Goal: Information Seeking & Learning: Learn about a topic

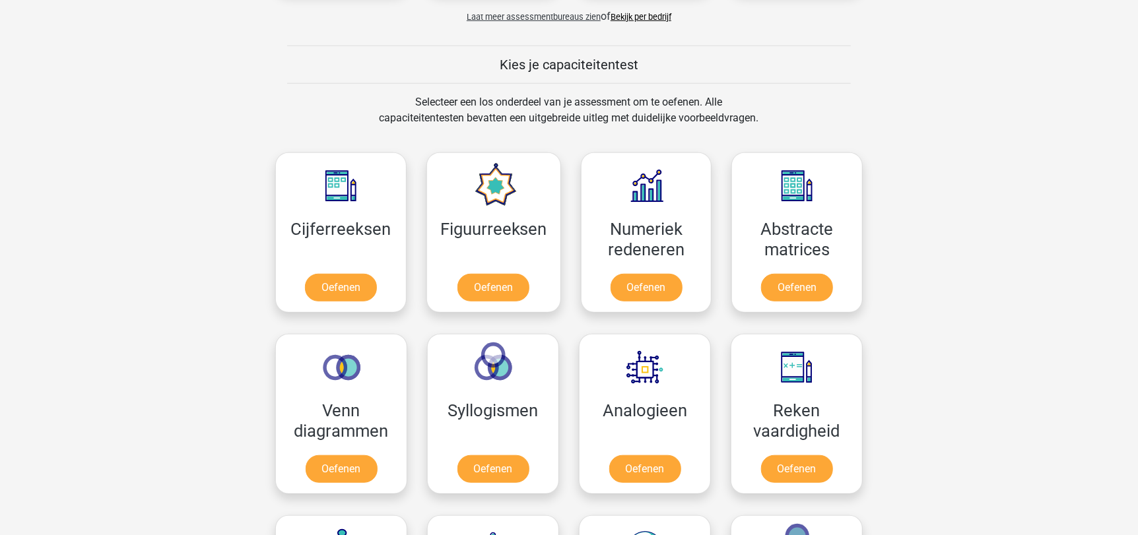
scroll to position [510, 0]
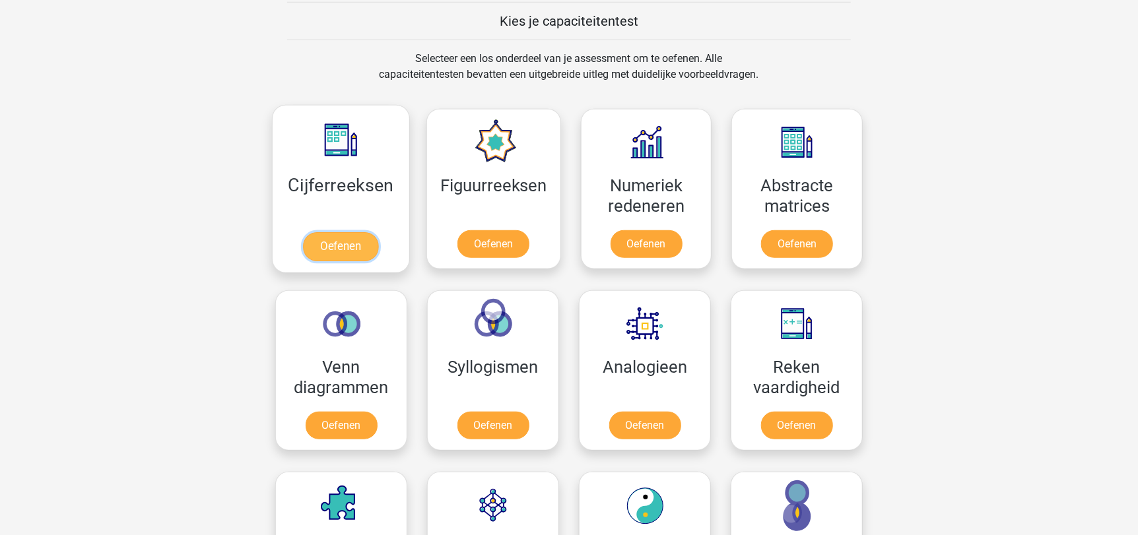
click at [355, 245] on link "Oefenen" at bounding box center [340, 246] width 75 height 29
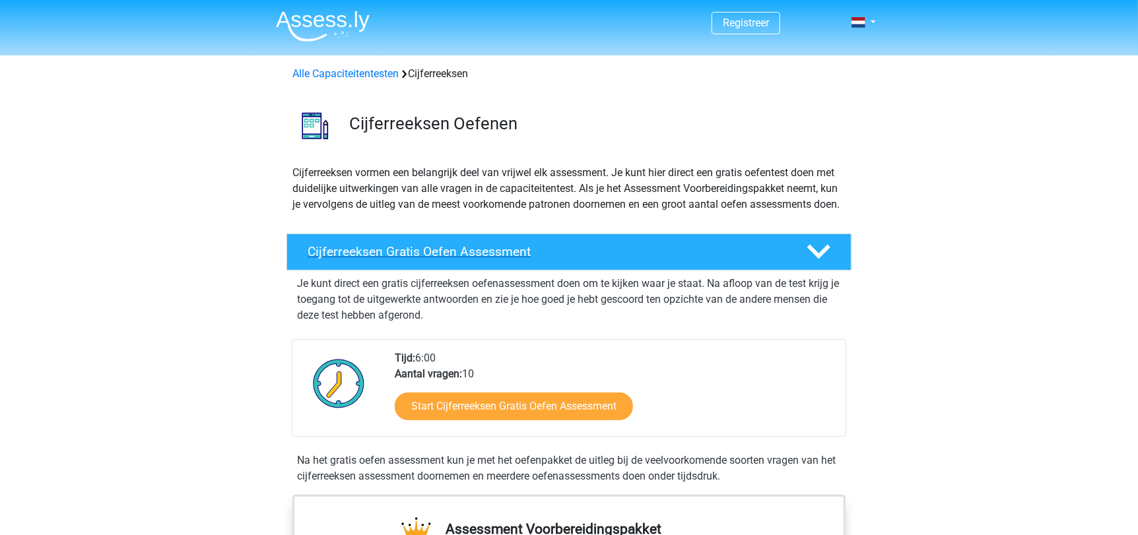
click at [657, 259] on h4 "Cijferreeksen Gratis Oefen Assessment" at bounding box center [547, 251] width 478 height 15
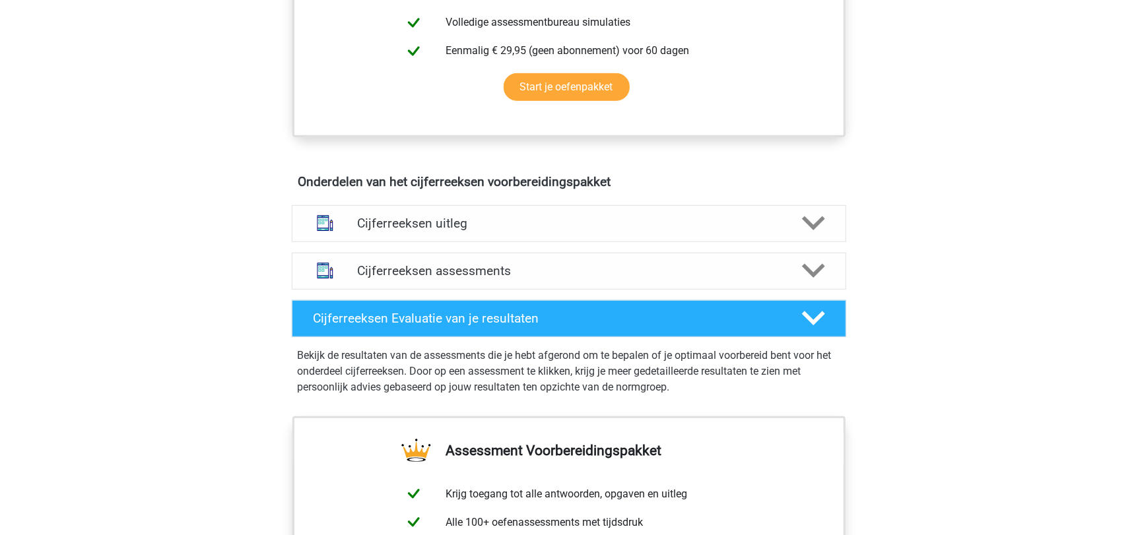
scroll to position [417, 0]
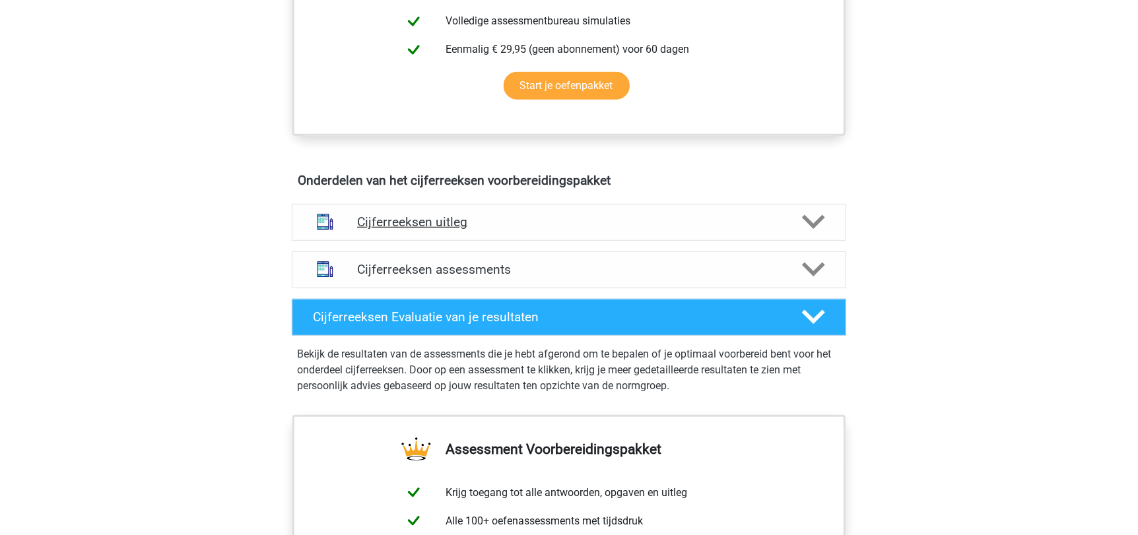
click at [683, 230] on h4 "Cijferreeksen uitleg" at bounding box center [569, 222] width 424 height 15
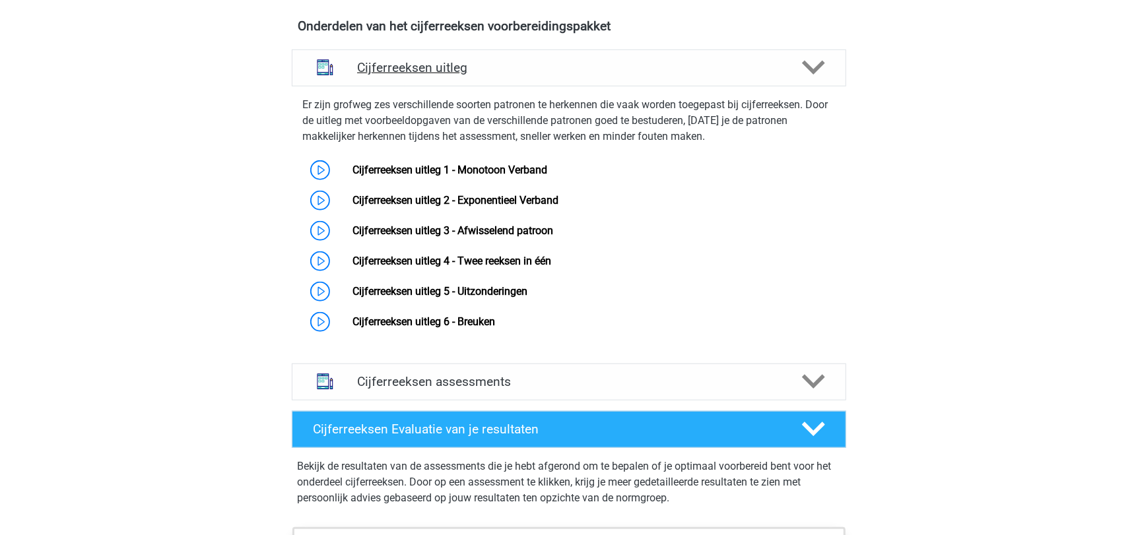
scroll to position [572, 0]
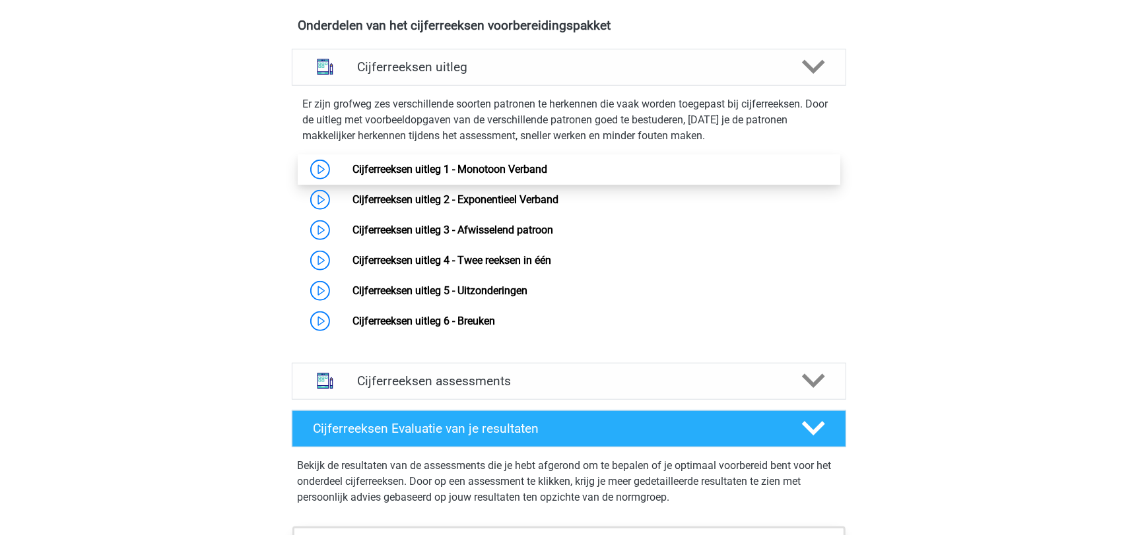
click at [508, 176] on link "Cijferreeksen uitleg 1 - Monotoon Verband" at bounding box center [449, 169] width 195 height 13
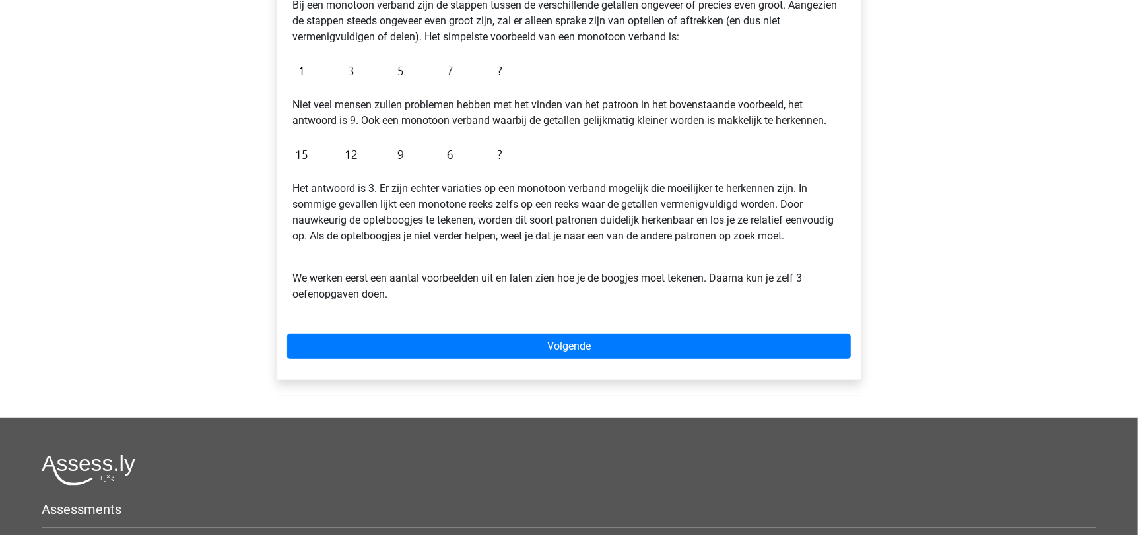
scroll to position [298, 0]
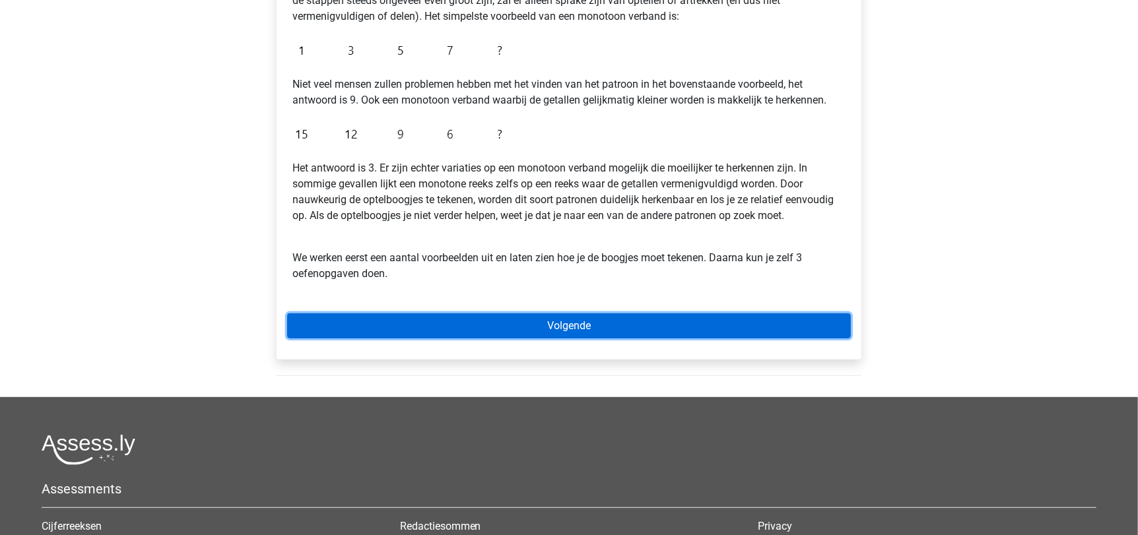
click at [531, 325] on link "Volgende" at bounding box center [569, 326] width 564 height 25
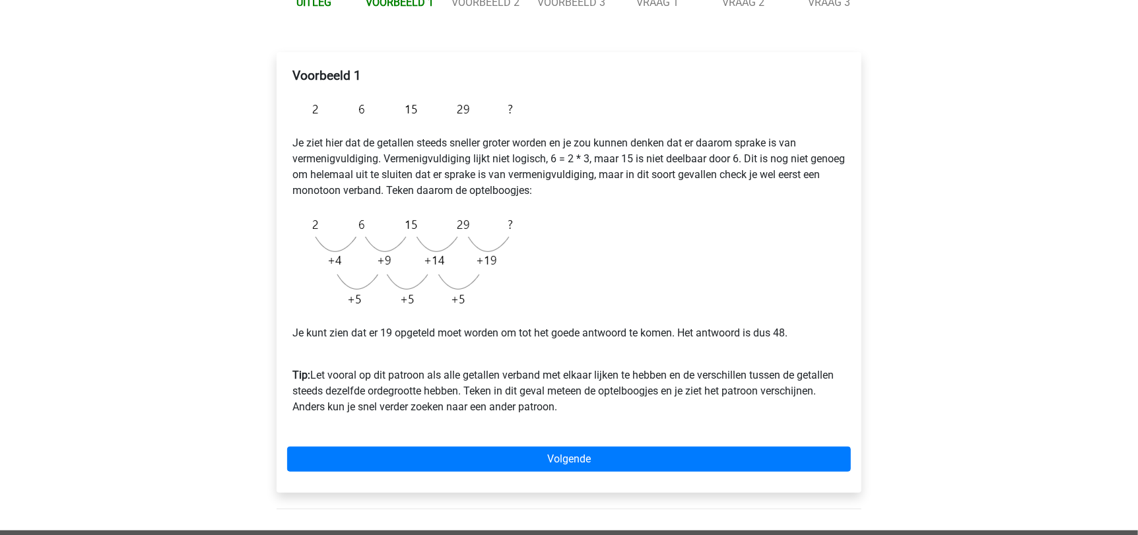
scroll to position [176, 0]
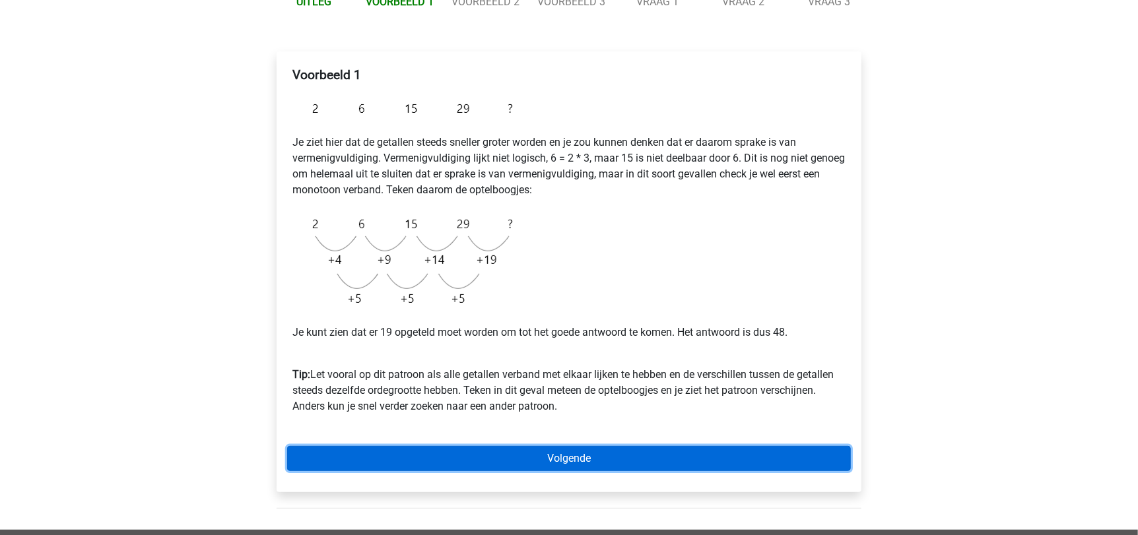
click at [791, 452] on link "Volgende" at bounding box center [569, 458] width 564 height 25
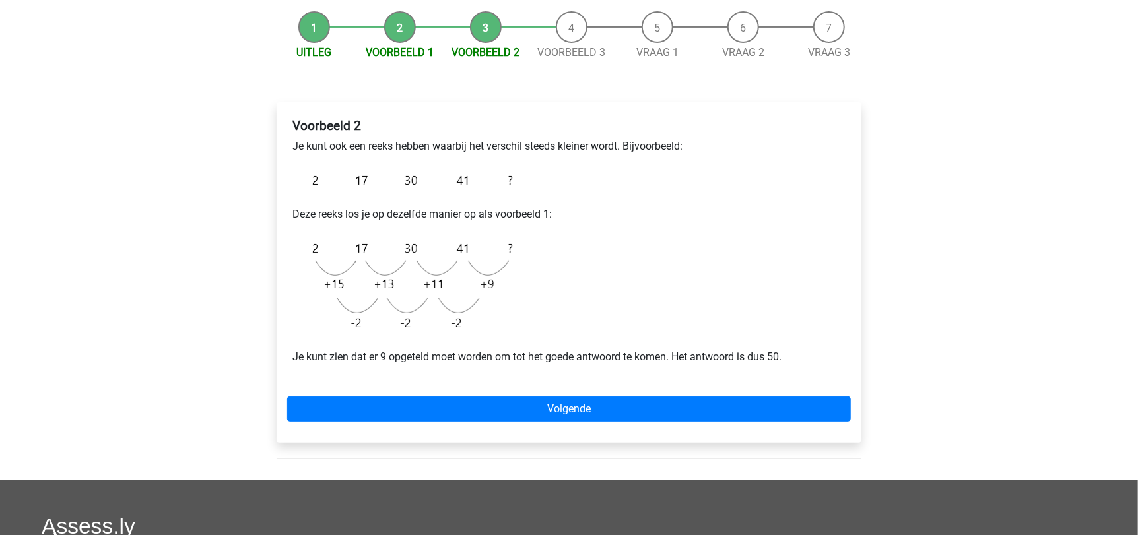
scroll to position [125, 0]
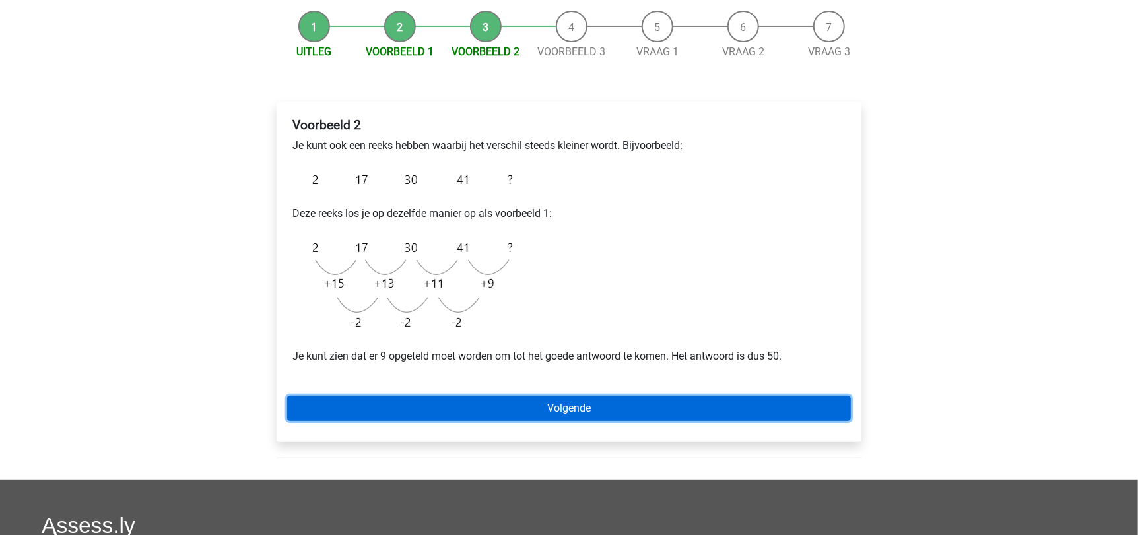
click at [754, 408] on link "Volgende" at bounding box center [569, 408] width 564 height 25
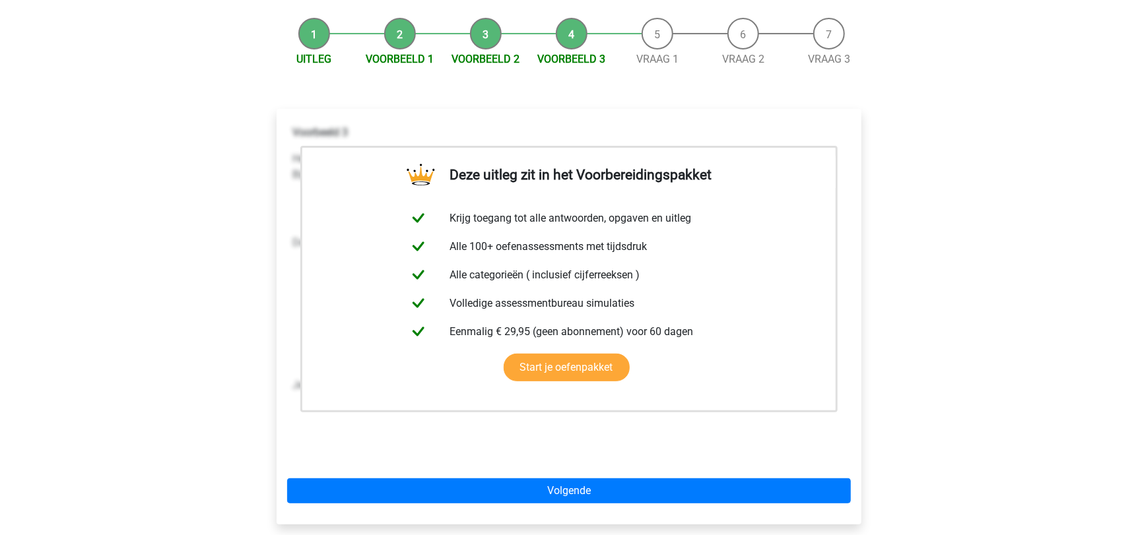
scroll to position [125, 0]
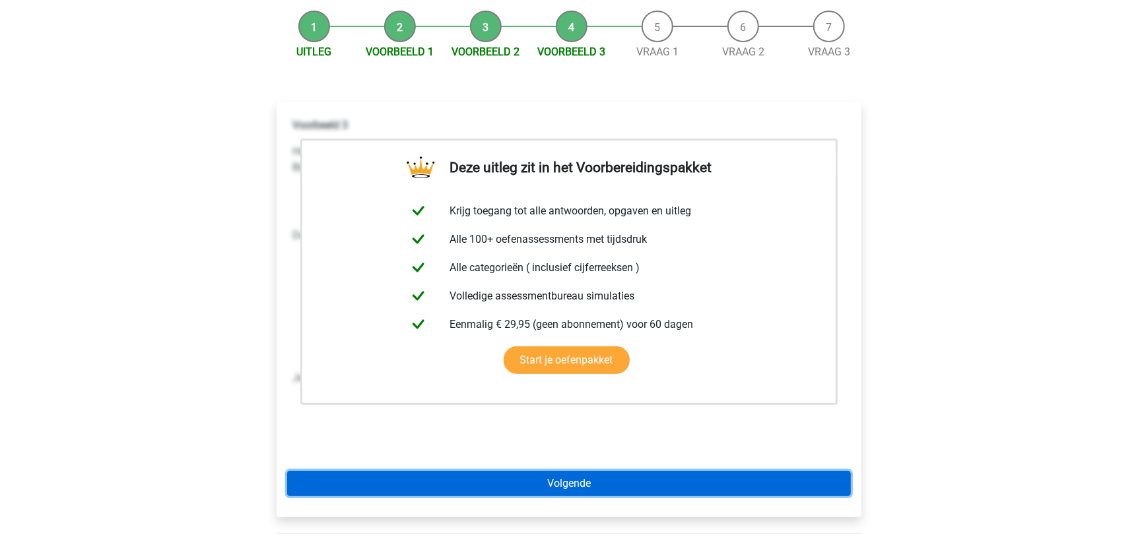
click at [657, 486] on link "Volgende" at bounding box center [569, 483] width 564 height 25
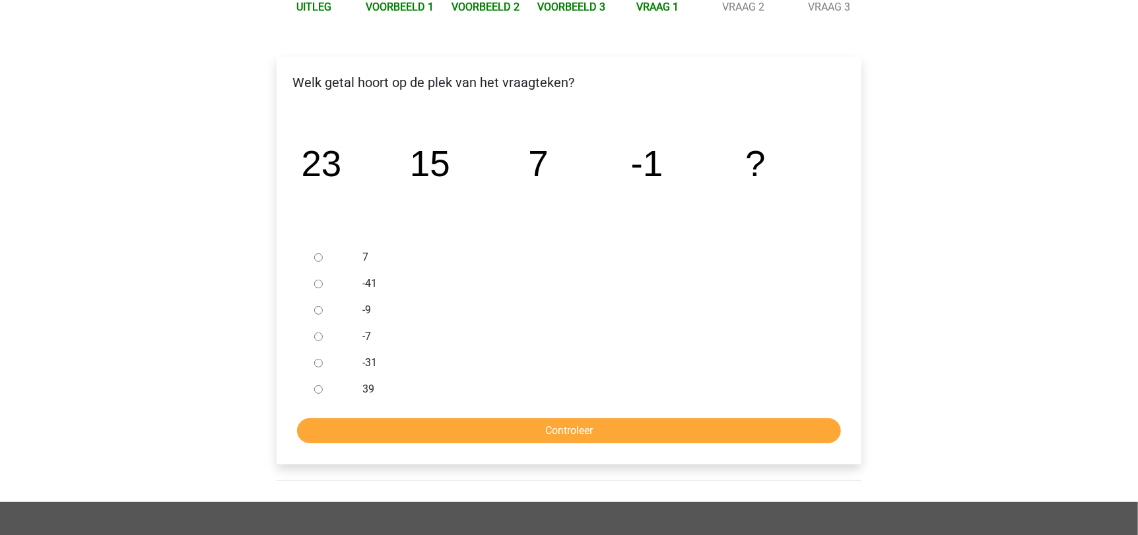
scroll to position [171, 0]
click at [315, 310] on input "-9" at bounding box center [318, 310] width 9 height 9
radio input "true"
click at [632, 438] on input "Controleer" at bounding box center [569, 430] width 544 height 25
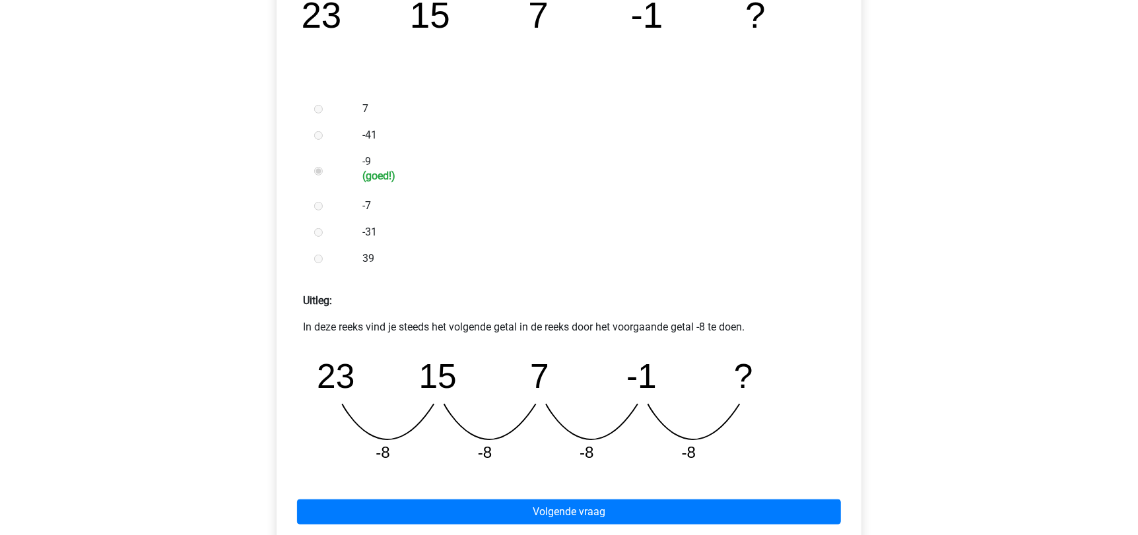
scroll to position [327, 0]
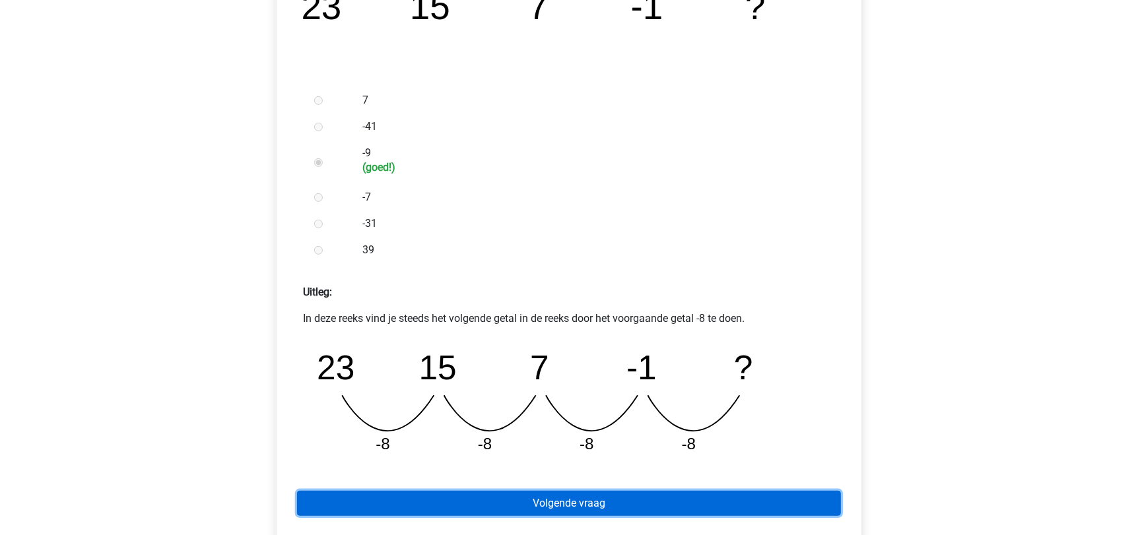
click at [600, 498] on link "Volgende vraag" at bounding box center [569, 503] width 544 height 25
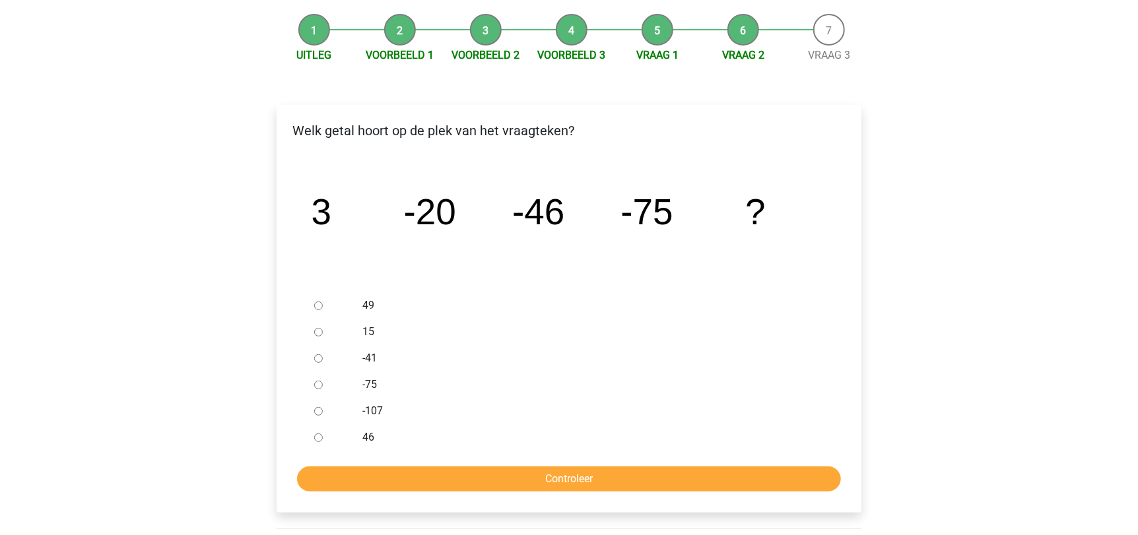
scroll to position [124, 0]
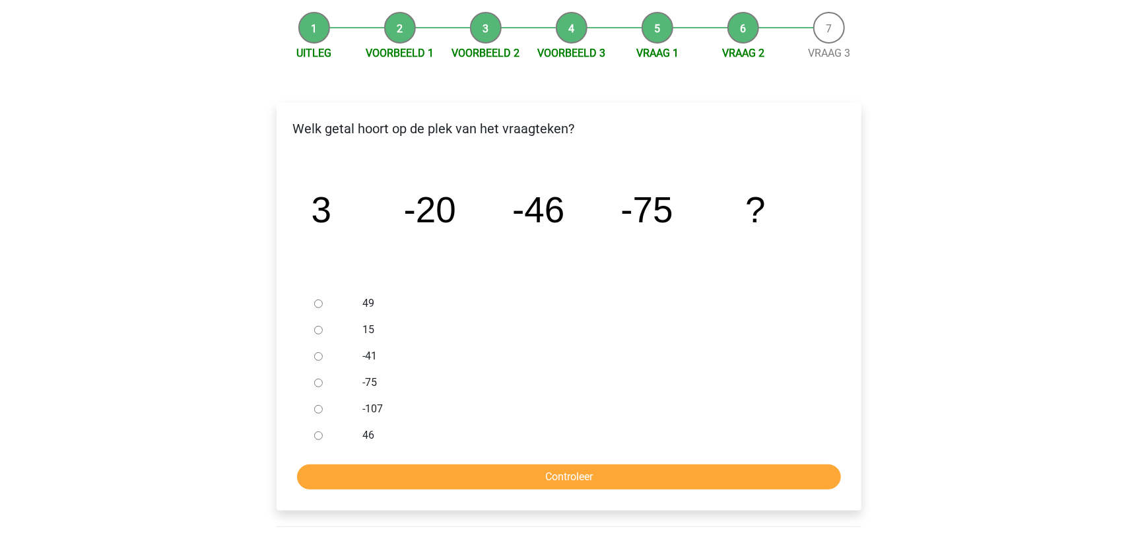
click at [320, 410] on input "-107" at bounding box center [318, 409] width 9 height 9
radio input "true"
click at [557, 485] on input "Controleer" at bounding box center [569, 477] width 544 height 25
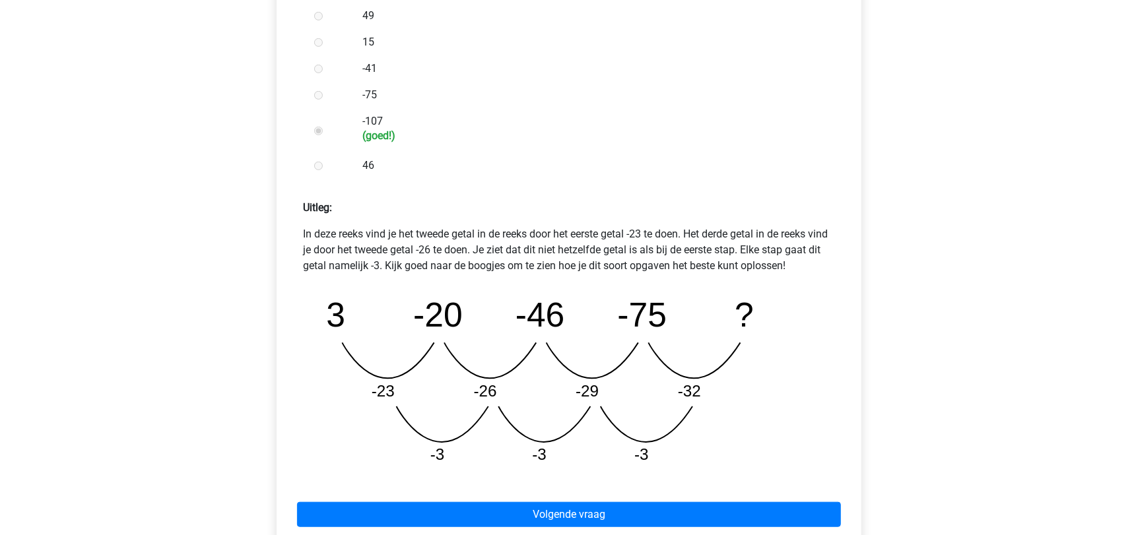
scroll to position [416, 0]
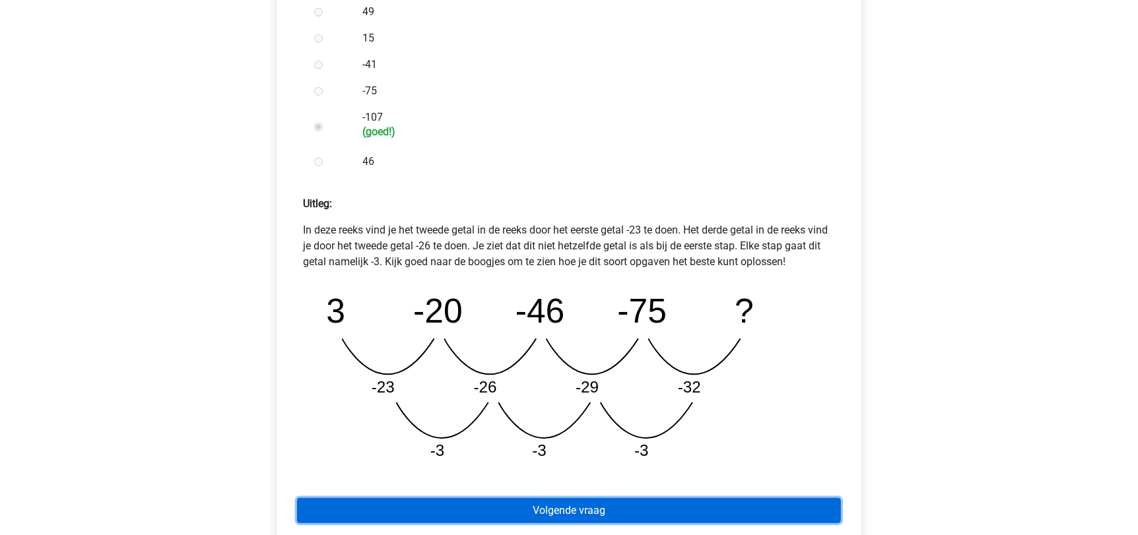
click at [575, 516] on link "Volgende vraag" at bounding box center [569, 510] width 544 height 25
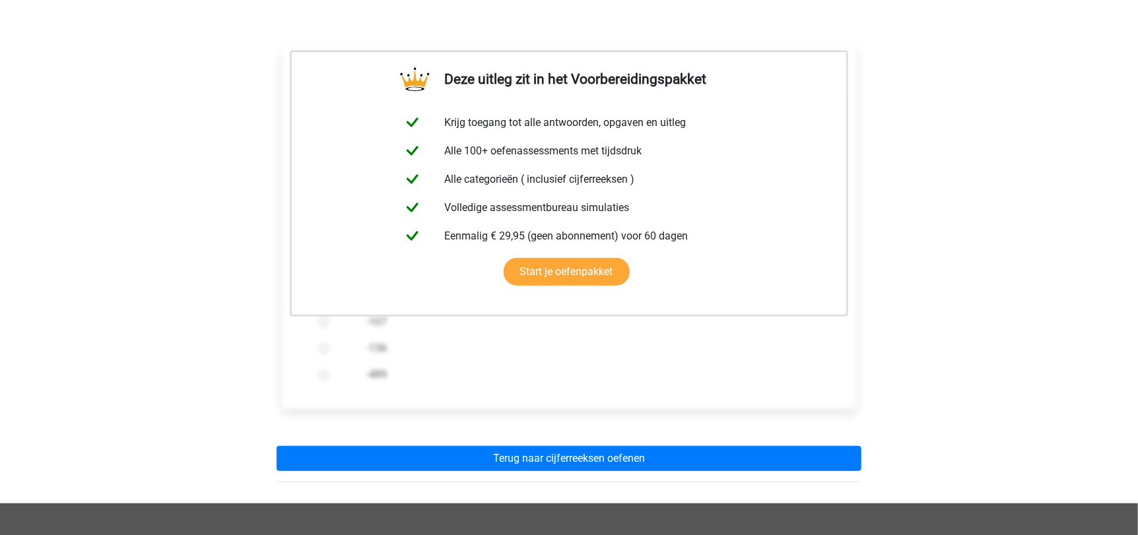
scroll to position [193, 0]
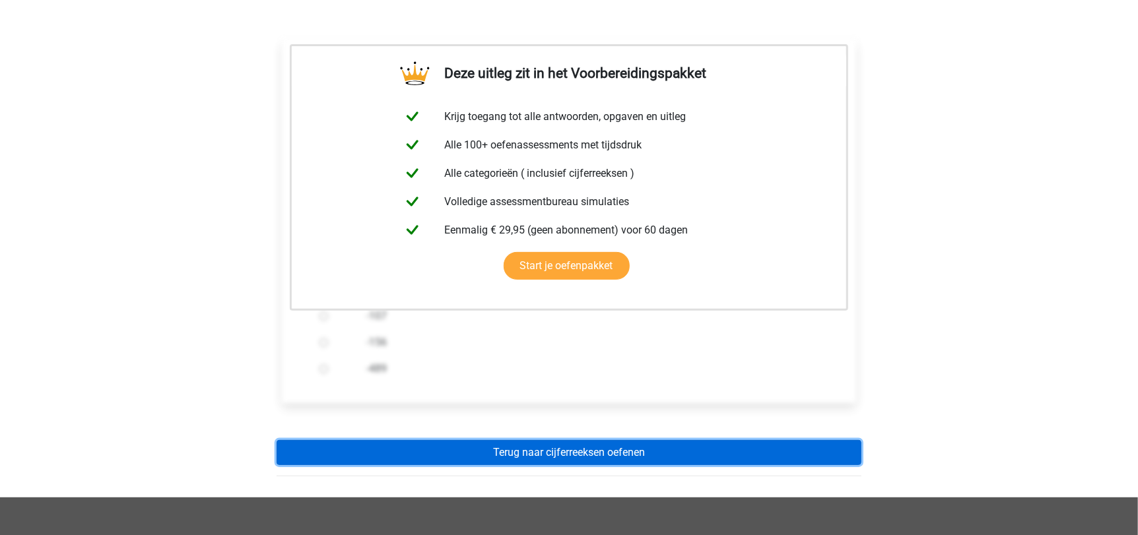
click at [601, 458] on link "Terug naar cijferreeksen oefenen" at bounding box center [569, 452] width 585 height 25
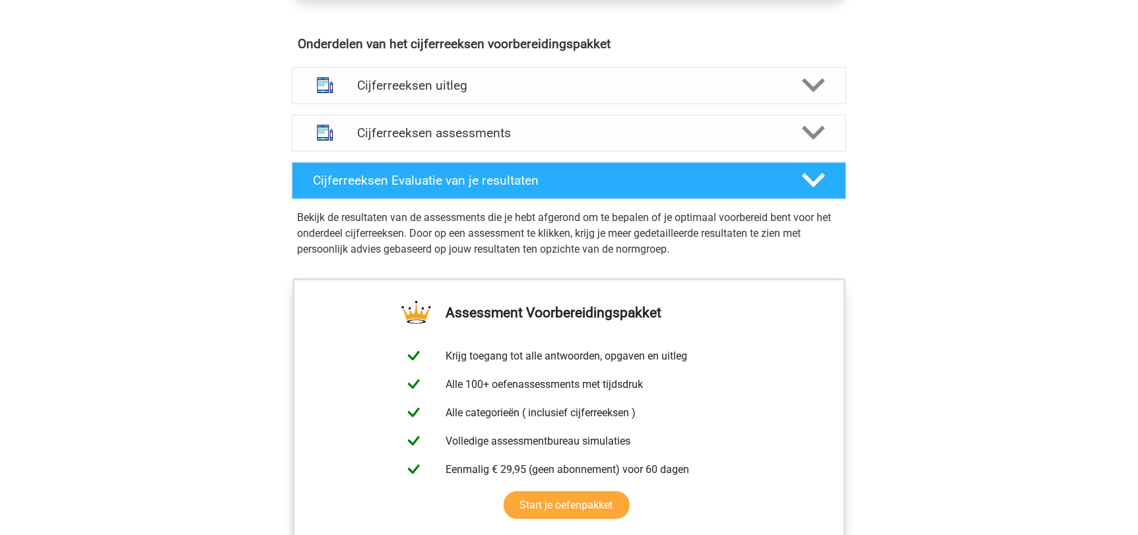
scroll to position [773, 0]
click at [622, 141] on h4 "Cijferreeksen assessments" at bounding box center [569, 132] width 424 height 15
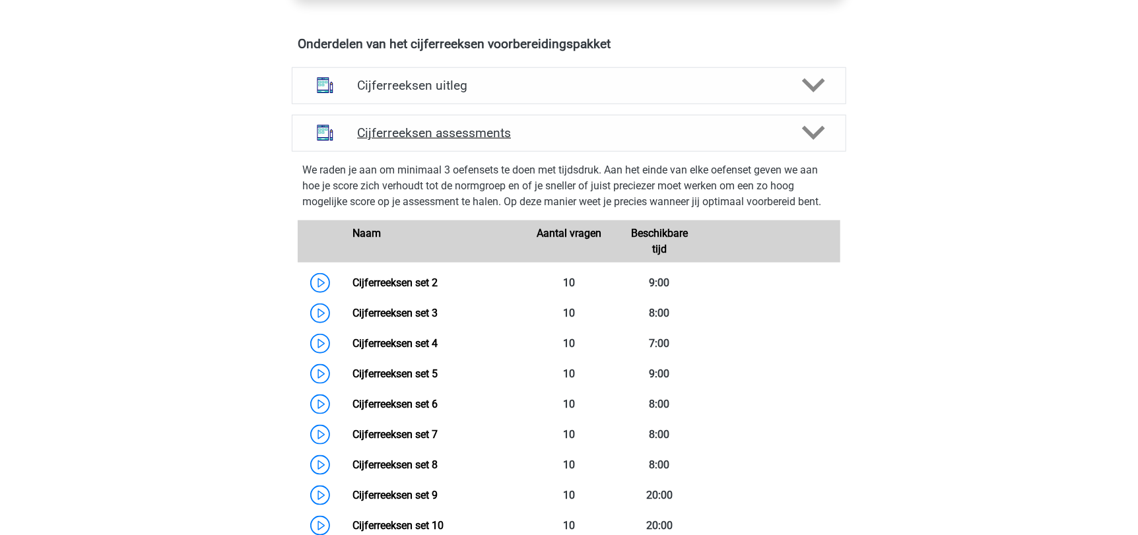
scroll to position [772, 0]
click at [523, 106] on div "Cijferreeksen uitleg" at bounding box center [569, 87] width 554 height 37
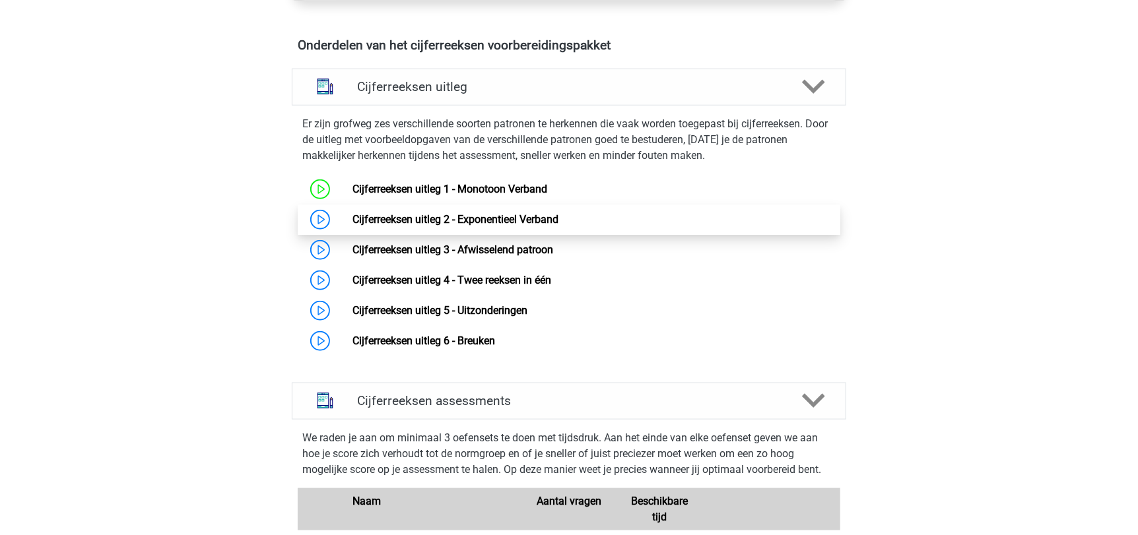
click at [420, 224] on link "Cijferreeksen uitleg 2 - Exponentieel Verband" at bounding box center [455, 219] width 206 height 13
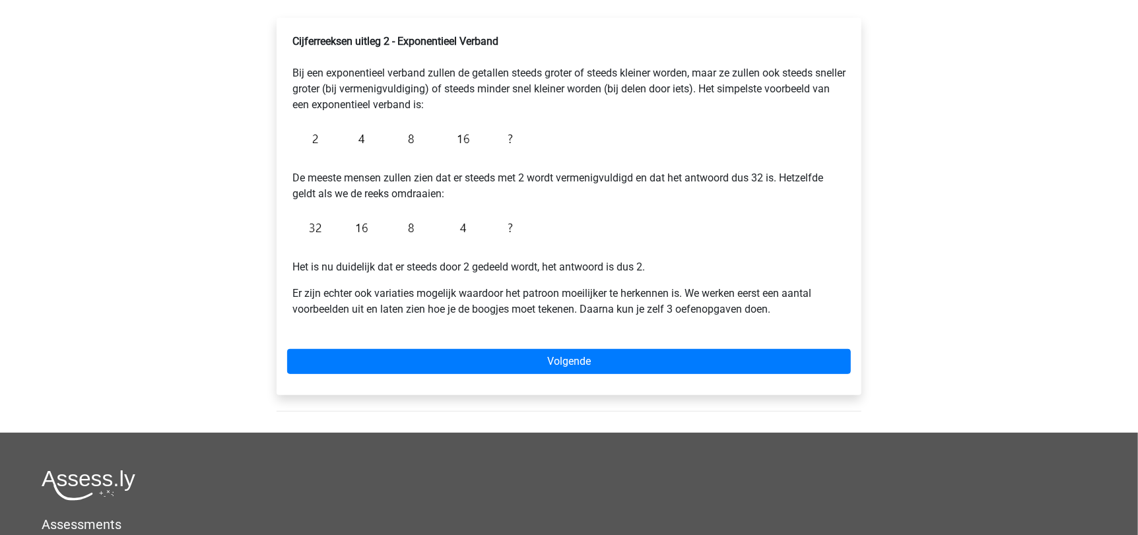
scroll to position [211, 0]
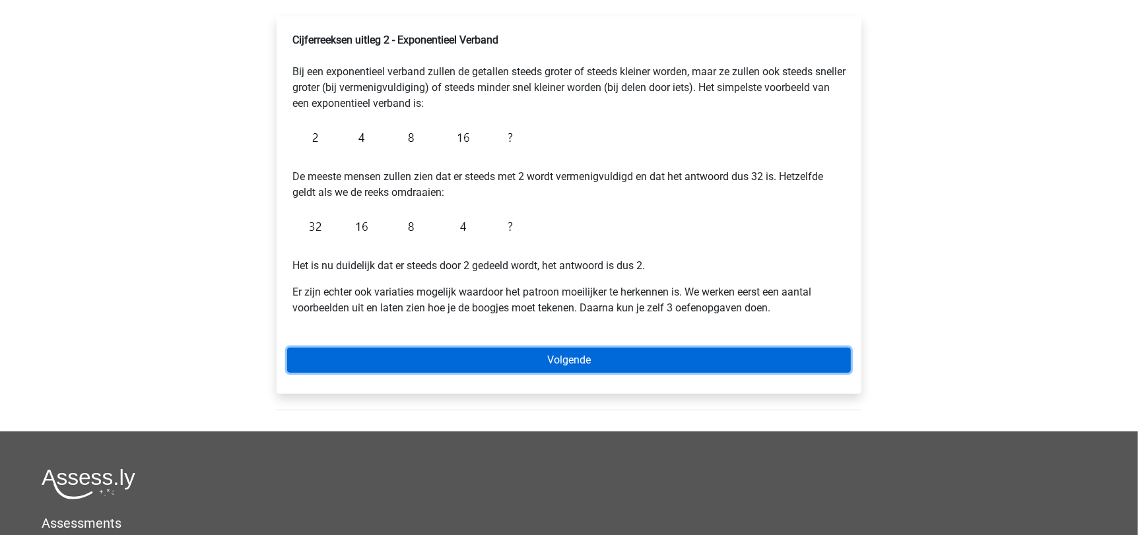
click at [619, 353] on link "Volgende" at bounding box center [569, 360] width 564 height 25
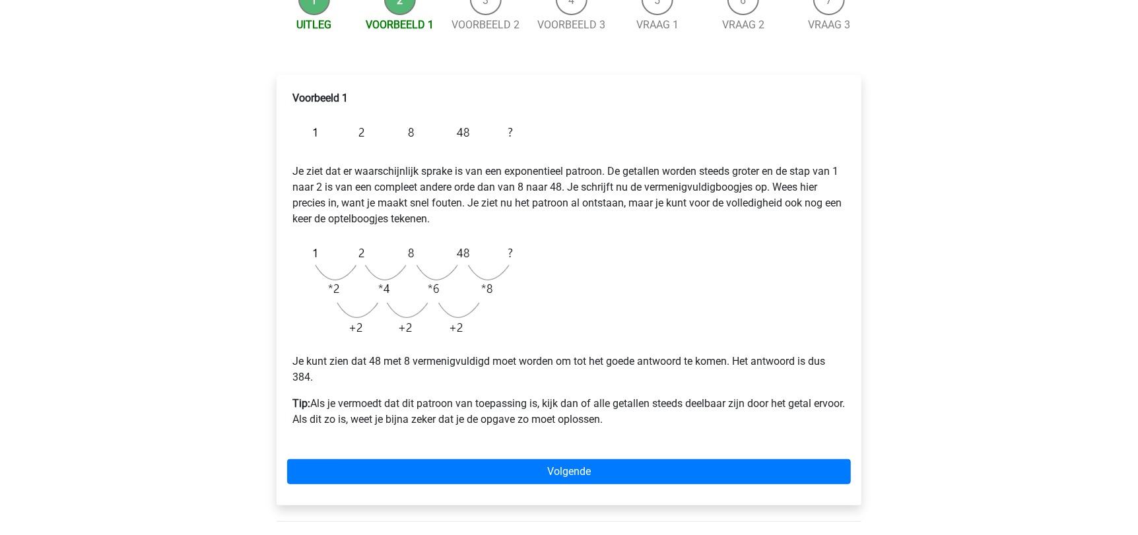
scroll to position [152, 0]
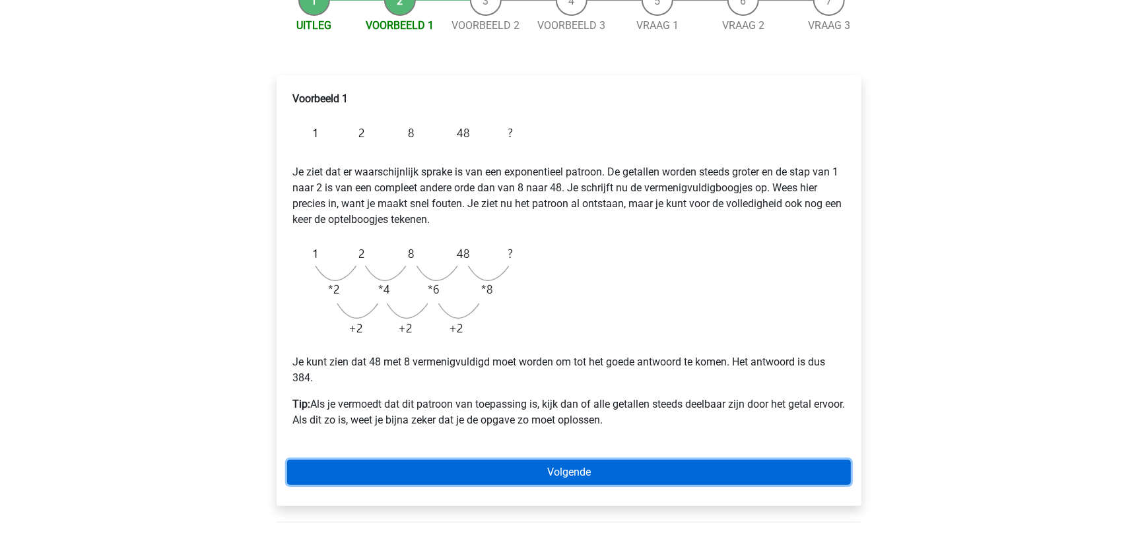
click at [539, 473] on link "Volgende" at bounding box center [569, 472] width 564 height 25
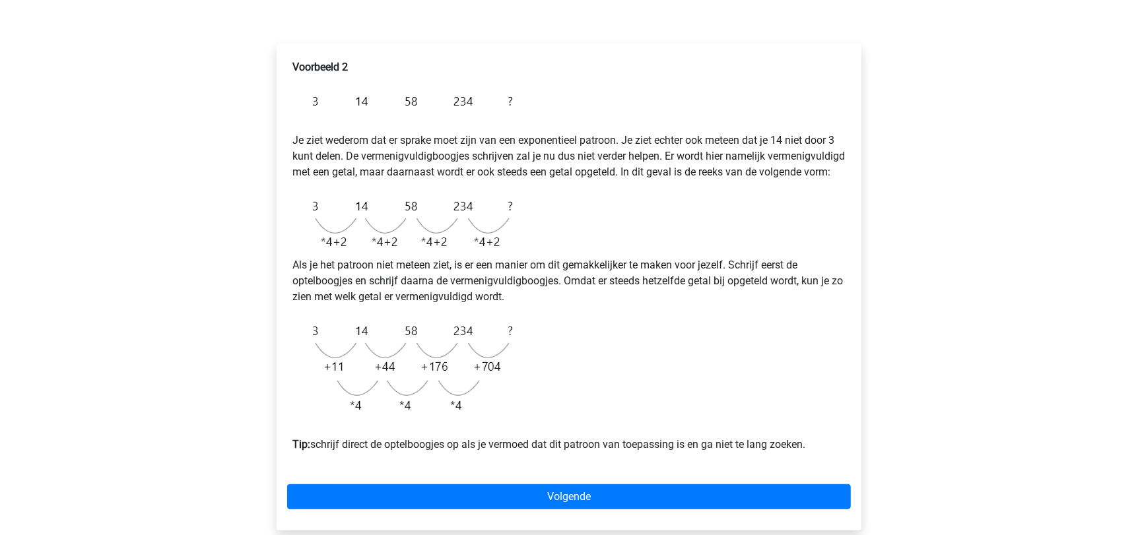
scroll to position [185, 0]
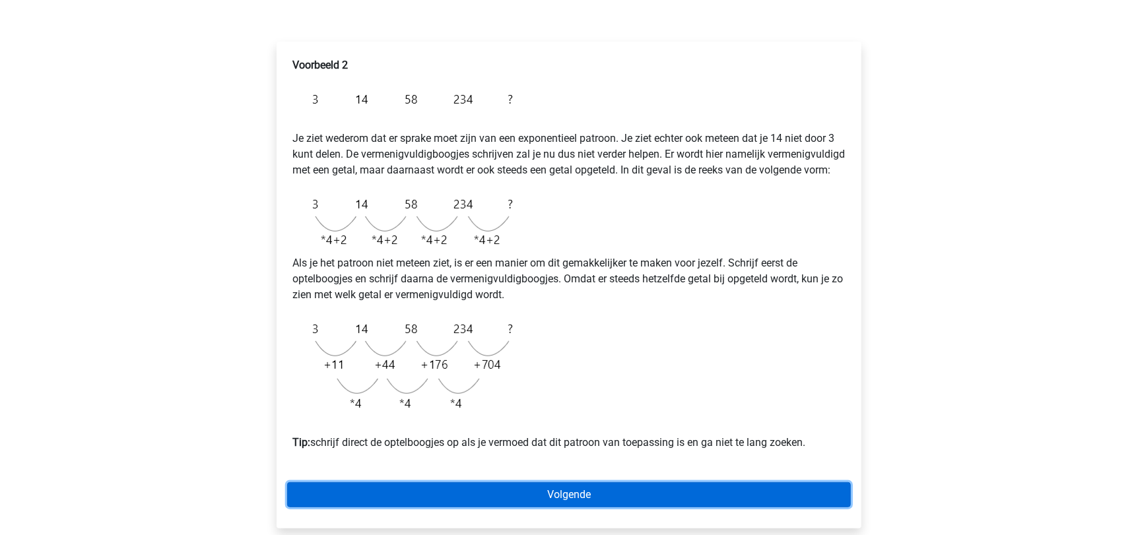
click at [601, 502] on link "Volgende" at bounding box center [569, 495] width 564 height 25
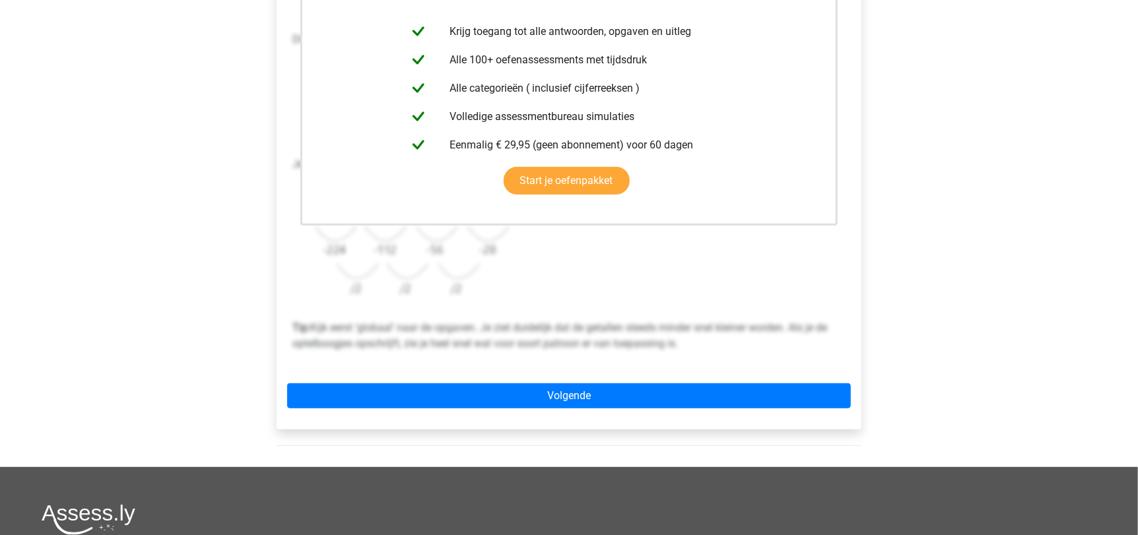
scroll to position [306, 0]
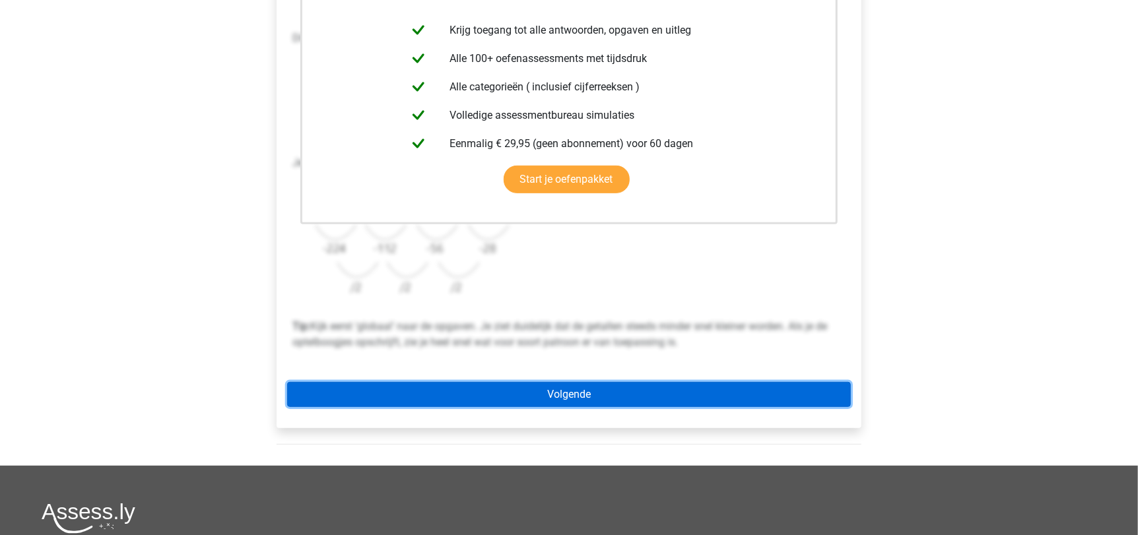
click at [612, 395] on link "Volgende" at bounding box center [569, 394] width 564 height 25
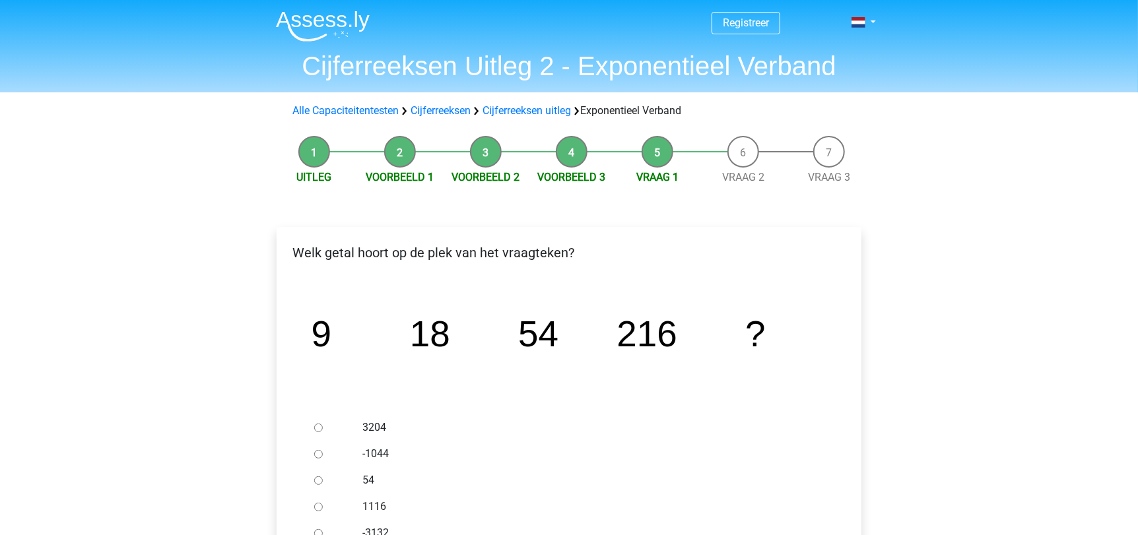
scroll to position [151, 0]
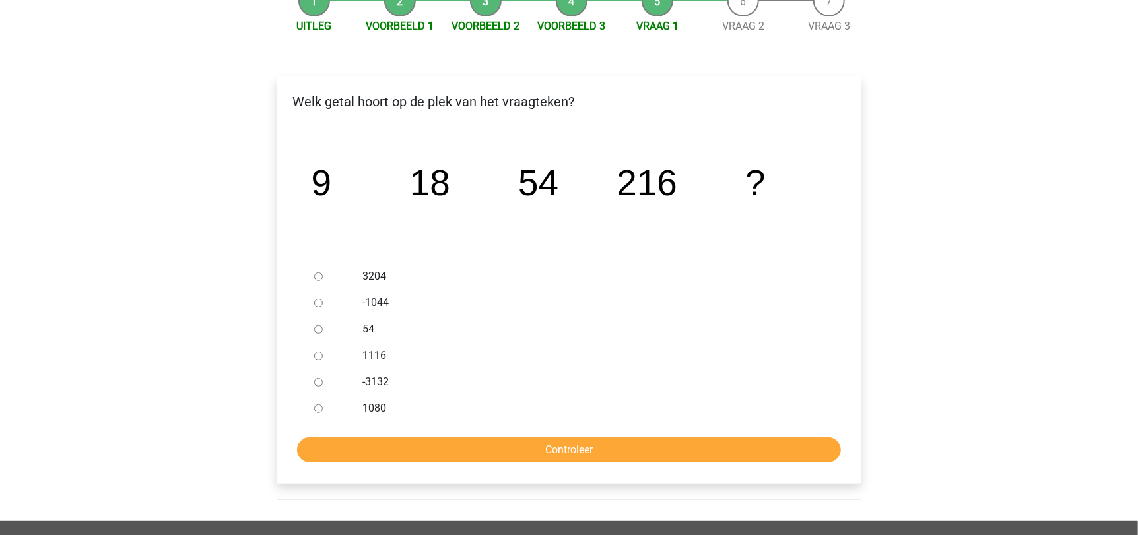
click at [323, 414] on div at bounding box center [331, 408] width 44 height 26
click at [315, 407] on input "1080" at bounding box center [318, 409] width 9 height 9
radio input "true"
click at [386, 445] on input "Controleer" at bounding box center [569, 450] width 544 height 25
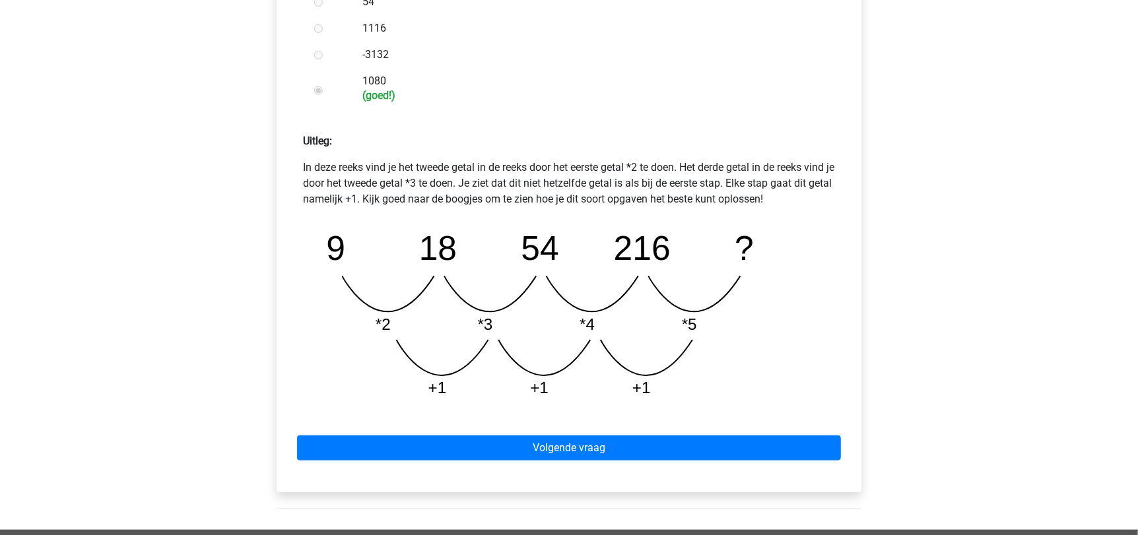
scroll to position [480, 0]
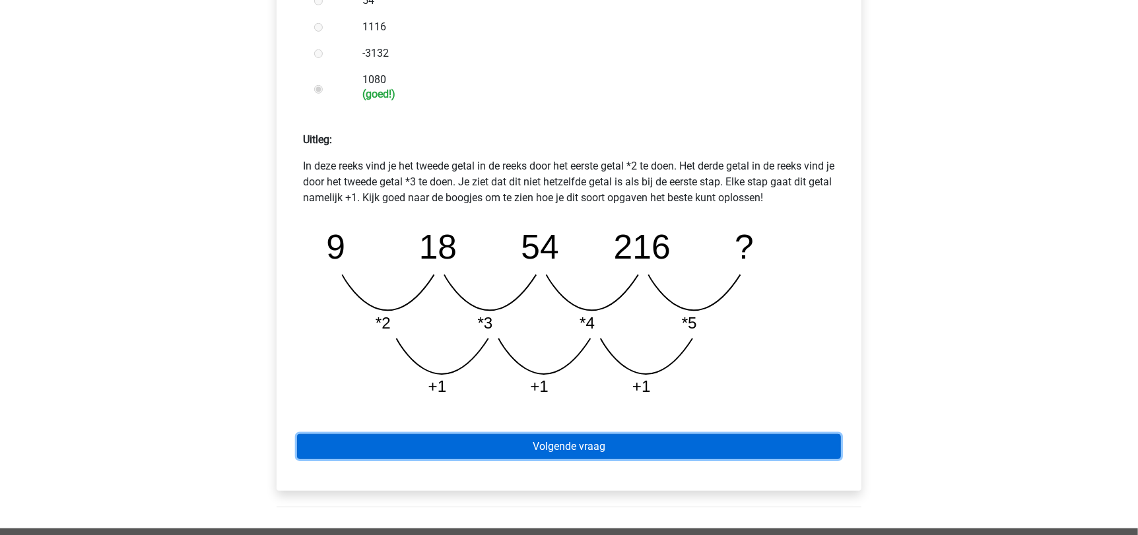
click at [494, 443] on link "Volgende vraag" at bounding box center [569, 446] width 544 height 25
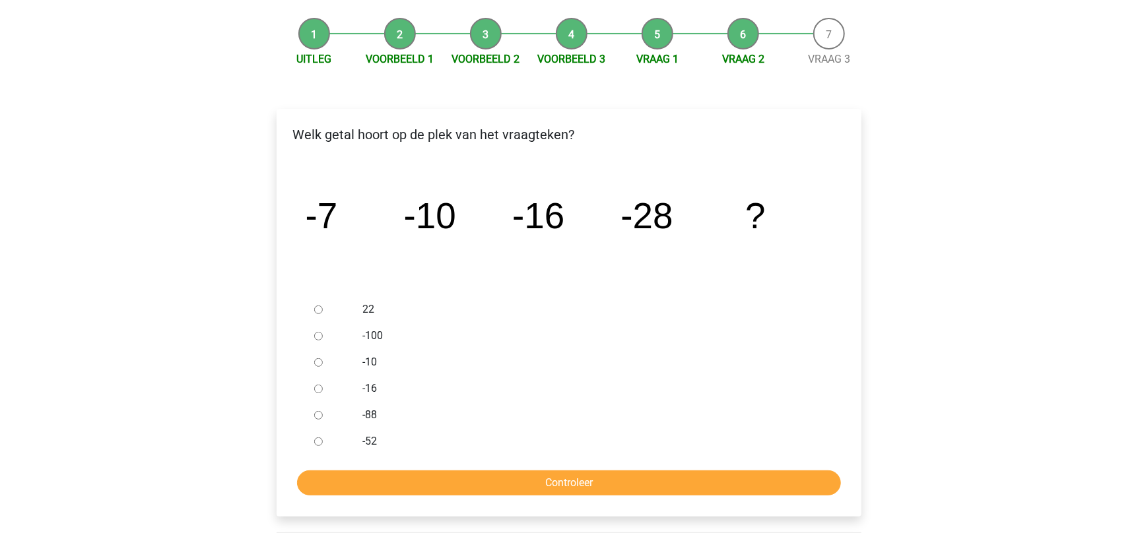
scroll to position [125, 0]
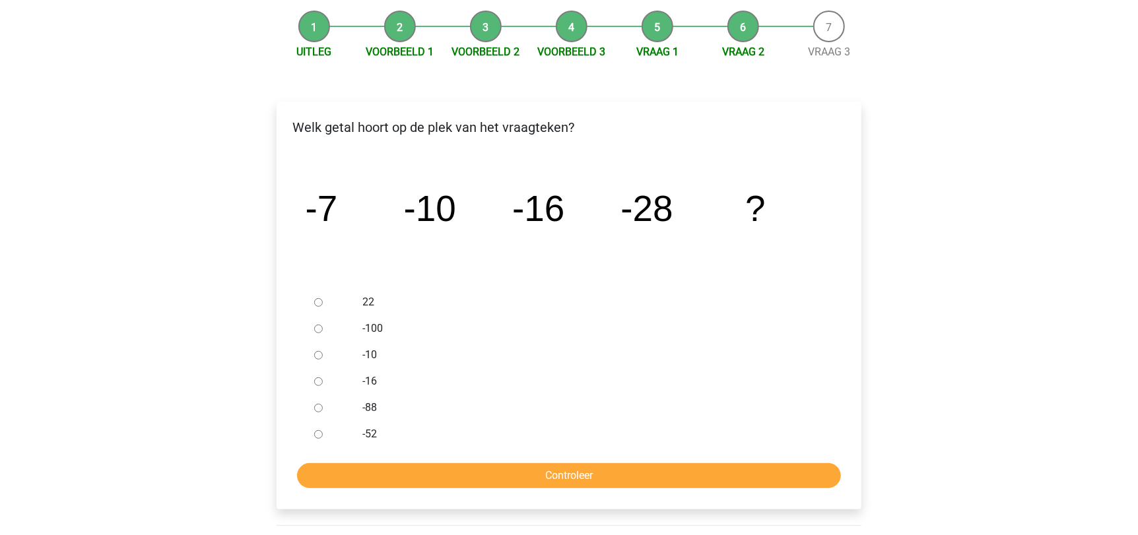
click at [320, 435] on input "-52" at bounding box center [318, 434] width 9 height 9
radio input "true"
click at [453, 469] on input "Controleer" at bounding box center [569, 475] width 544 height 25
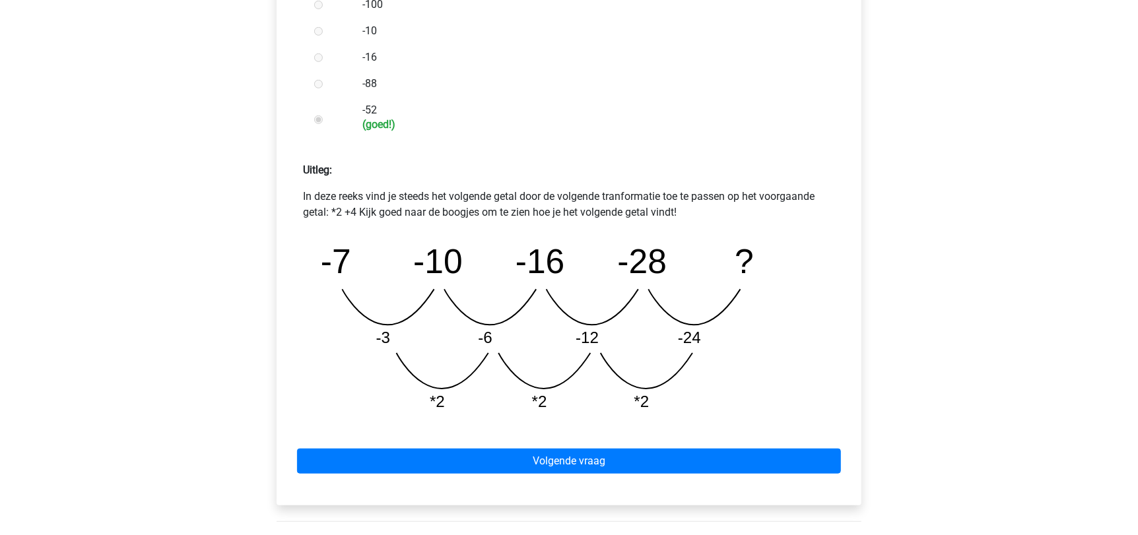
scroll to position [475, 0]
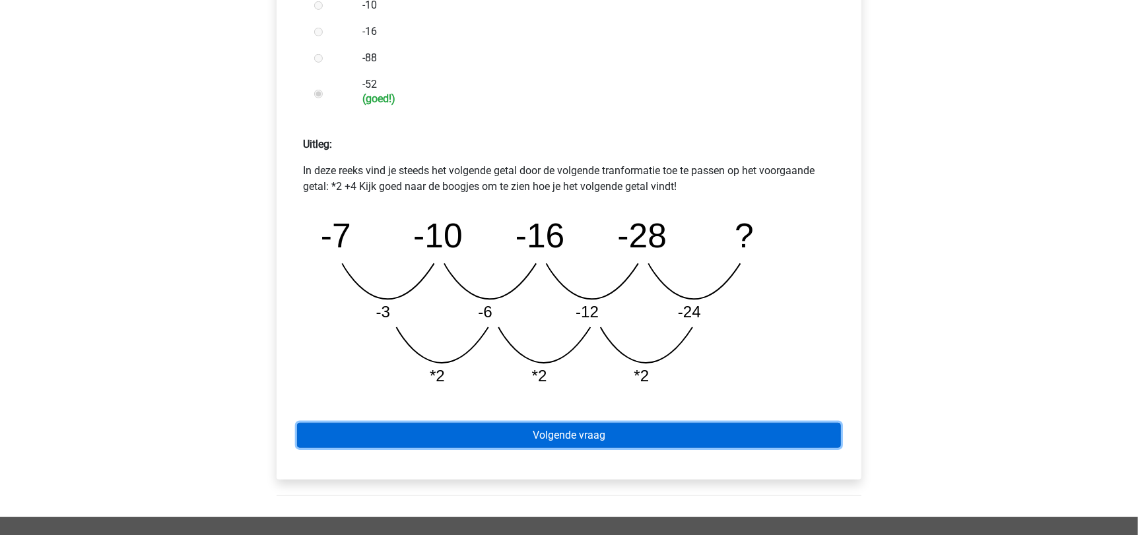
click at [512, 443] on link "Volgende vraag" at bounding box center [569, 435] width 544 height 25
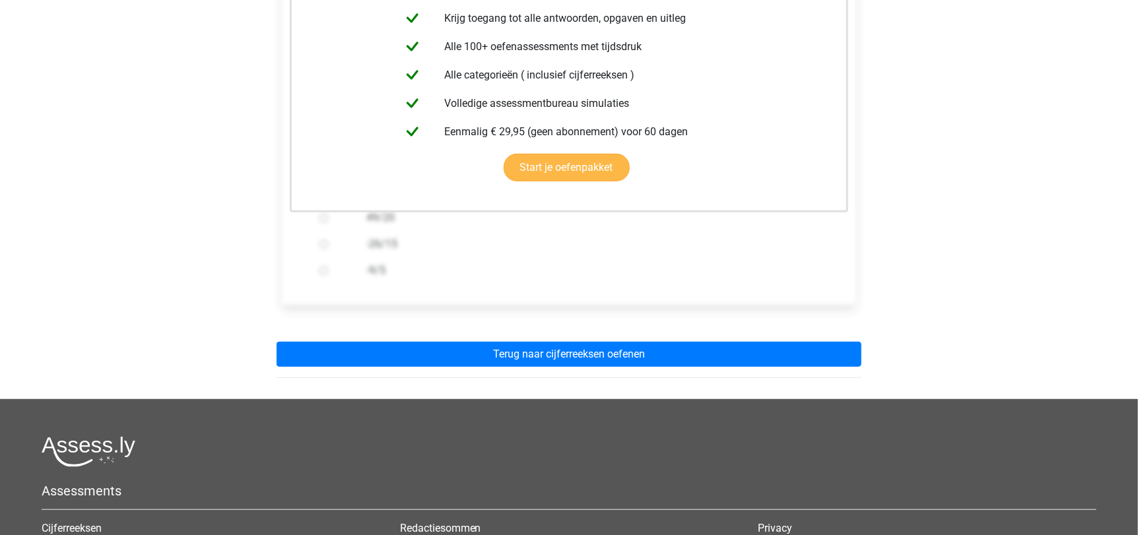
scroll to position [314, 0]
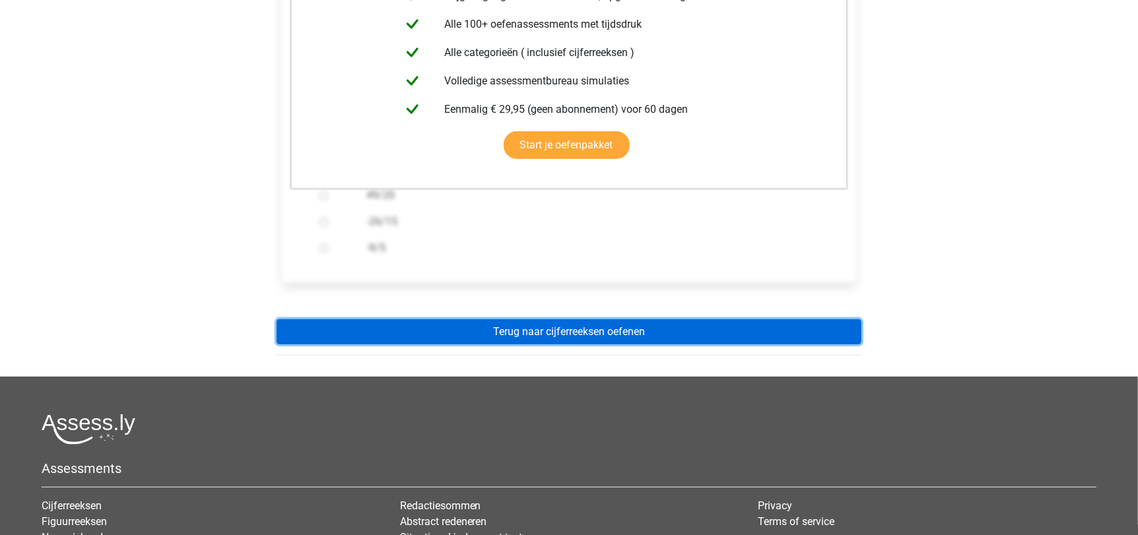
click at [591, 334] on link "Terug naar cijferreeksen oefenen" at bounding box center [569, 331] width 585 height 25
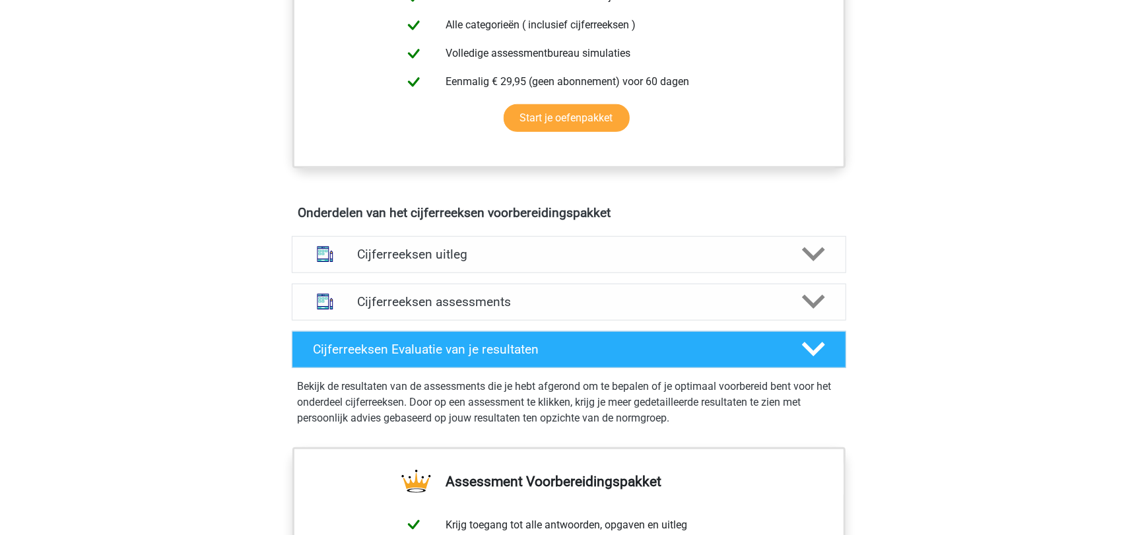
scroll to position [670, 0]
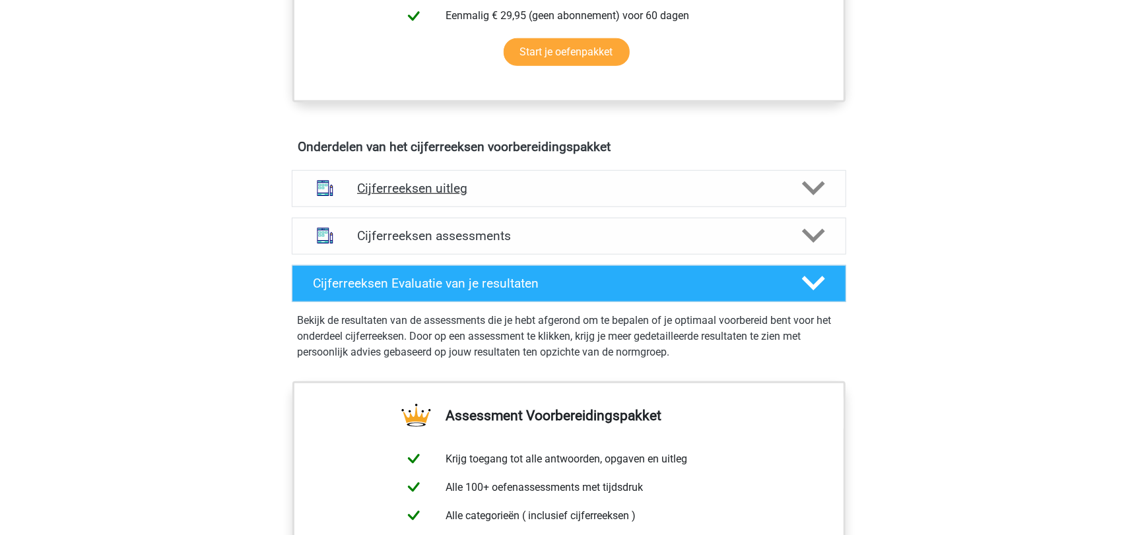
click at [437, 196] on h4 "Cijferreeksen uitleg" at bounding box center [569, 188] width 424 height 15
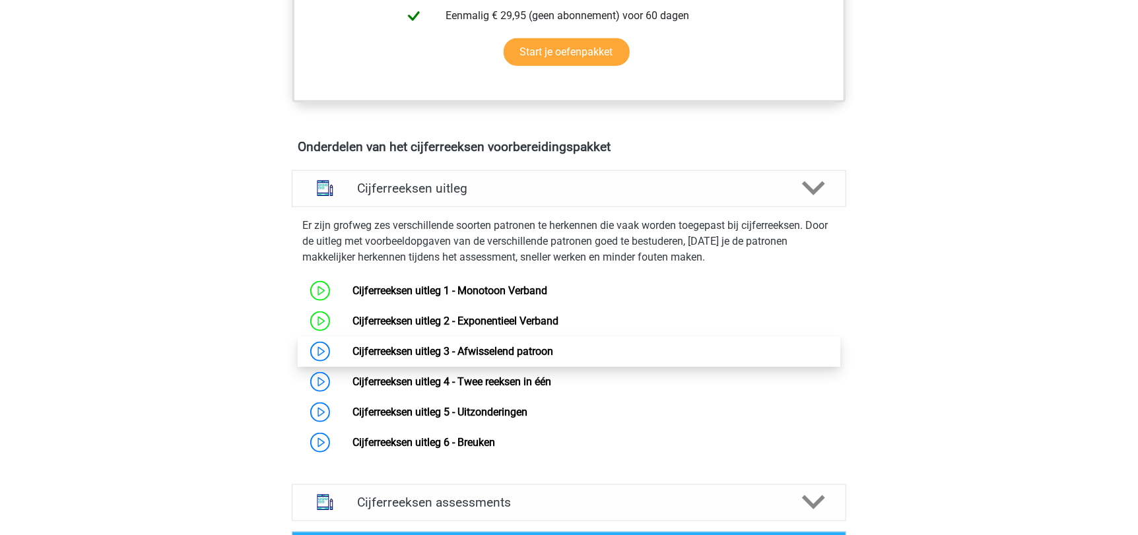
click at [385, 358] on link "Cijferreeksen uitleg 3 - Afwisselend patroon" at bounding box center [452, 351] width 201 height 13
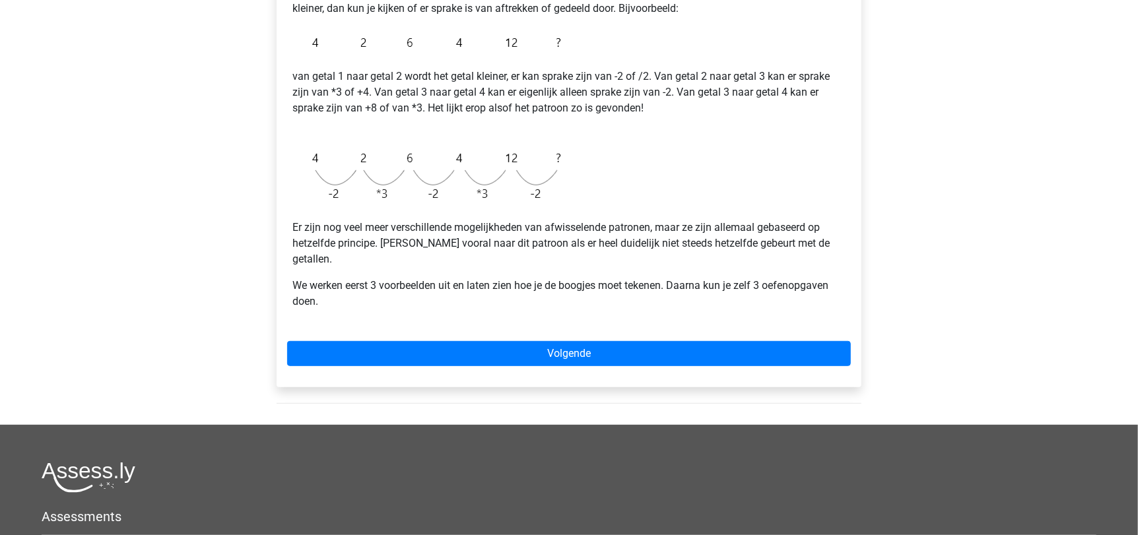
scroll to position [291, 0]
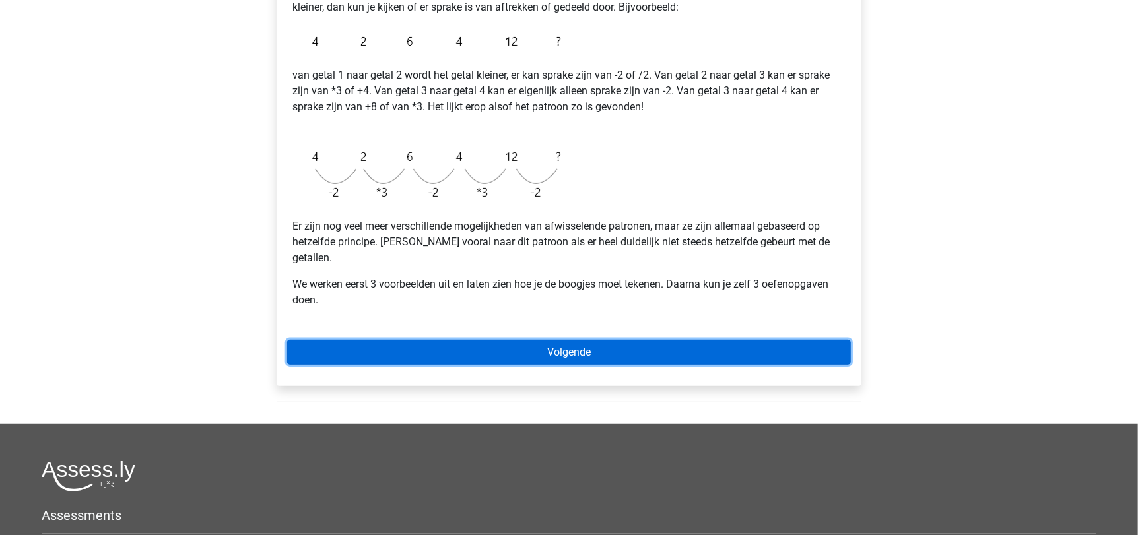
click at [475, 340] on link "Volgende" at bounding box center [569, 352] width 564 height 25
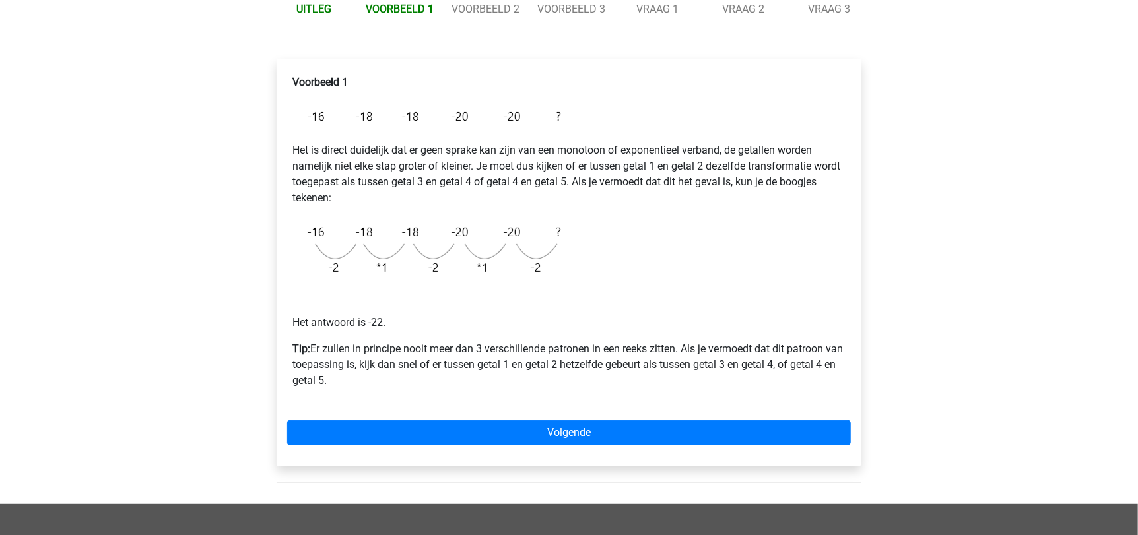
scroll to position [169, 0]
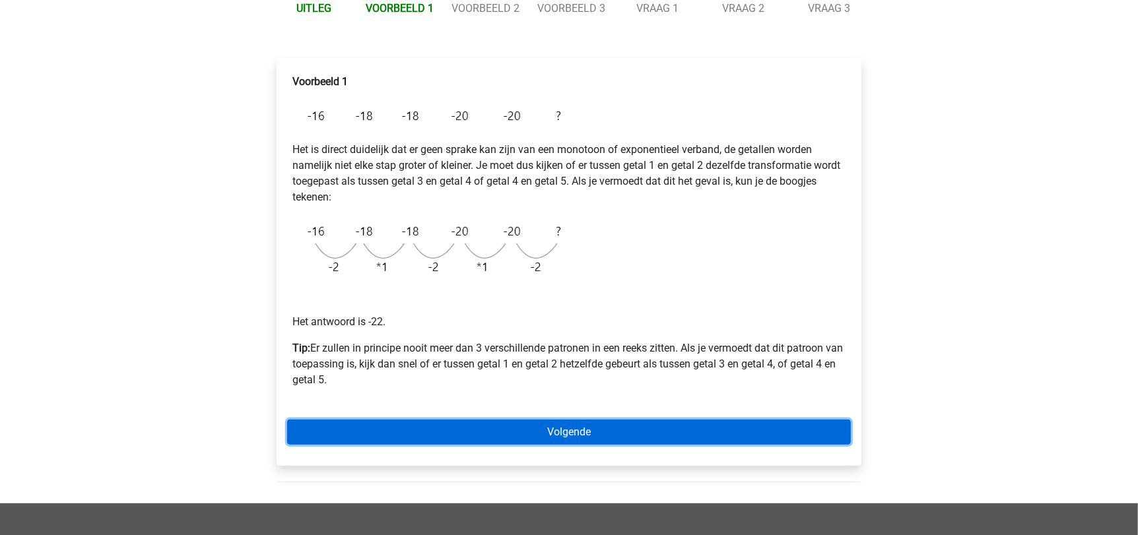
click at [613, 420] on link "Volgende" at bounding box center [569, 432] width 564 height 25
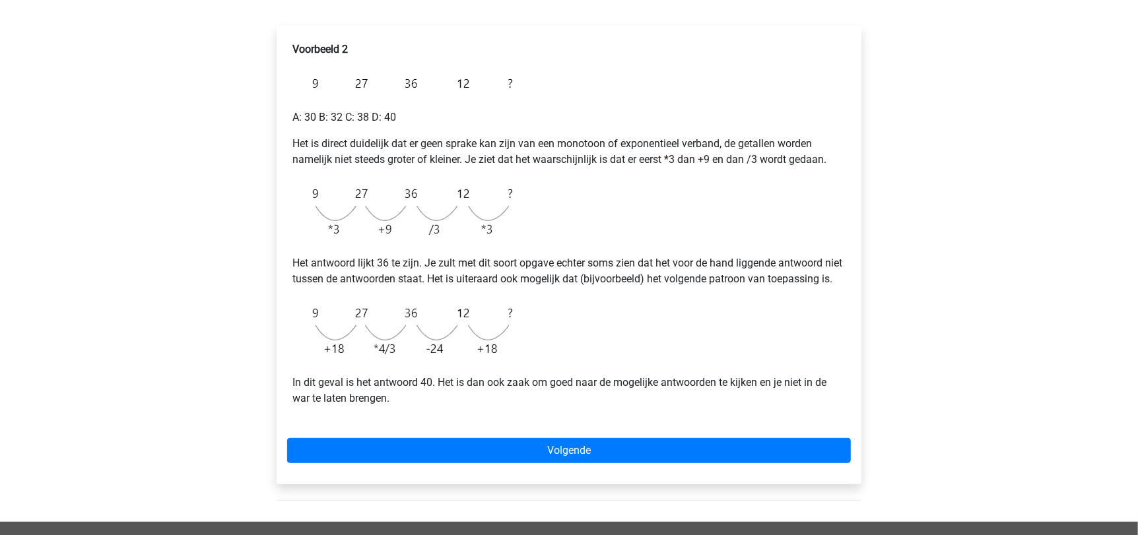
scroll to position [202, 0]
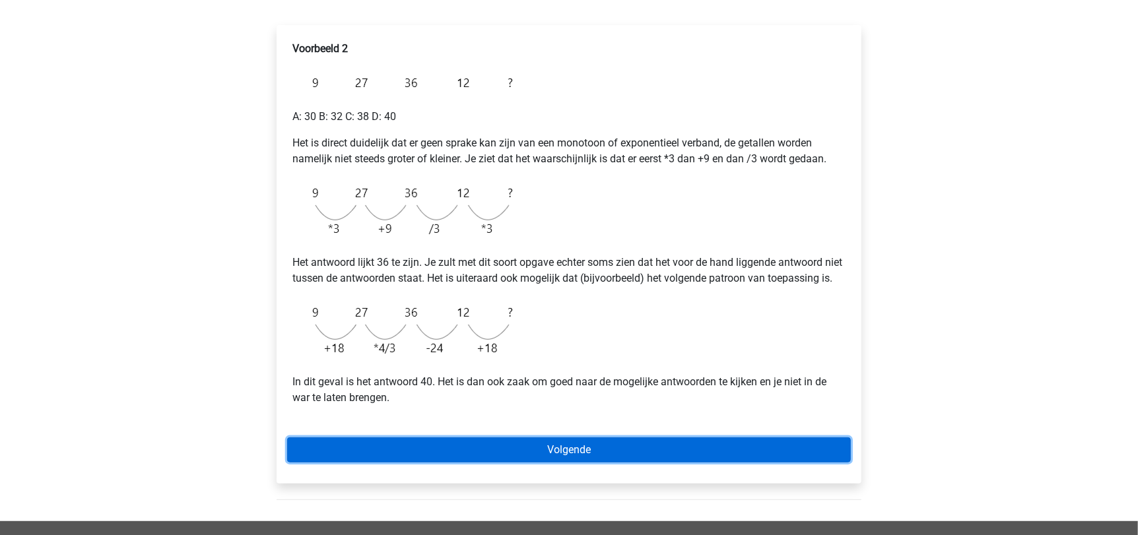
click at [754, 463] on link "Volgende" at bounding box center [569, 450] width 564 height 25
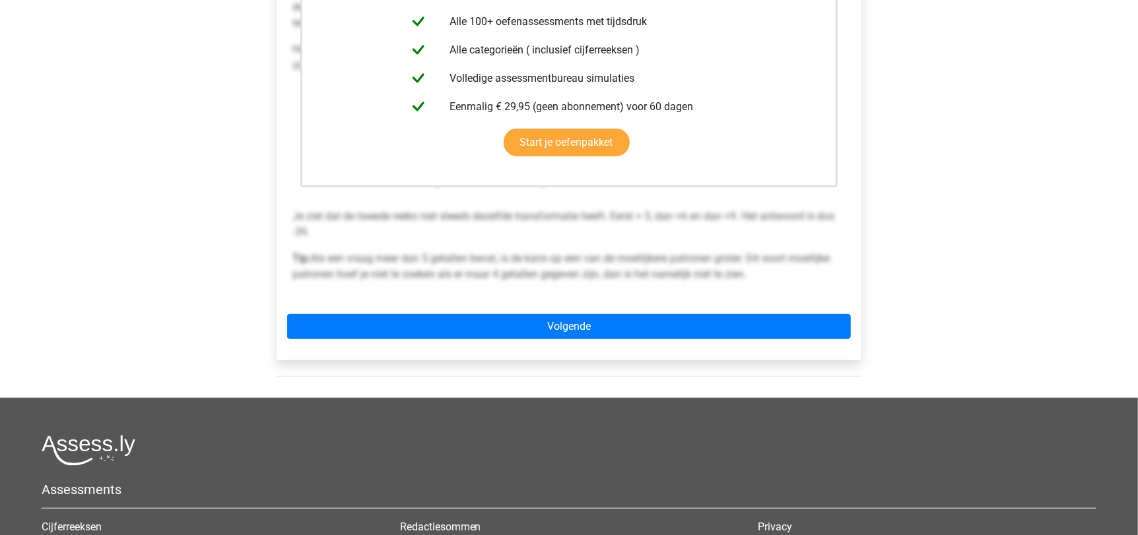
scroll to position [344, 0]
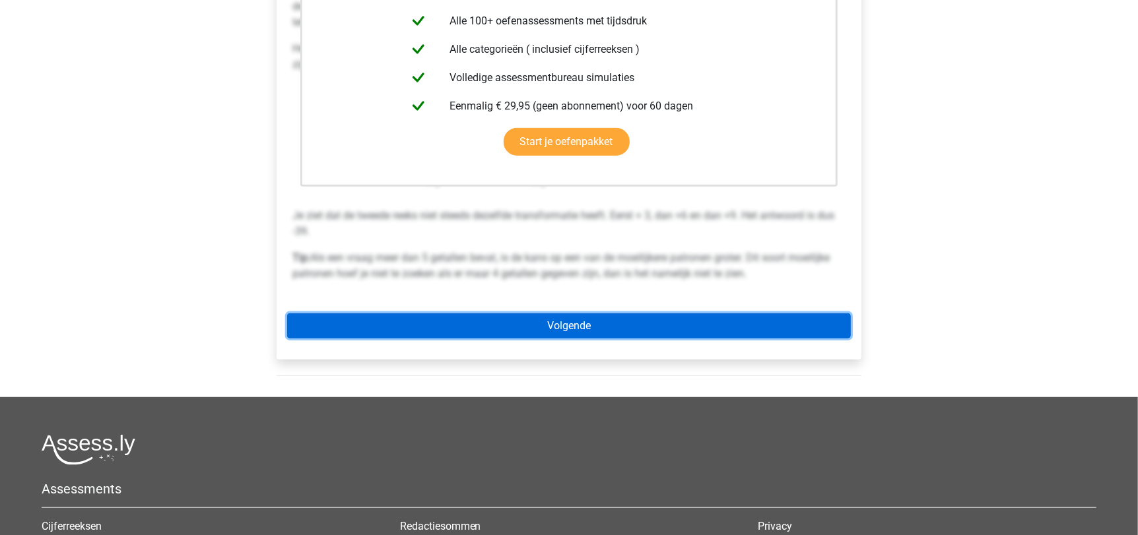
click at [659, 336] on link "Volgende" at bounding box center [569, 326] width 564 height 25
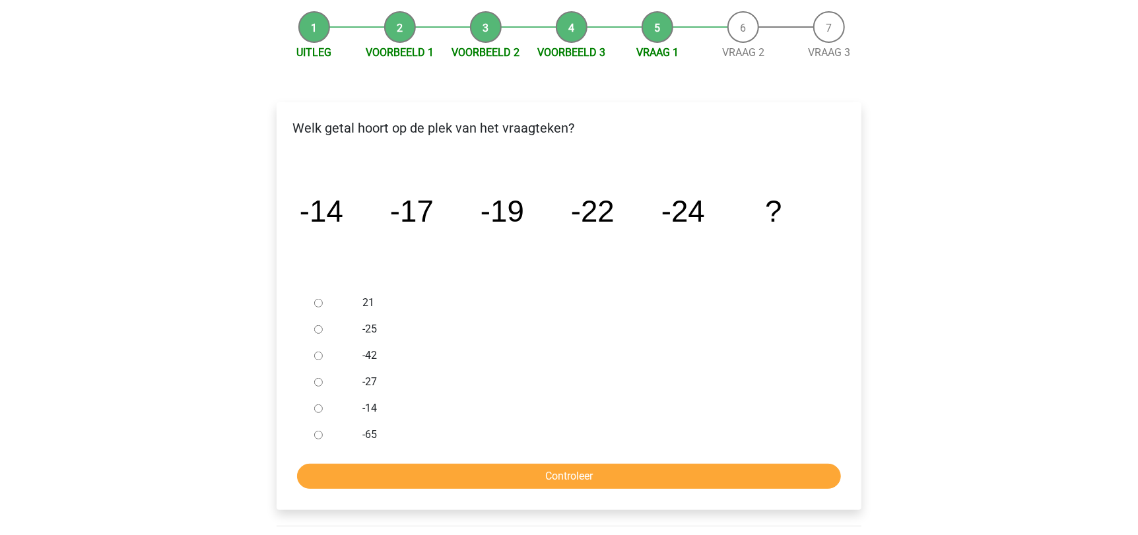
scroll to position [128, 0]
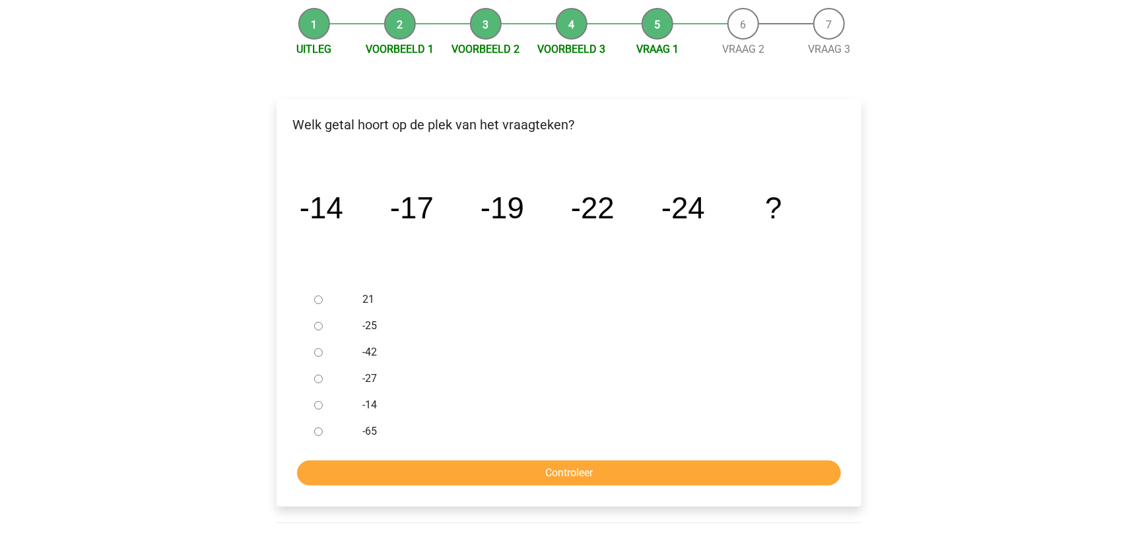
click at [317, 376] on input "-27" at bounding box center [318, 379] width 9 height 9
radio input "true"
click at [568, 473] on input "Controleer" at bounding box center [569, 473] width 544 height 25
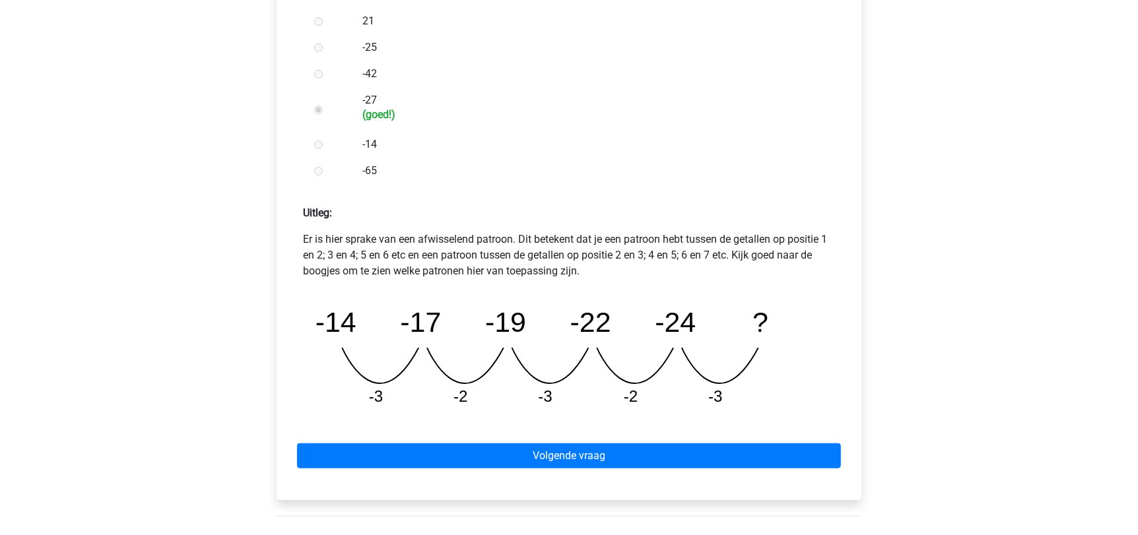
scroll to position [407, 0]
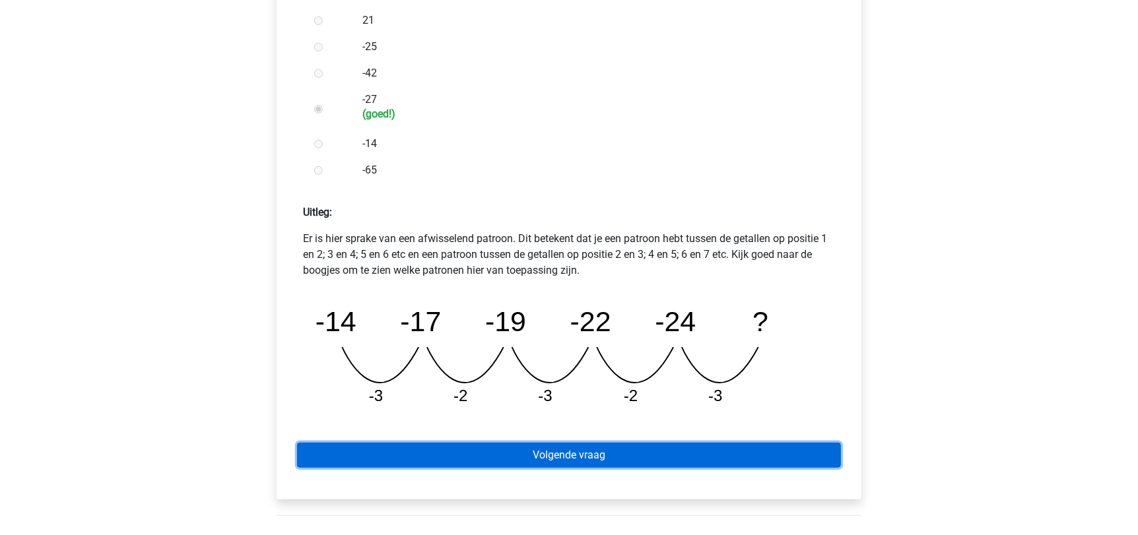
click at [572, 463] on link "Volgende vraag" at bounding box center [569, 455] width 544 height 25
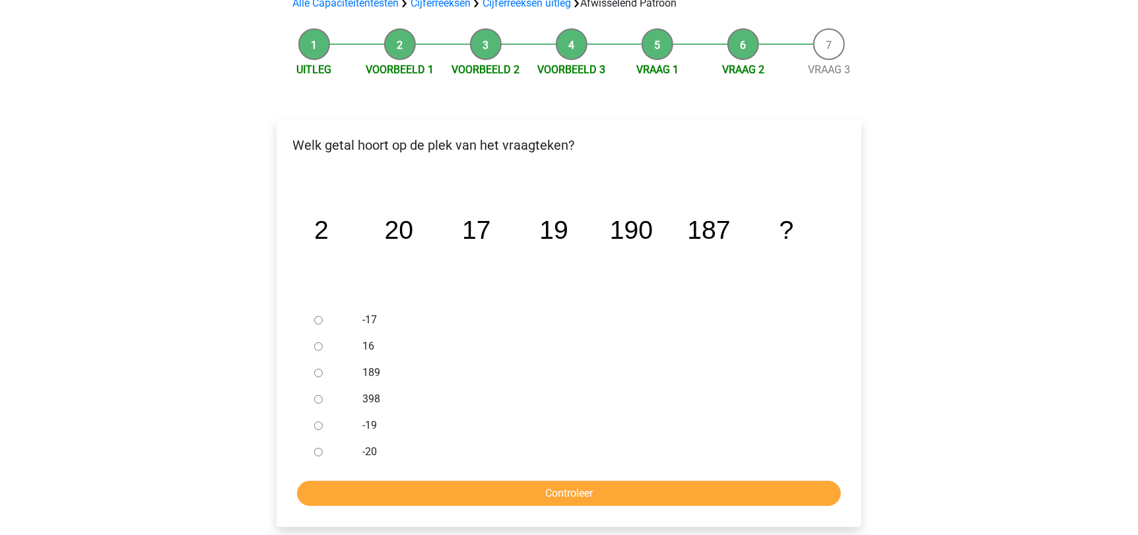
scroll to position [109, 0]
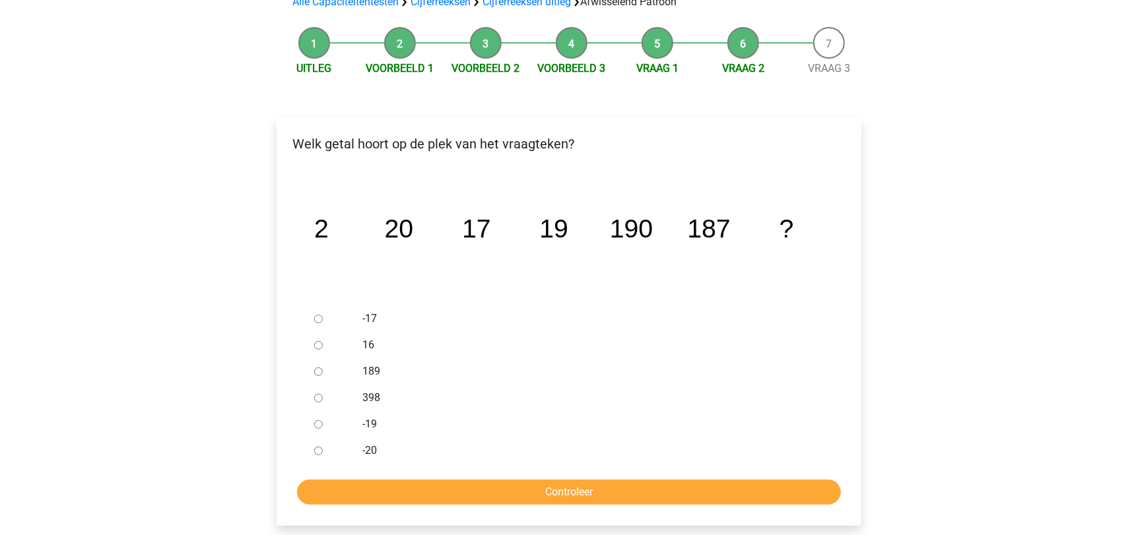
click at [316, 372] on input "189" at bounding box center [318, 372] width 9 height 9
radio input "true"
click at [595, 491] on input "Controleer" at bounding box center [569, 492] width 544 height 25
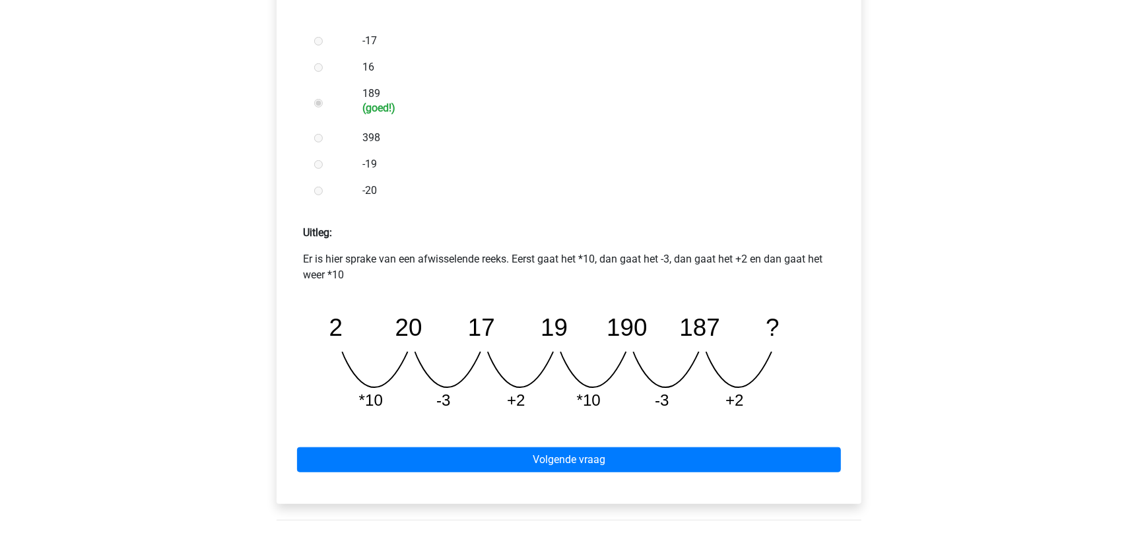
scroll to position [387, 0]
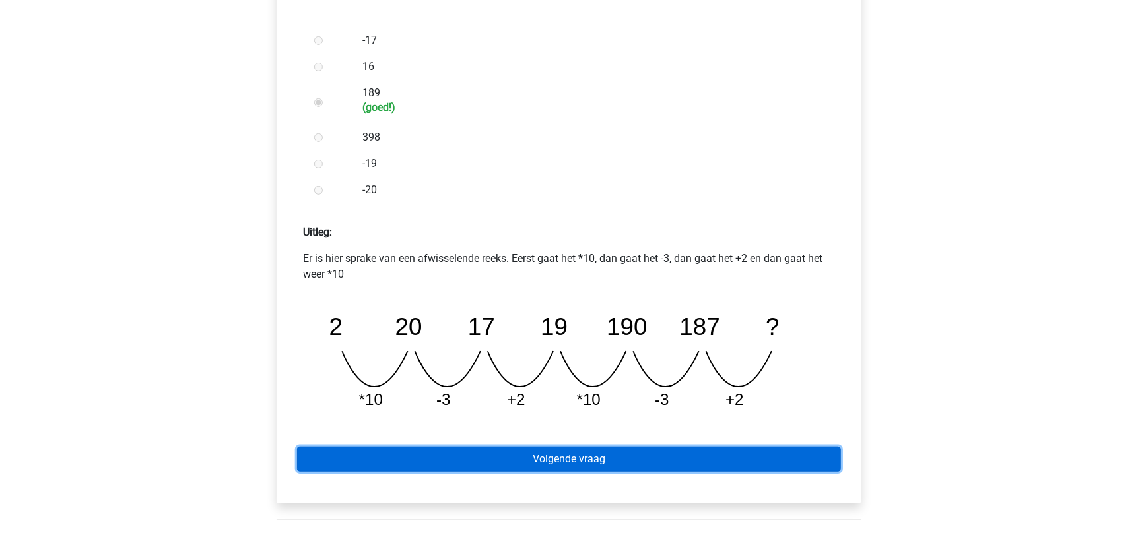
click at [543, 469] on link "Volgende vraag" at bounding box center [569, 459] width 544 height 25
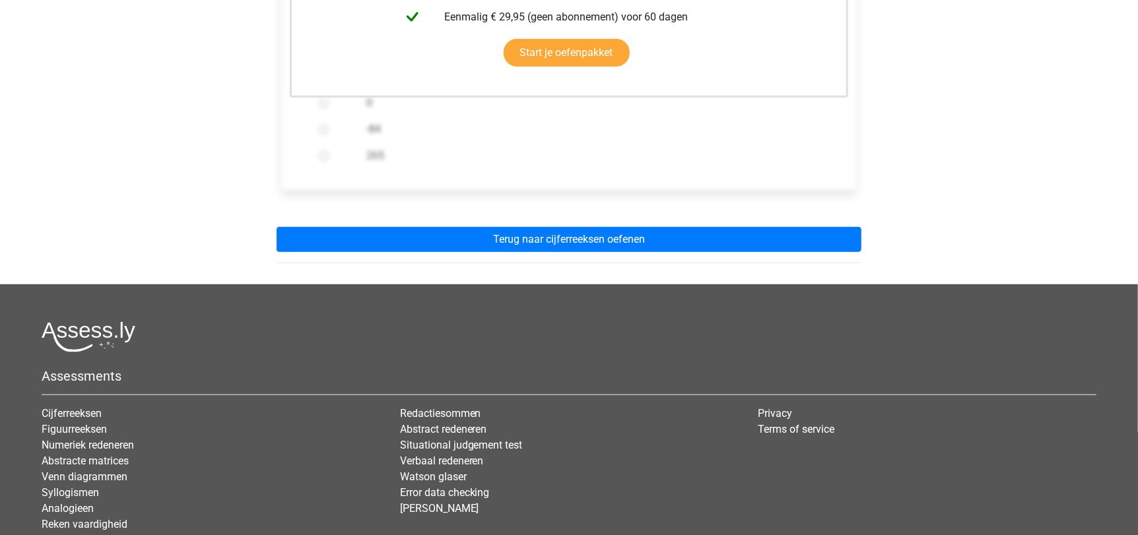
scroll to position [411, 0]
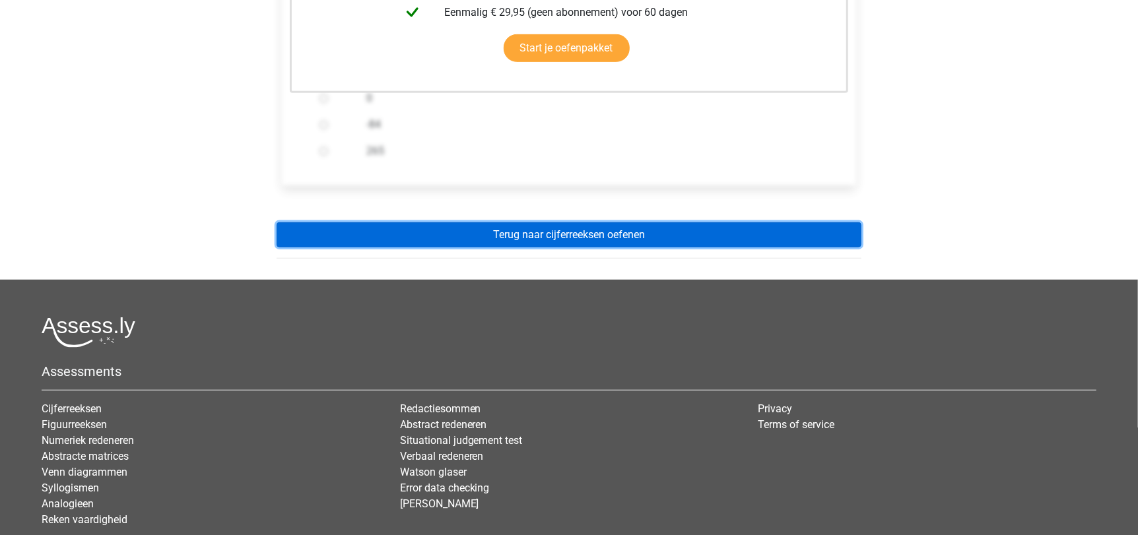
click at [620, 238] on link "Terug naar cijferreeksen oefenen" at bounding box center [569, 234] width 585 height 25
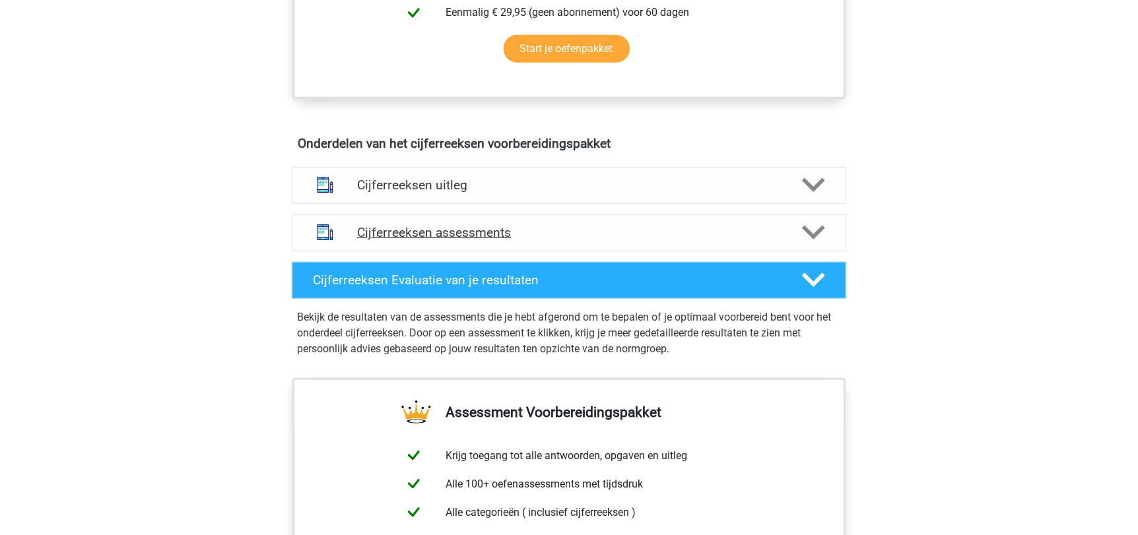
scroll to position [675, 0]
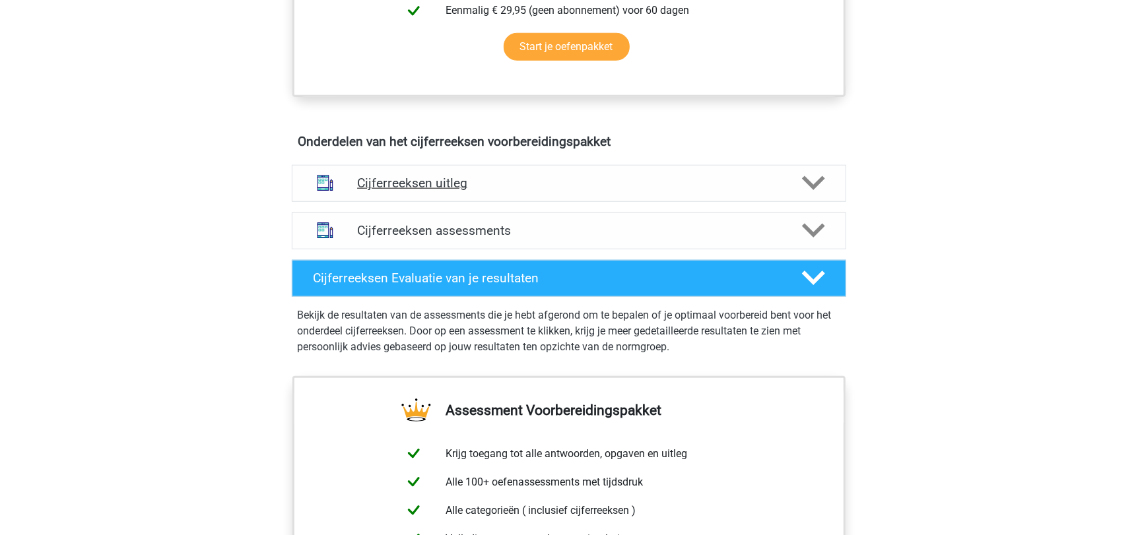
click at [493, 191] on h4 "Cijferreeksen uitleg" at bounding box center [569, 183] width 424 height 15
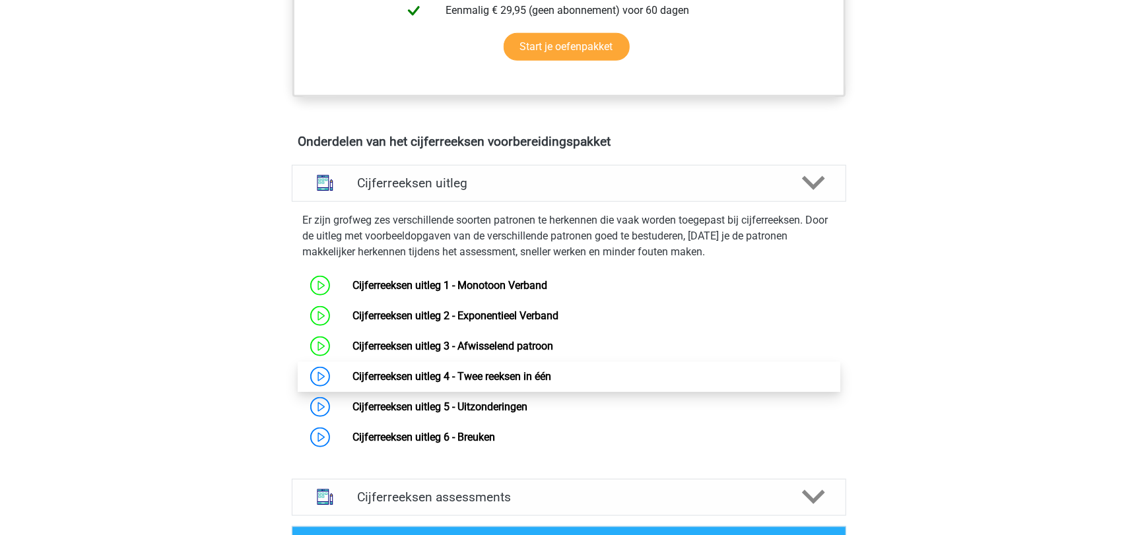
click at [402, 383] on link "Cijferreeksen uitleg 4 - Twee reeksen in één" at bounding box center [451, 376] width 199 height 13
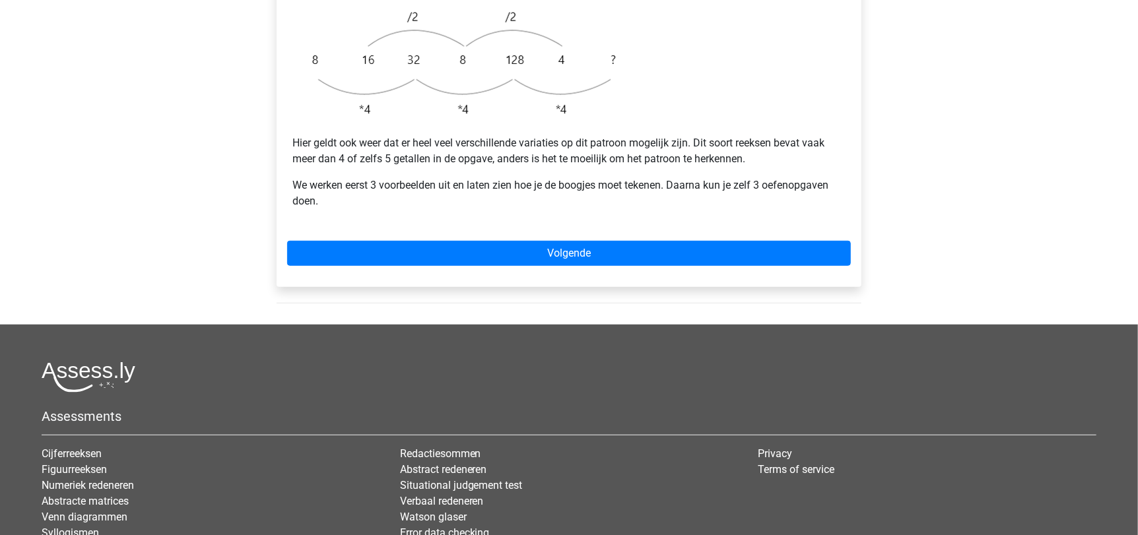
scroll to position [439, 0]
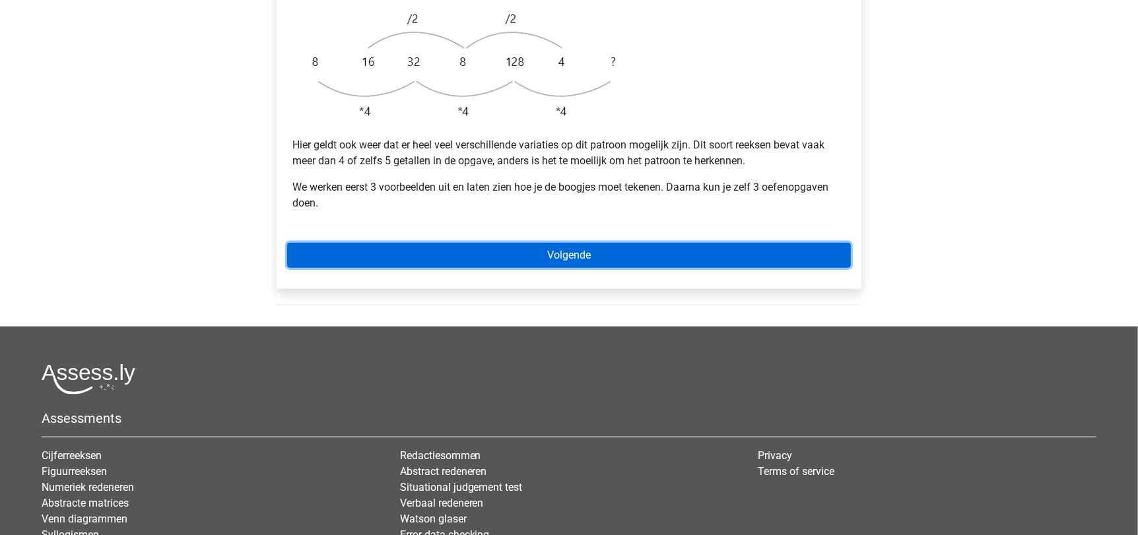
click at [606, 243] on link "Volgende" at bounding box center [569, 255] width 564 height 25
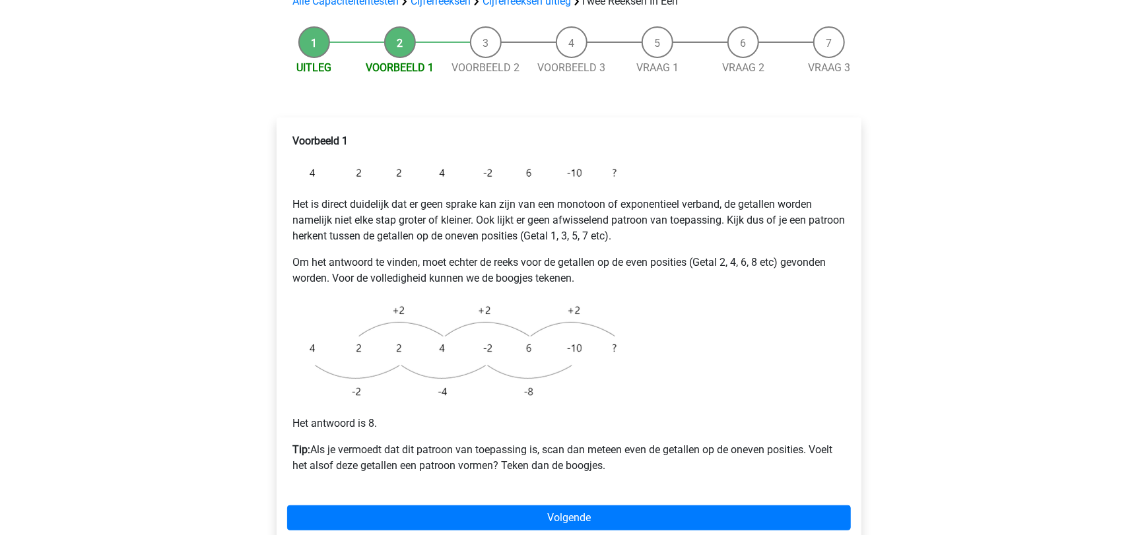
scroll to position [142, 0]
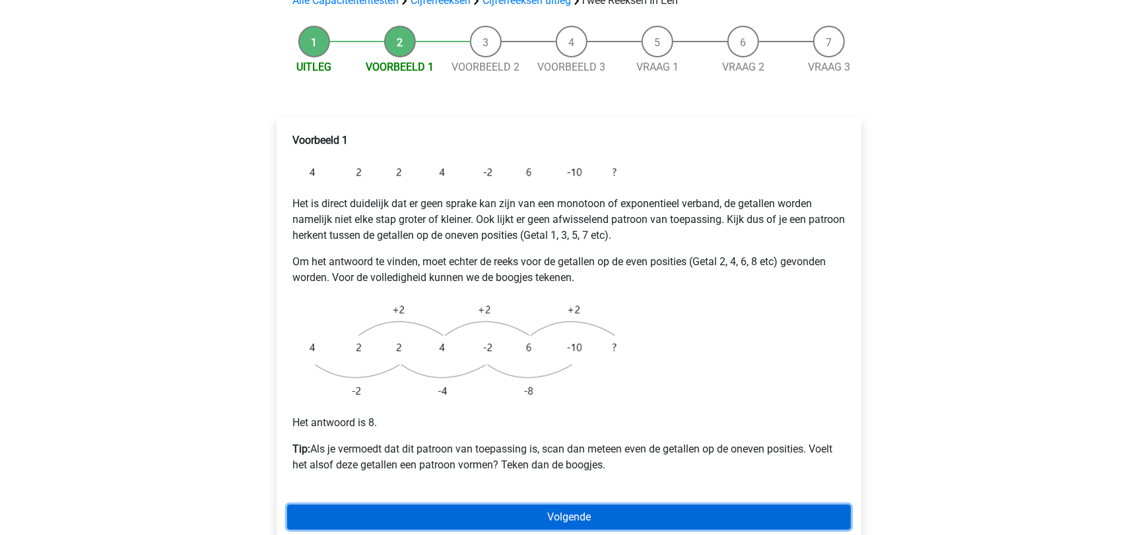
click at [599, 505] on link "Volgende" at bounding box center [569, 517] width 564 height 25
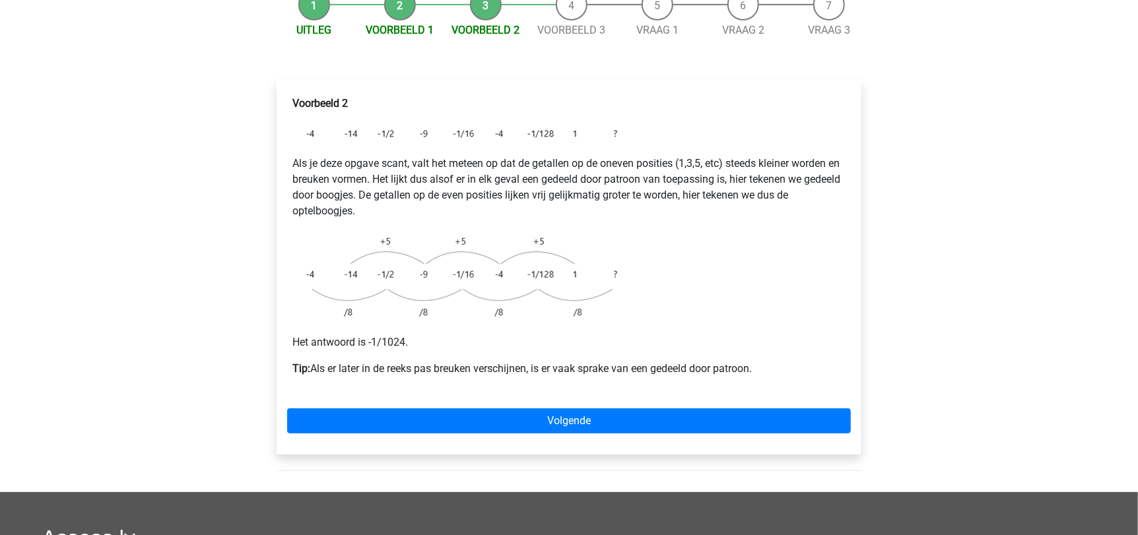
scroll to position [184, 0]
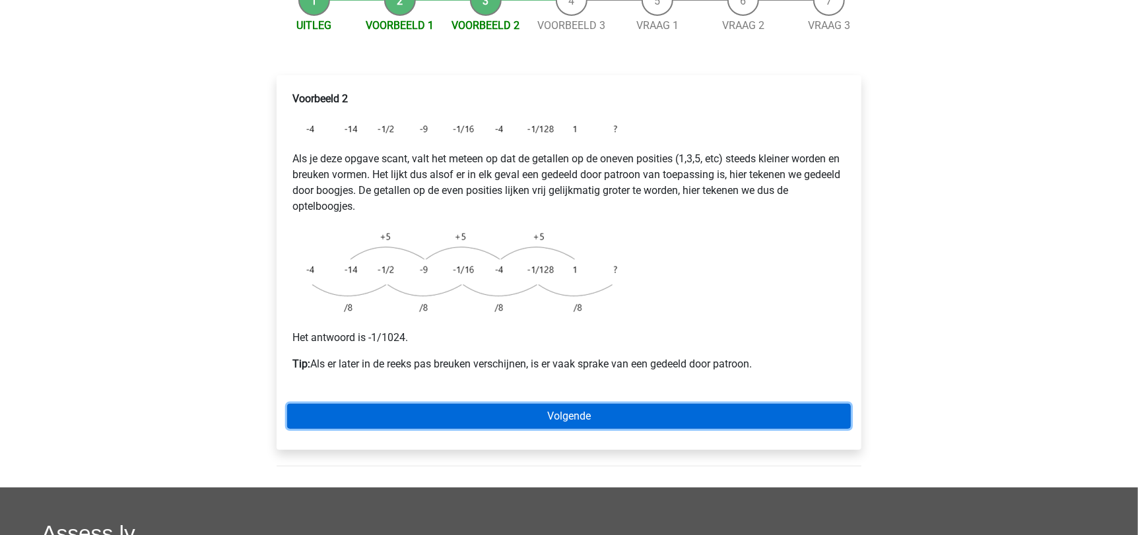
click at [762, 404] on link "Volgende" at bounding box center [569, 416] width 564 height 25
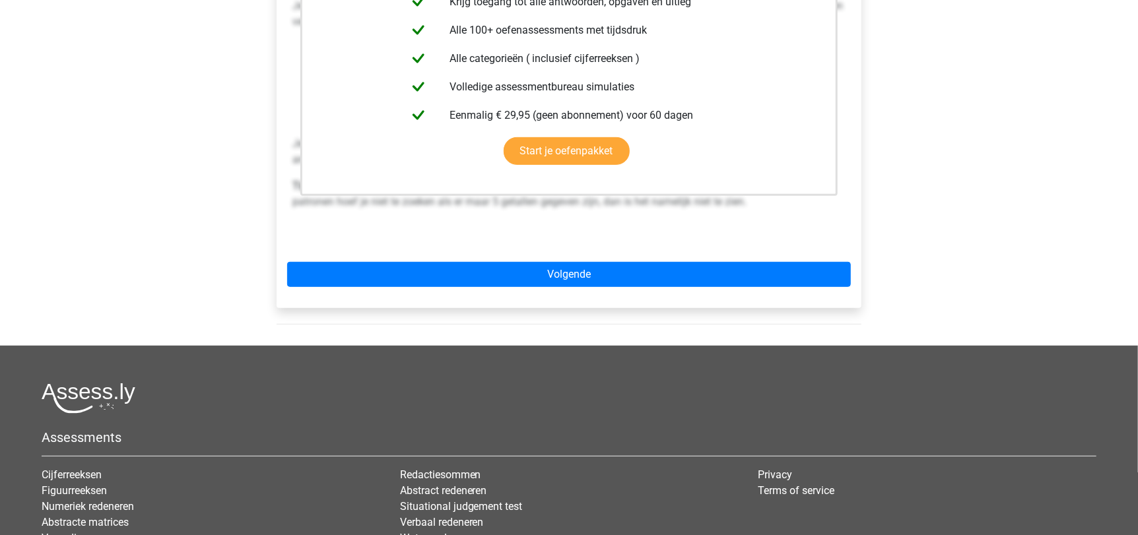
scroll to position [367, 0]
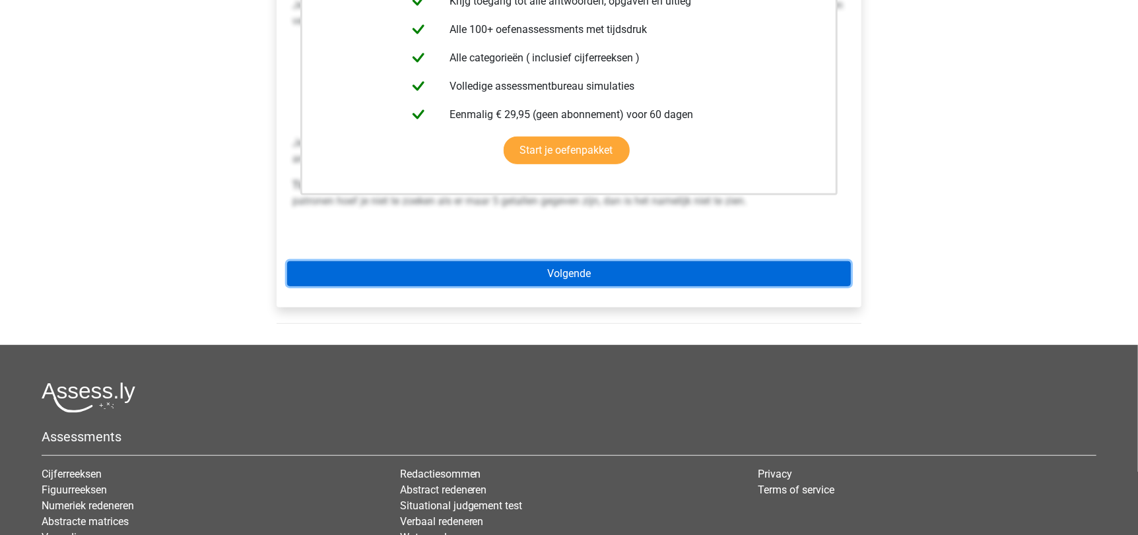
click at [701, 261] on link "Volgende" at bounding box center [569, 273] width 564 height 25
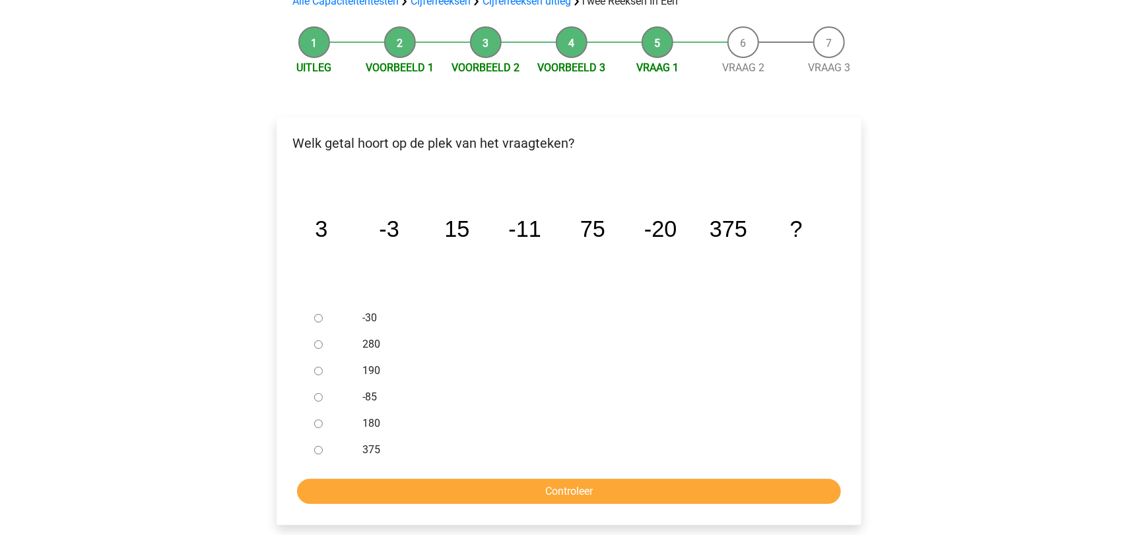
scroll to position [143, 0]
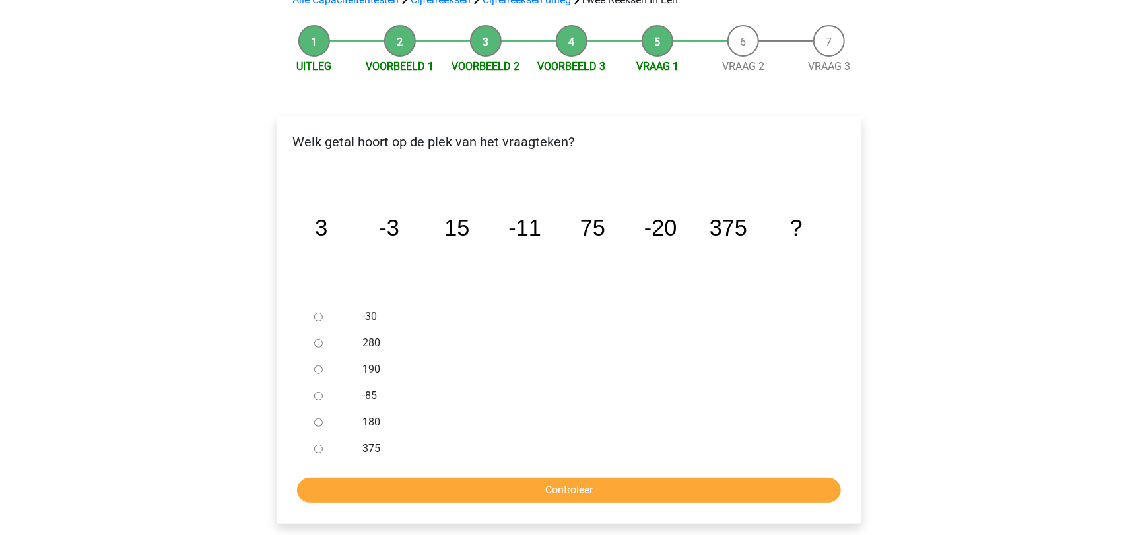
click at [321, 313] on input "-30" at bounding box center [318, 317] width 9 height 9
radio input "true"
click at [490, 478] on input "Controleer" at bounding box center [569, 490] width 544 height 25
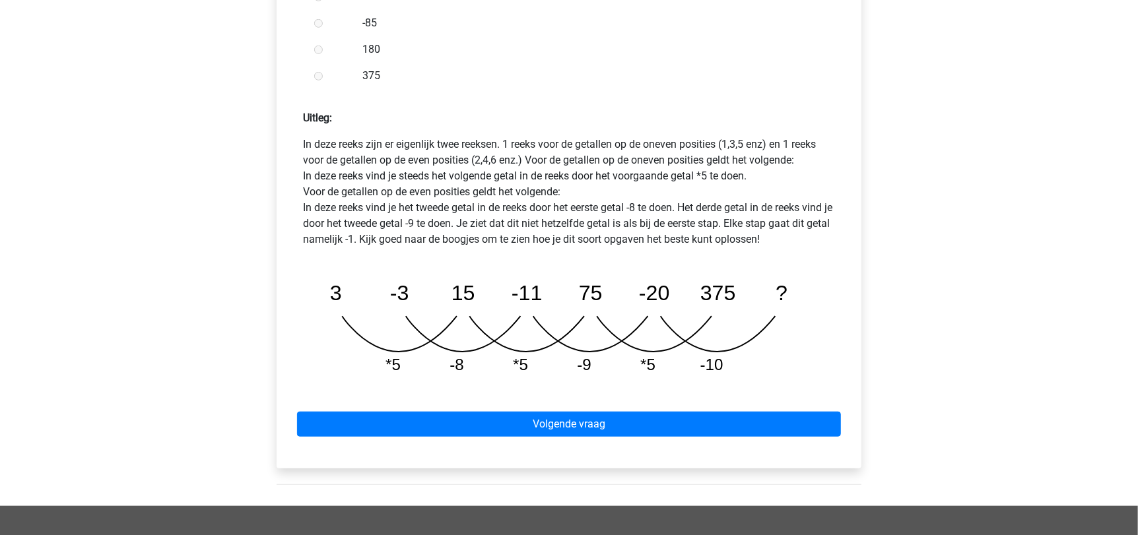
scroll to position [536, 0]
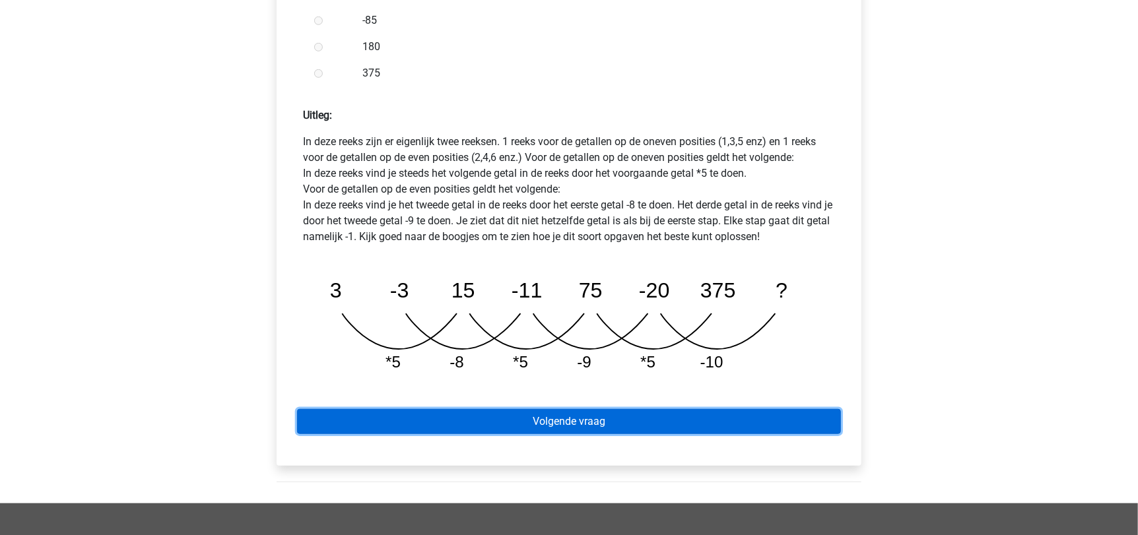
click at [576, 409] on link "Volgende vraag" at bounding box center [569, 421] width 544 height 25
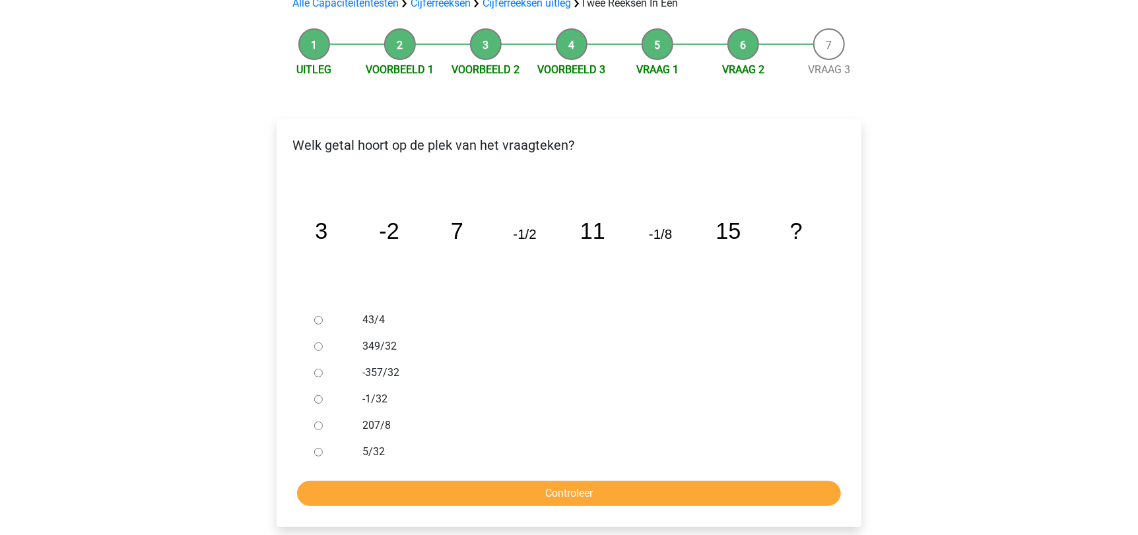
scroll to position [140, 0]
click at [318, 395] on input "-1/32" at bounding box center [318, 399] width 9 height 9
radio input "true"
click at [526, 481] on input "Controleer" at bounding box center [569, 493] width 544 height 25
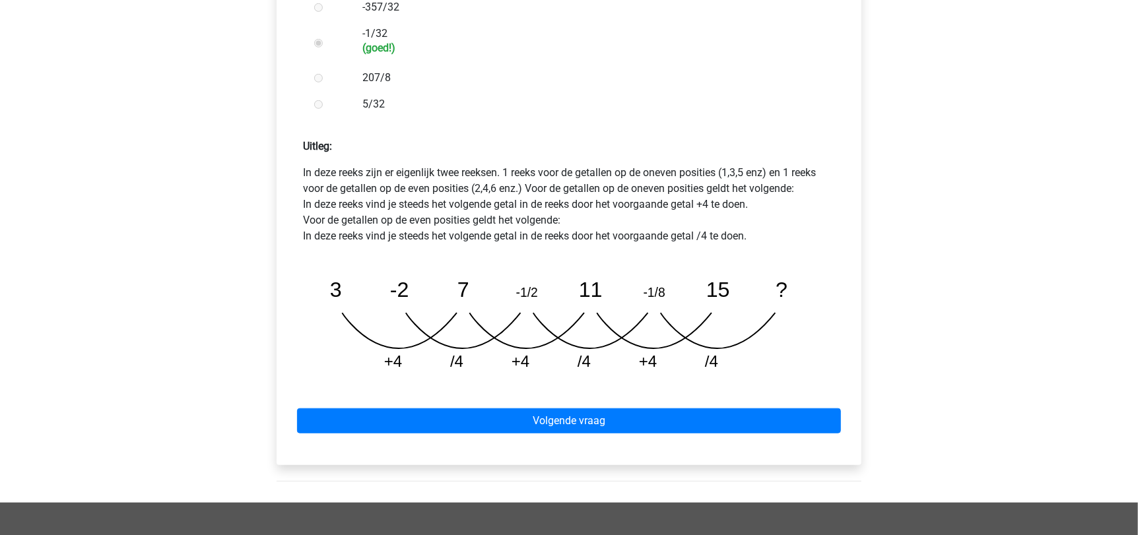
scroll to position [506, 0]
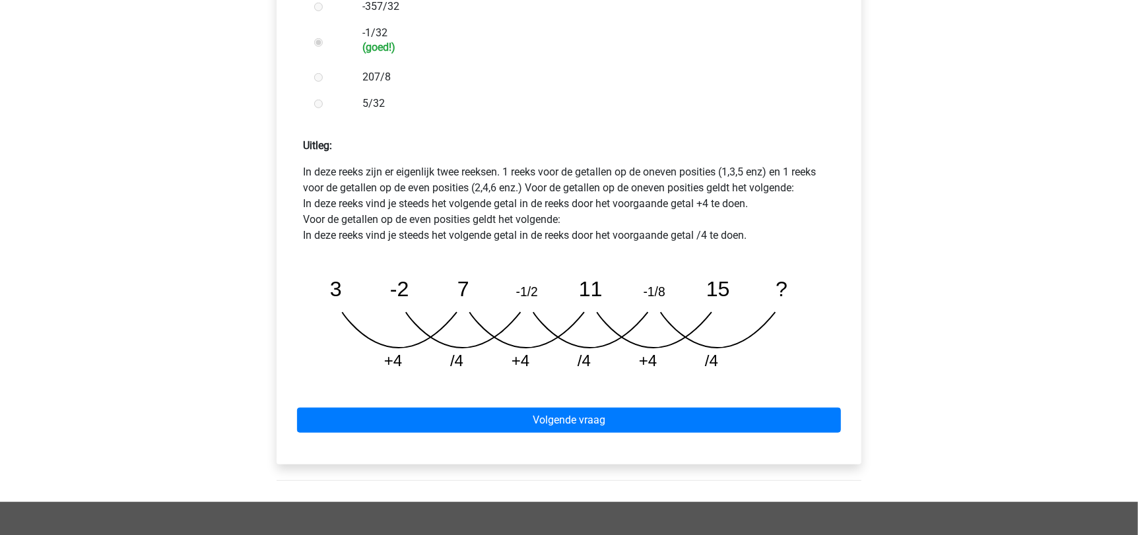
click at [553, 382] on div "Volgende vraag" at bounding box center [569, 418] width 564 height 73
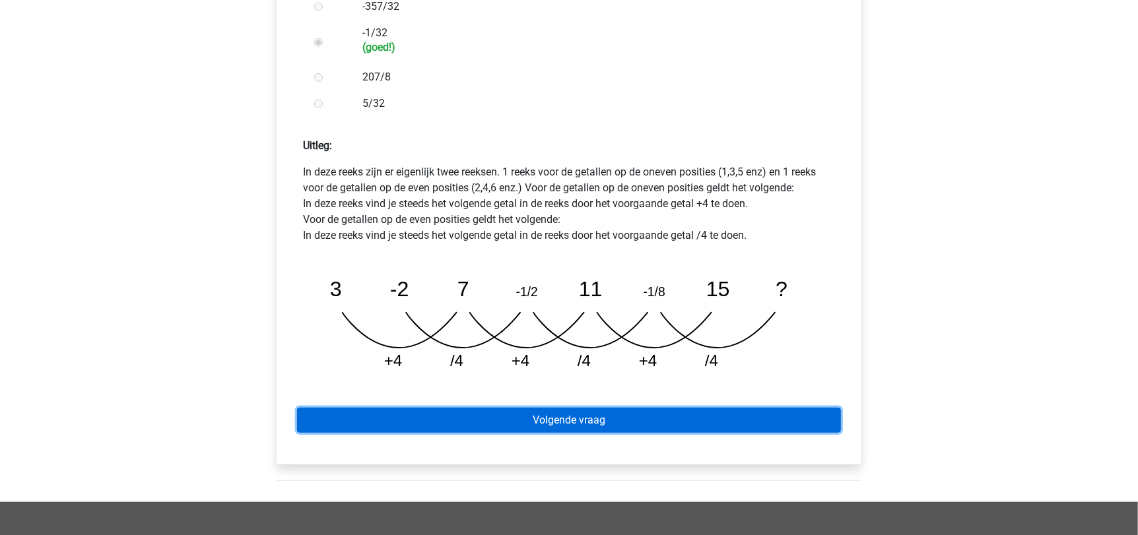
click at [584, 408] on link "Volgende vraag" at bounding box center [569, 420] width 544 height 25
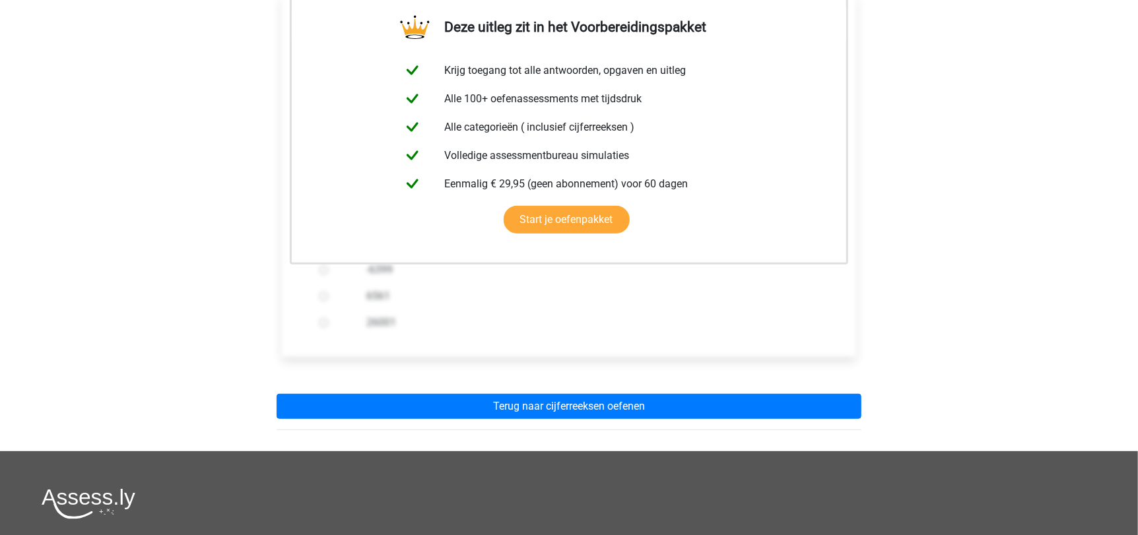
scroll to position [272, 0]
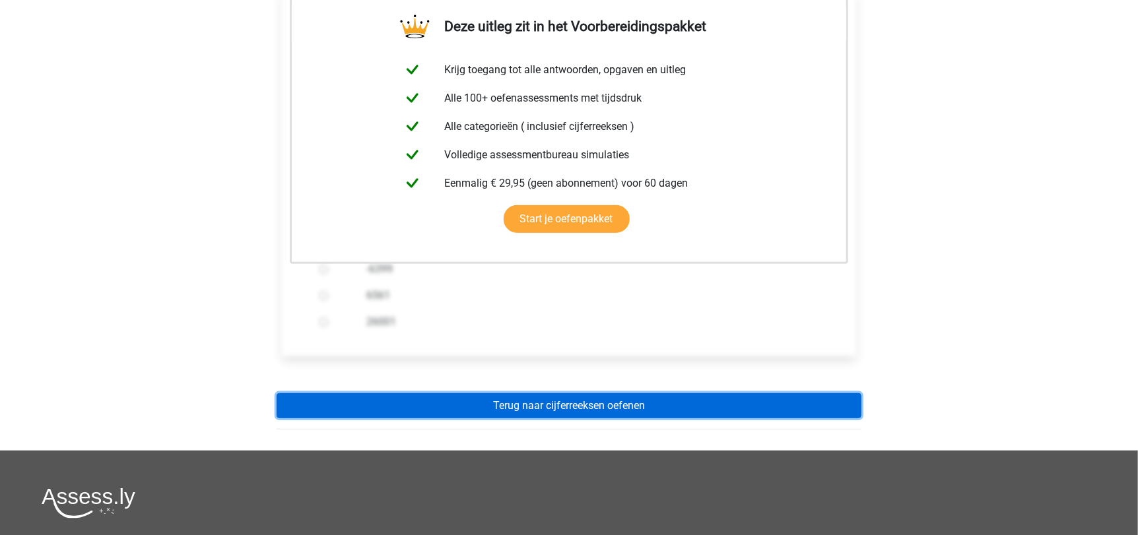
click at [531, 393] on link "Terug naar cijferreeksen oefenen" at bounding box center [569, 405] width 585 height 25
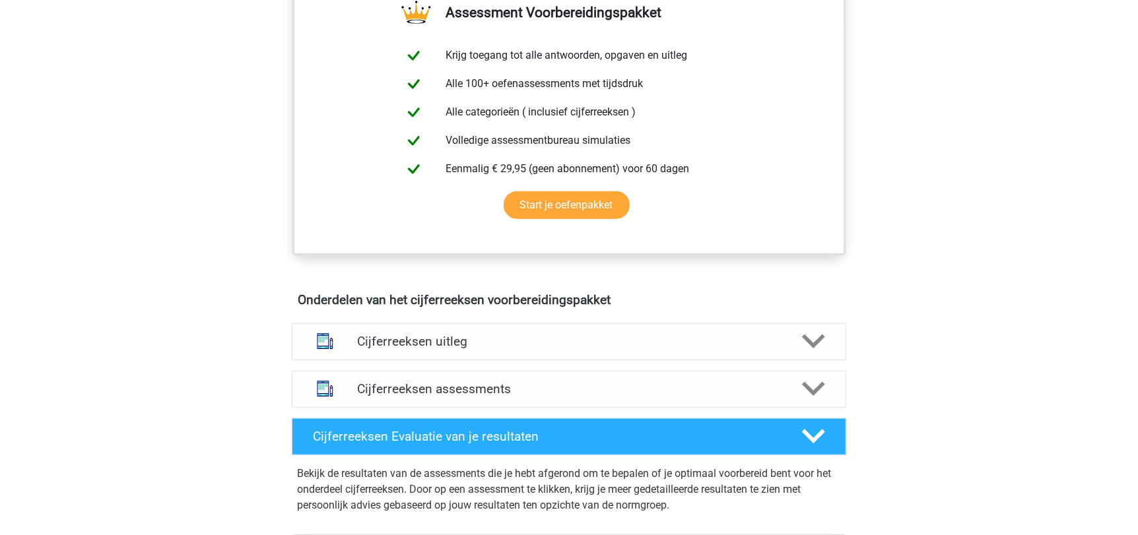
scroll to position [523, 0]
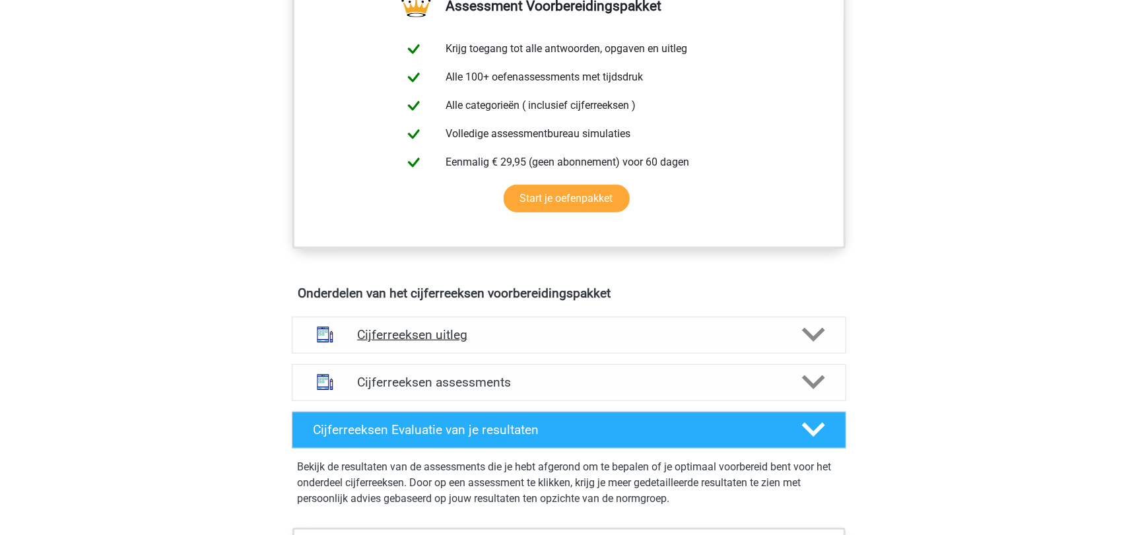
click at [466, 343] on h4 "Cijferreeksen uitleg" at bounding box center [569, 334] width 424 height 15
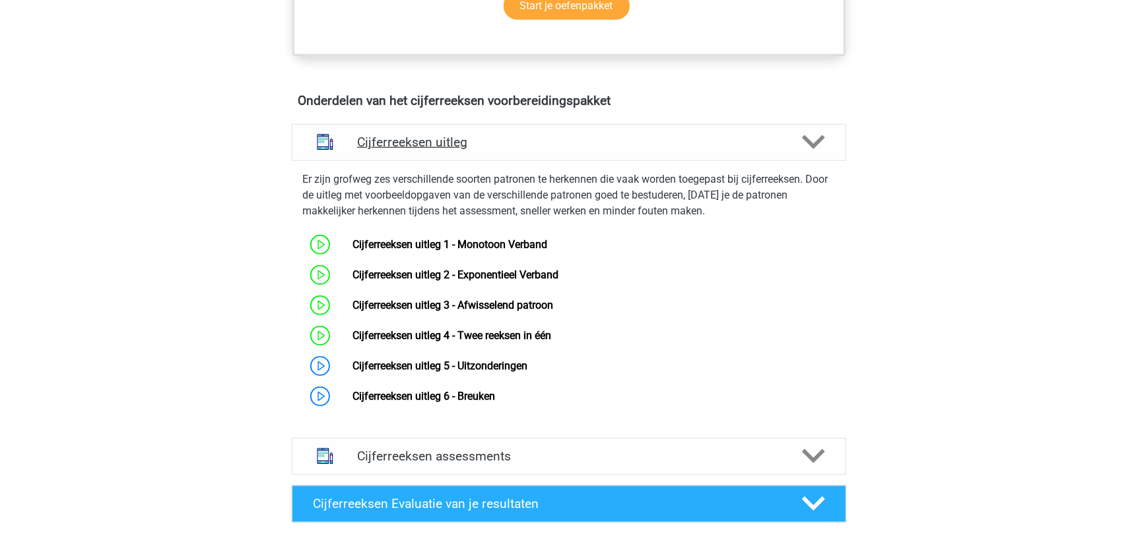
scroll to position [731, 0]
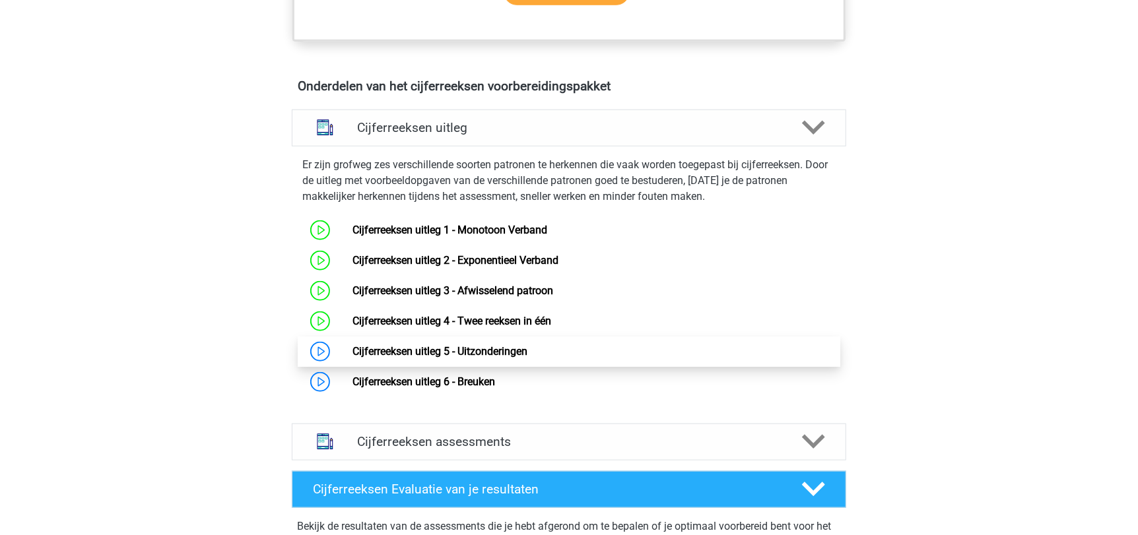
click at [397, 358] on link "Cijferreeksen uitleg 5 - Uitzonderingen" at bounding box center [439, 351] width 175 height 13
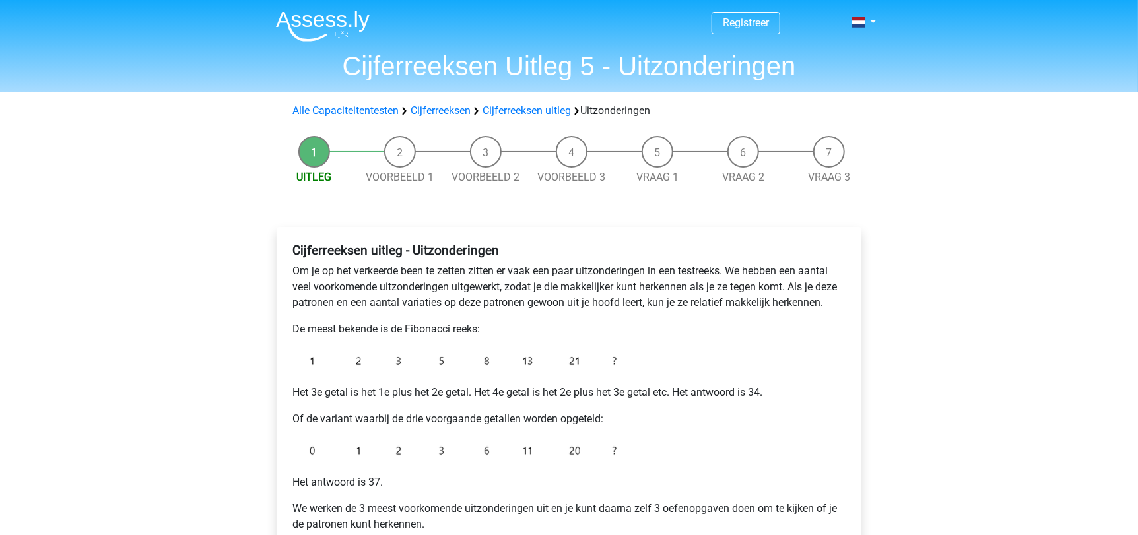
scroll to position [164, 0]
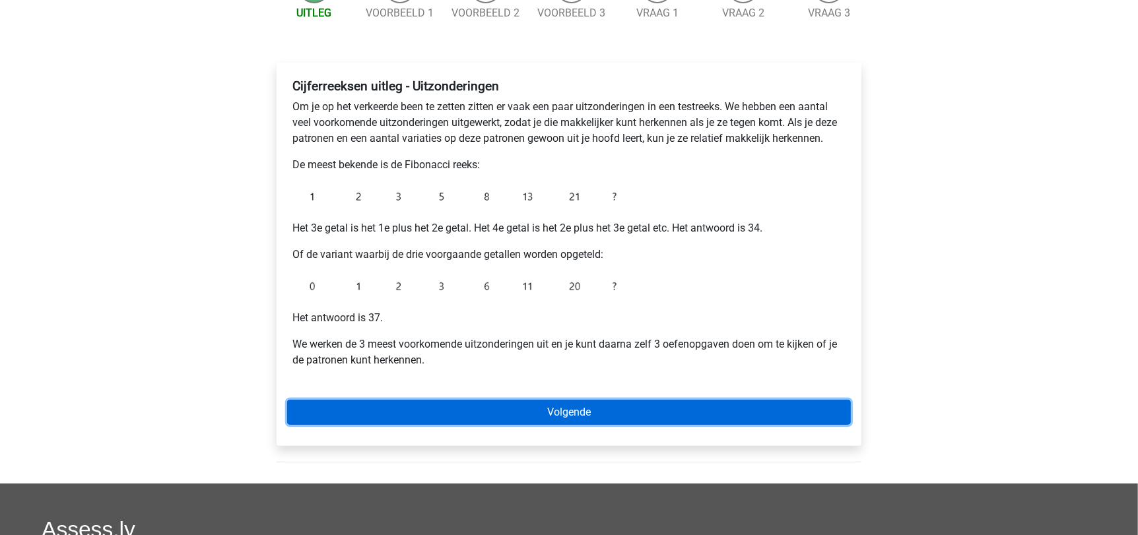
click at [592, 412] on link "Volgende" at bounding box center [569, 412] width 564 height 25
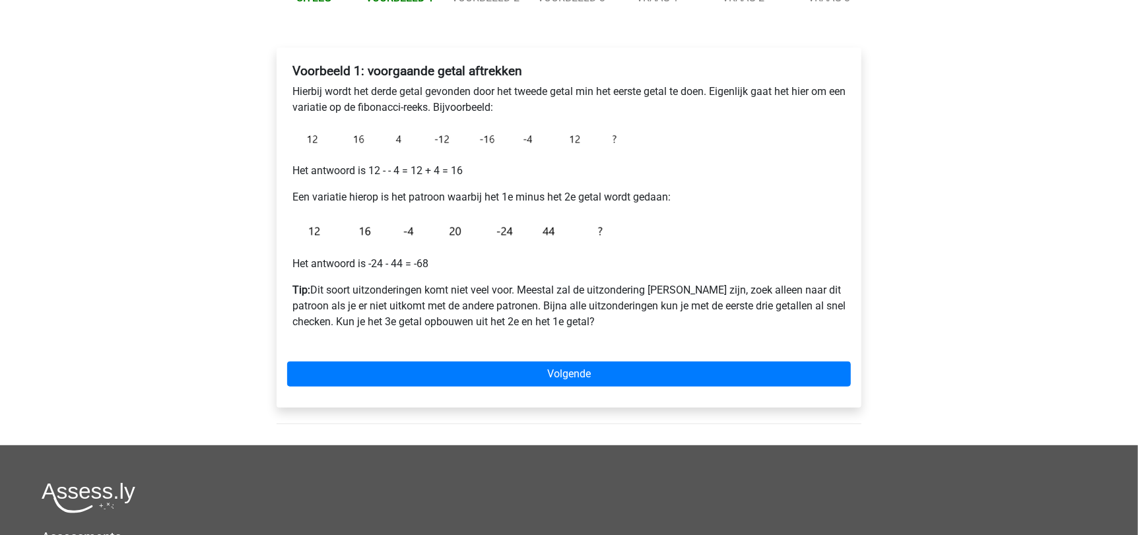
scroll to position [184, 0]
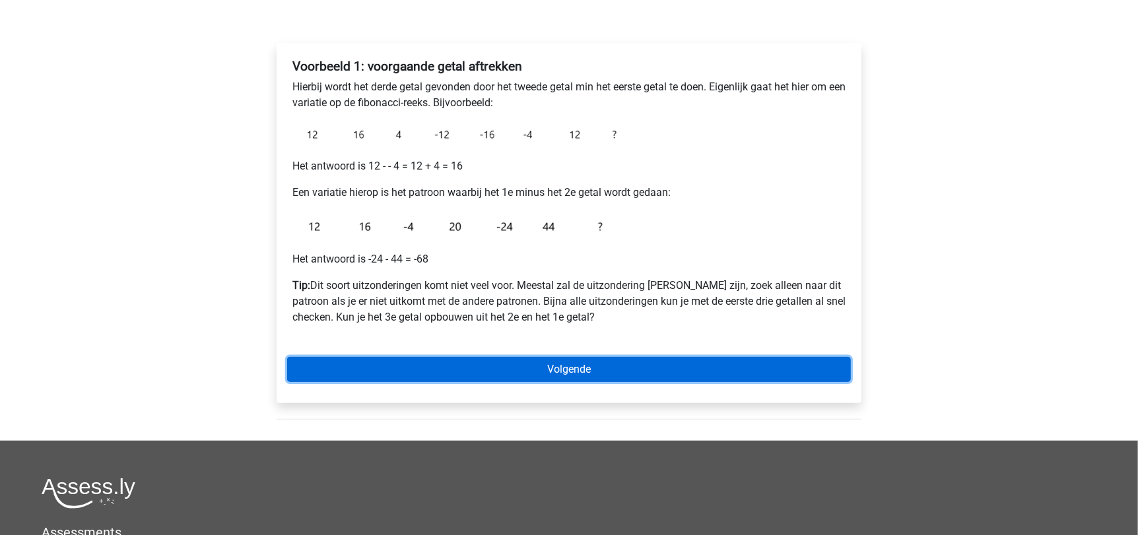
click at [696, 357] on link "Volgende" at bounding box center [569, 369] width 564 height 25
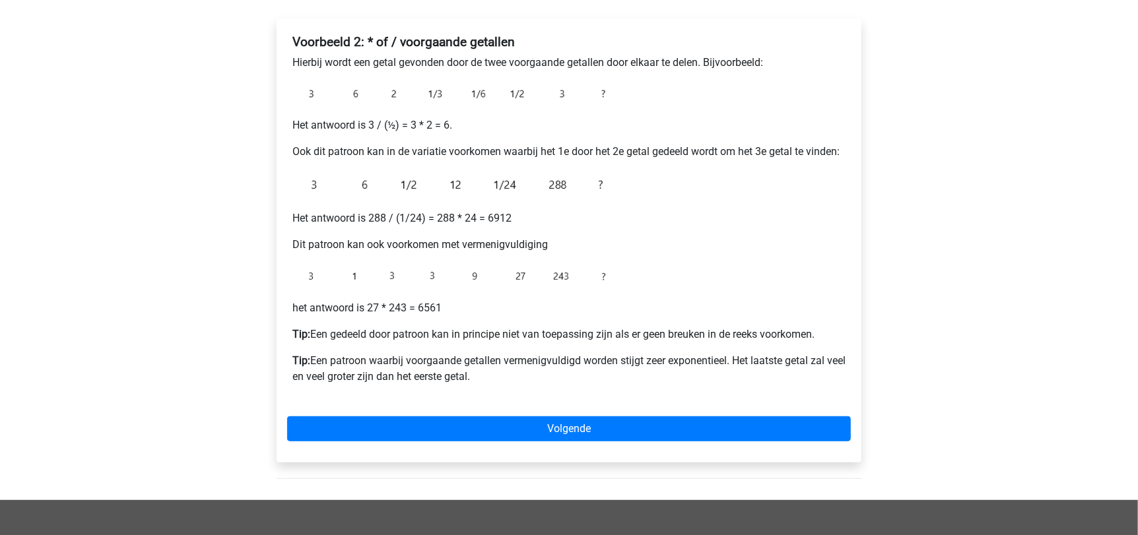
scroll to position [210, 0]
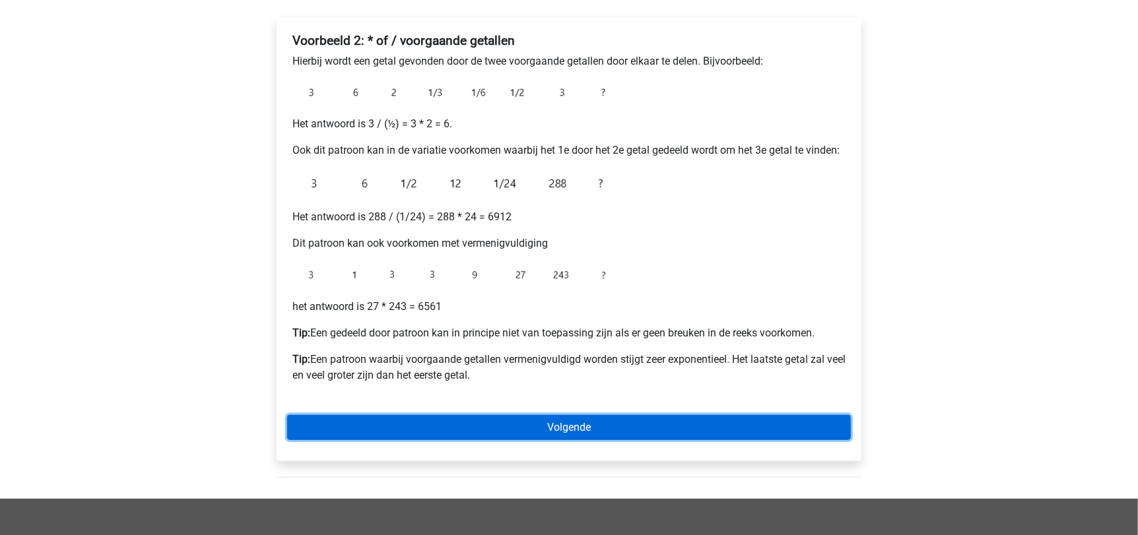
click at [788, 421] on link "Volgende" at bounding box center [569, 427] width 564 height 25
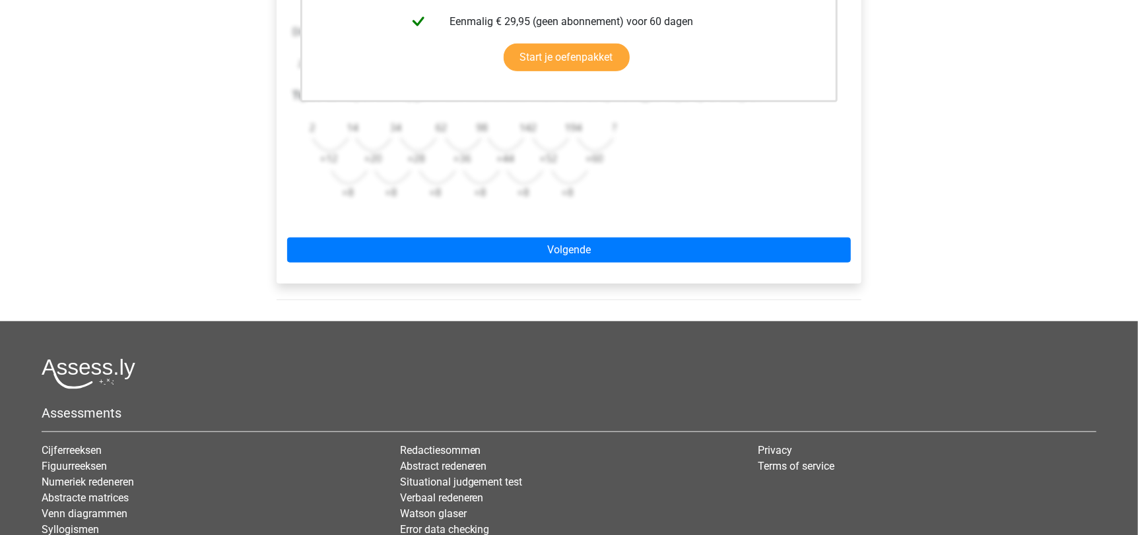
scroll to position [429, 0]
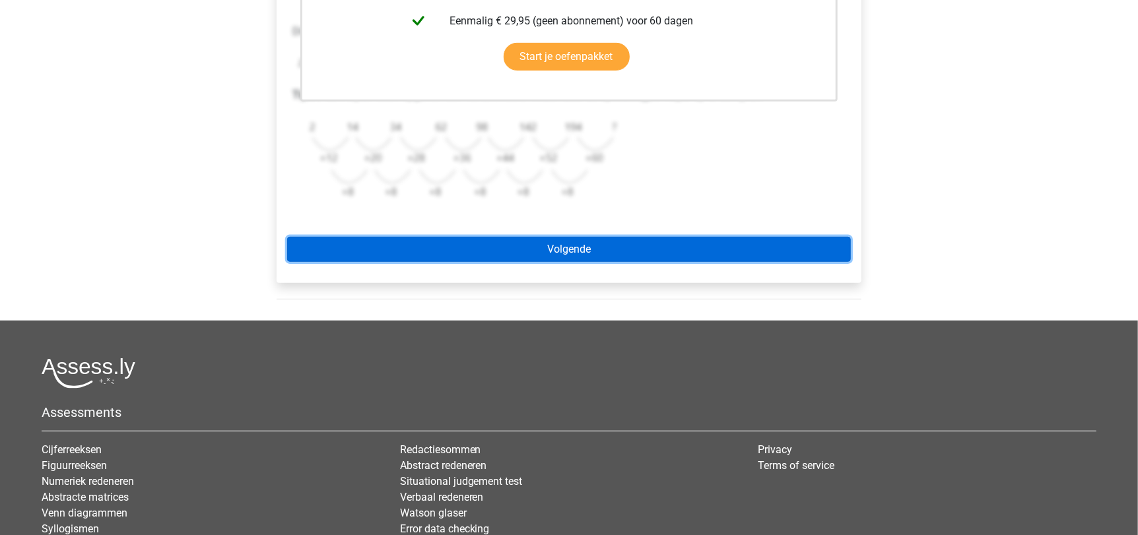
click at [741, 257] on link "Volgende" at bounding box center [569, 249] width 564 height 25
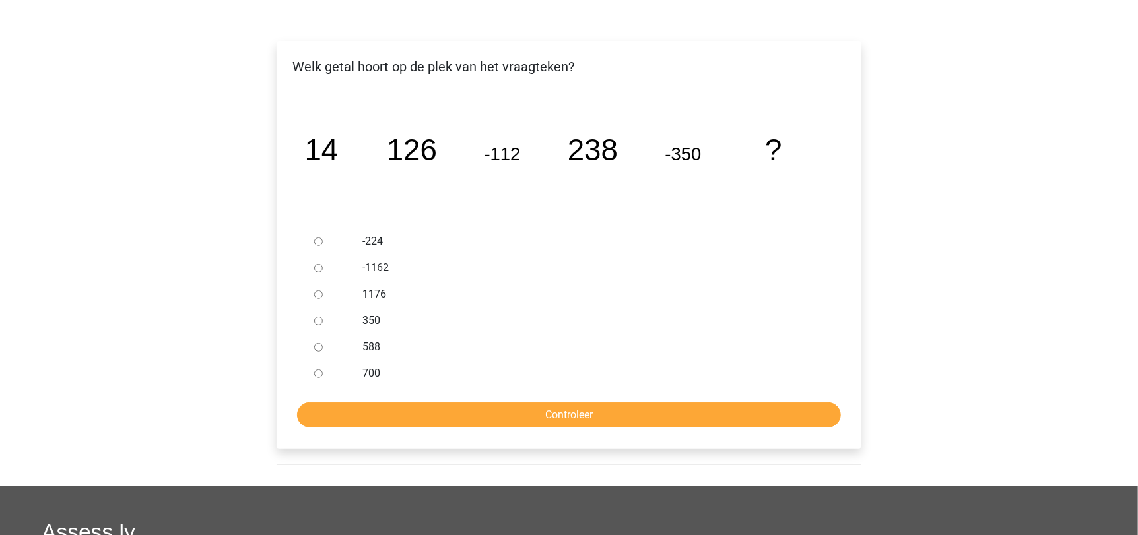
scroll to position [187, 0]
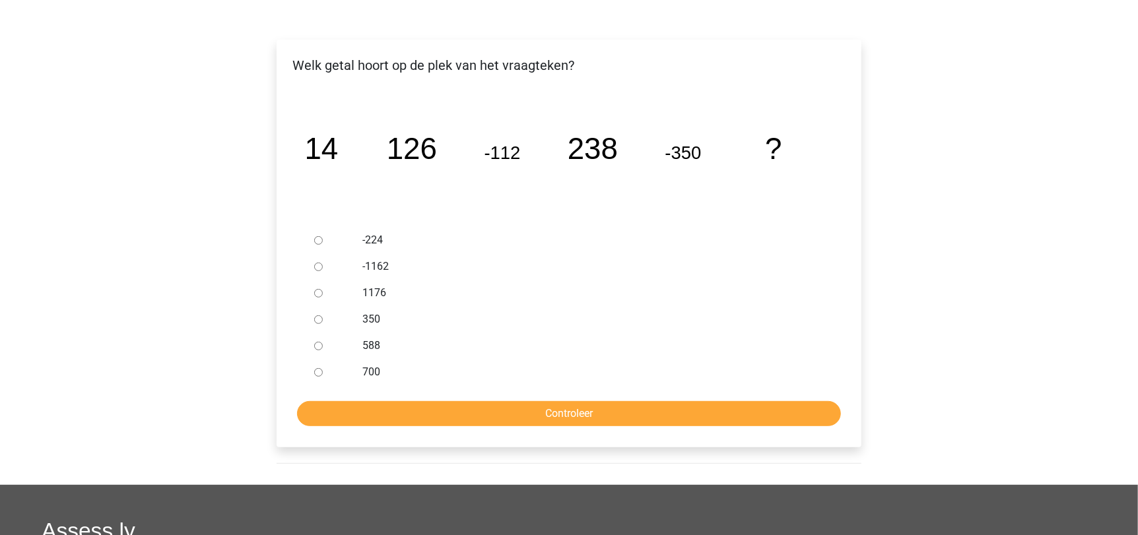
click at [319, 345] on input "588" at bounding box center [318, 346] width 9 height 9
radio input "true"
click at [506, 417] on input "Controleer" at bounding box center [569, 413] width 544 height 25
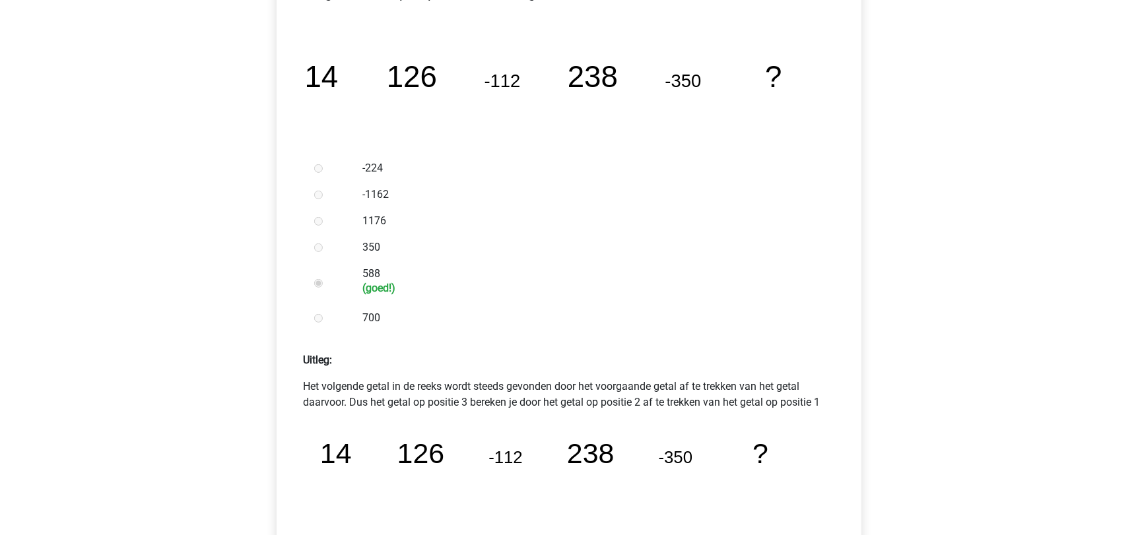
scroll to position [420, 0]
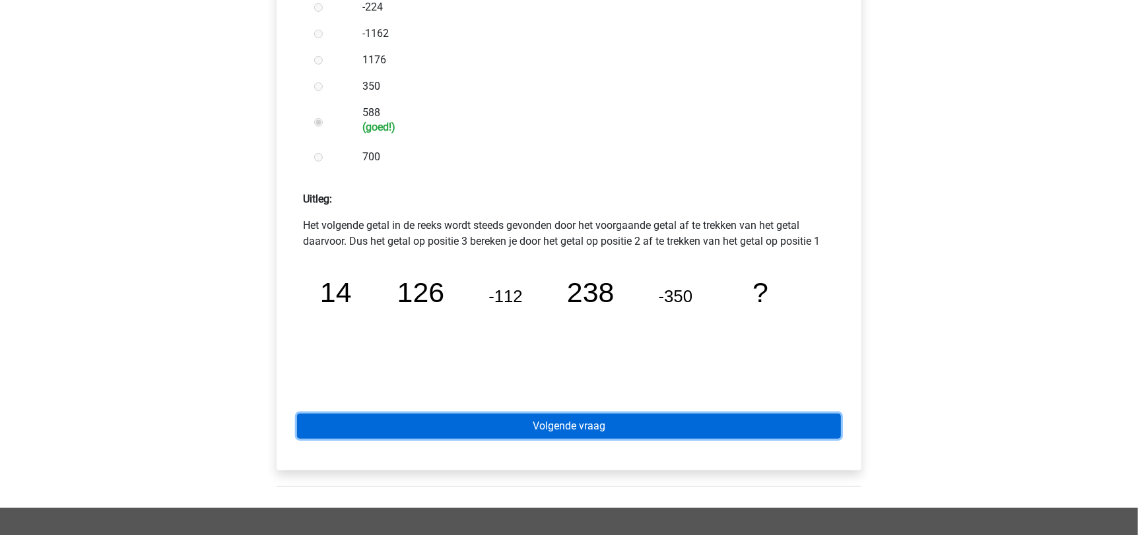
click at [547, 424] on link "Volgende vraag" at bounding box center [569, 426] width 544 height 25
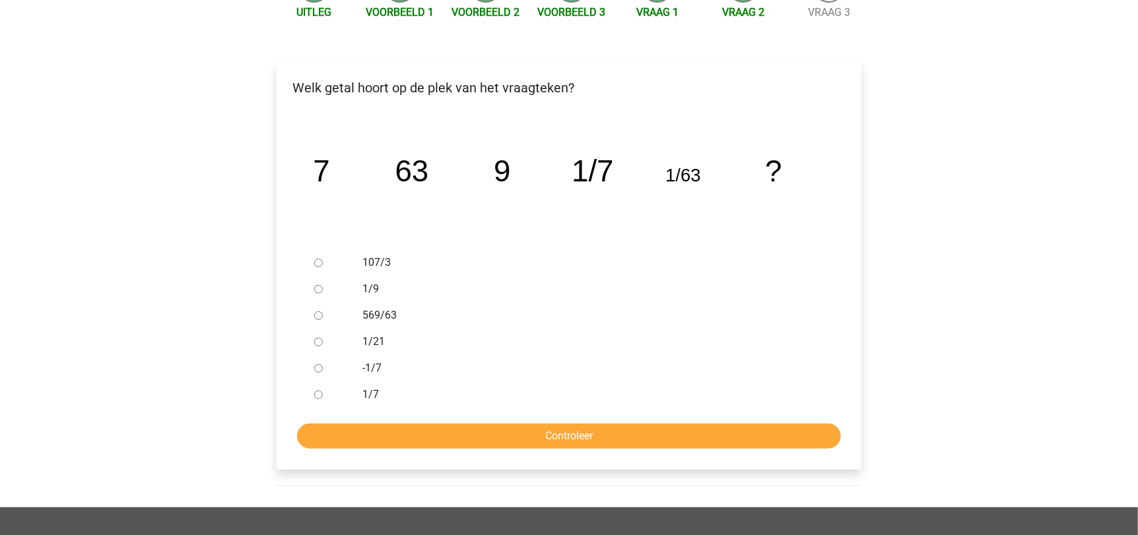
scroll to position [170, 0]
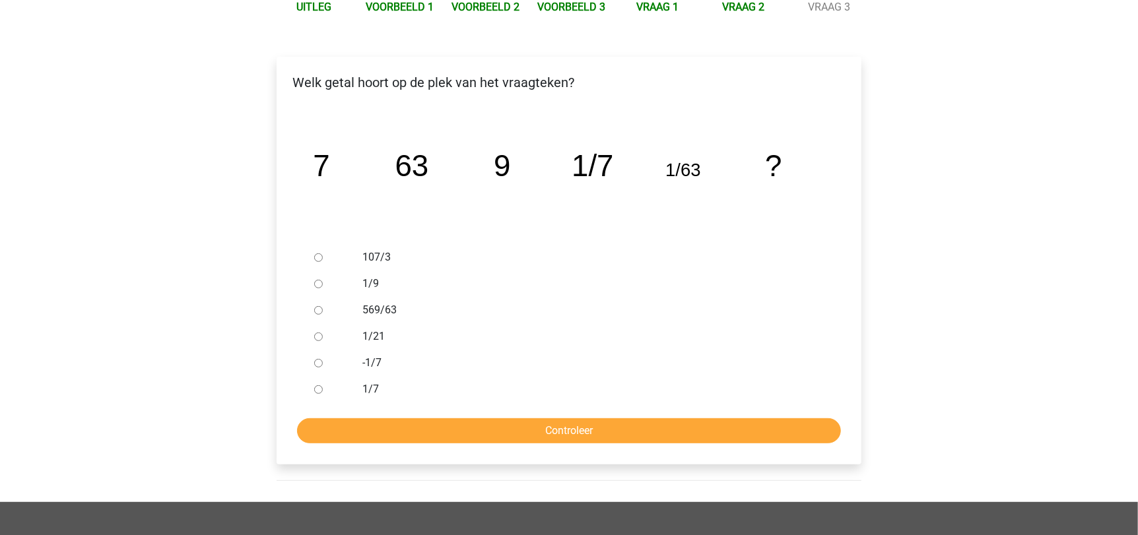
click at [318, 282] on input "1/9" at bounding box center [318, 284] width 9 height 9
radio input "true"
click at [547, 427] on input "Controleer" at bounding box center [569, 431] width 544 height 25
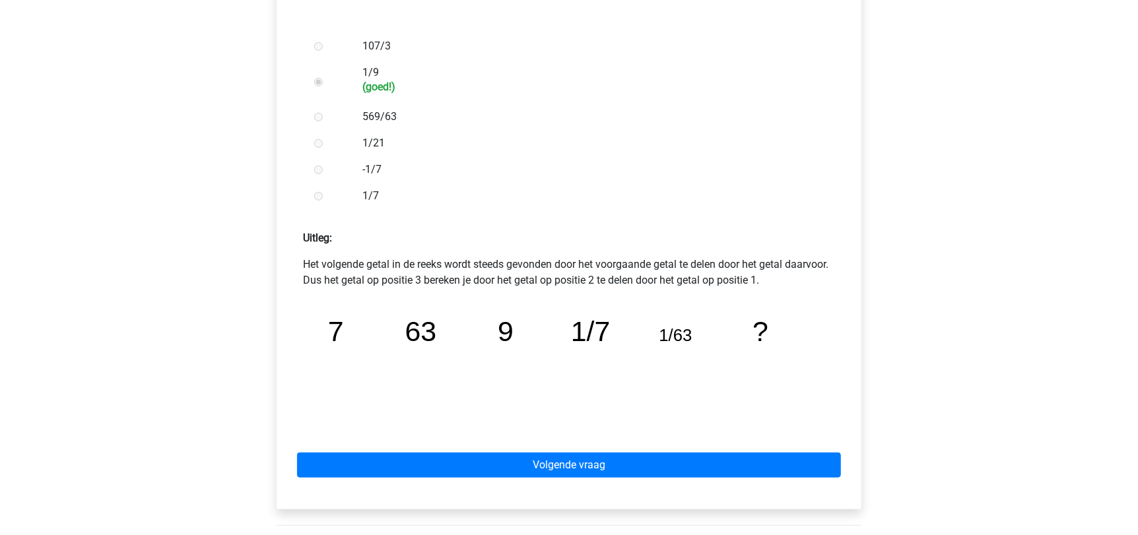
scroll to position [382, 0]
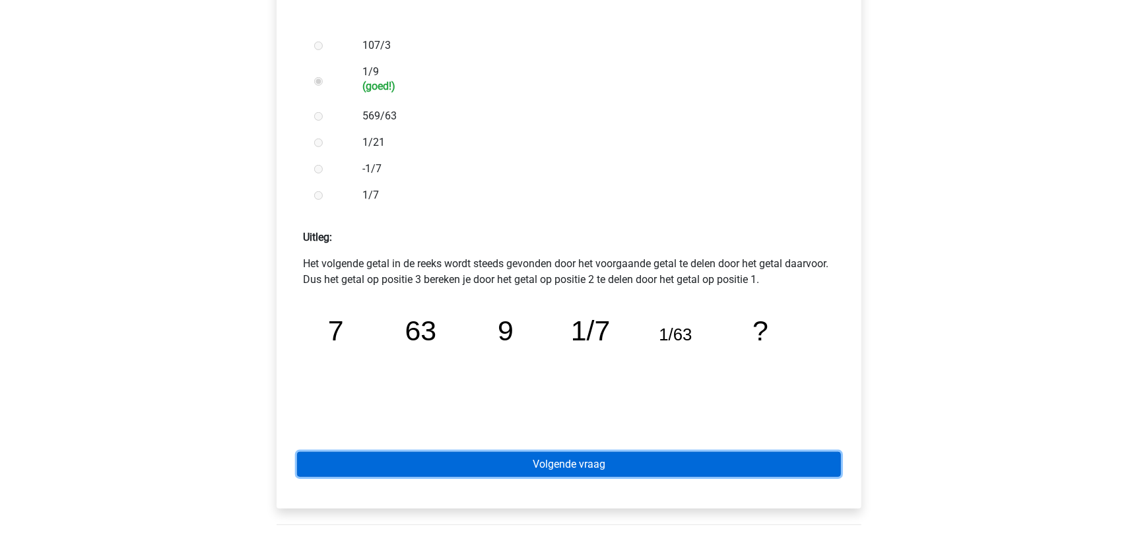
click at [519, 471] on link "Volgende vraag" at bounding box center [569, 464] width 544 height 25
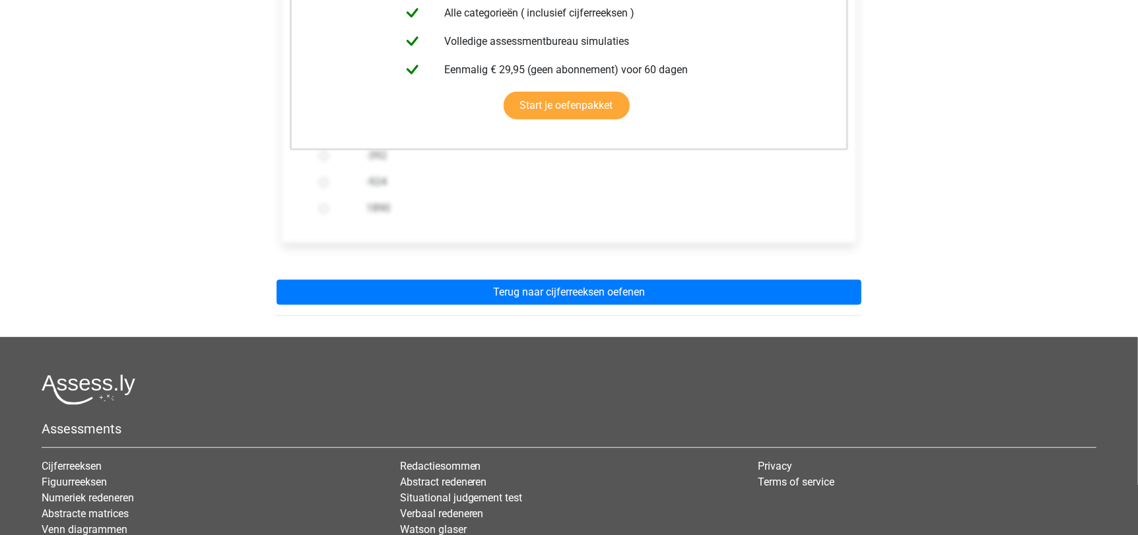
scroll to position [354, 0]
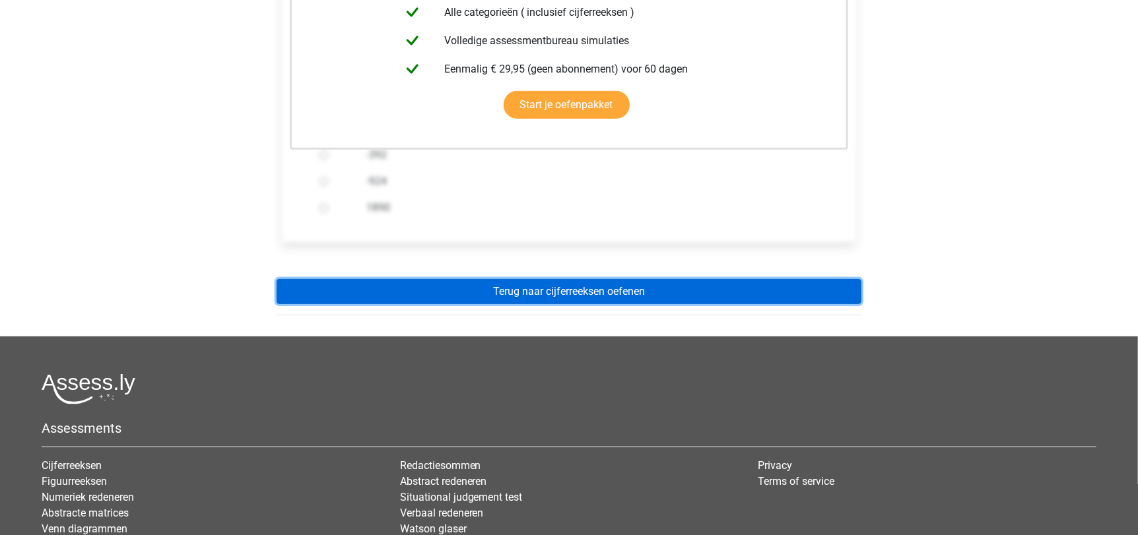
click at [605, 297] on link "Terug naar cijferreeksen oefenen" at bounding box center [569, 291] width 585 height 25
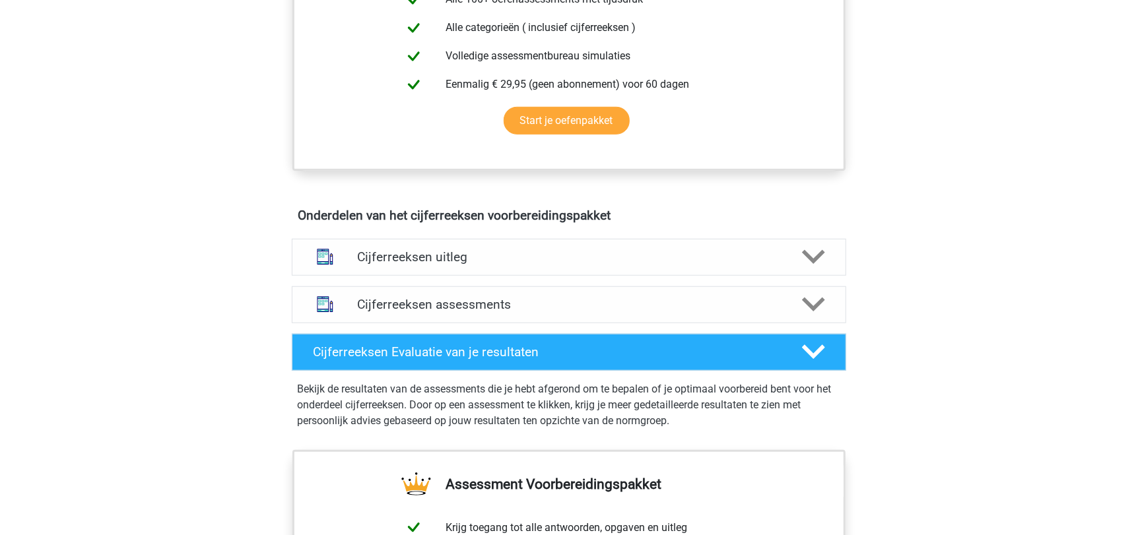
scroll to position [618, 0]
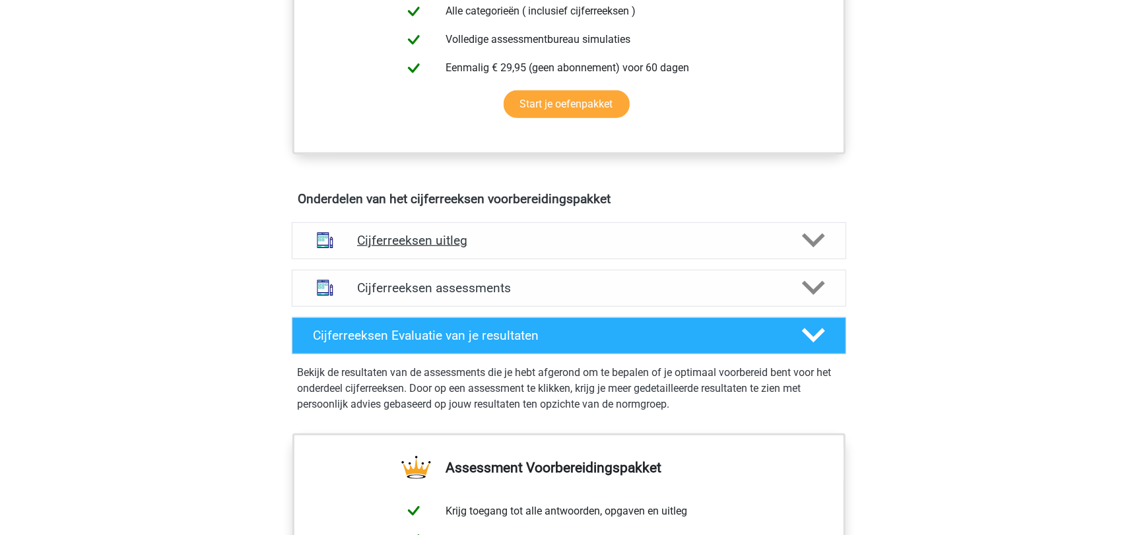
click at [498, 259] on div "Cijferreeksen uitleg" at bounding box center [569, 240] width 554 height 37
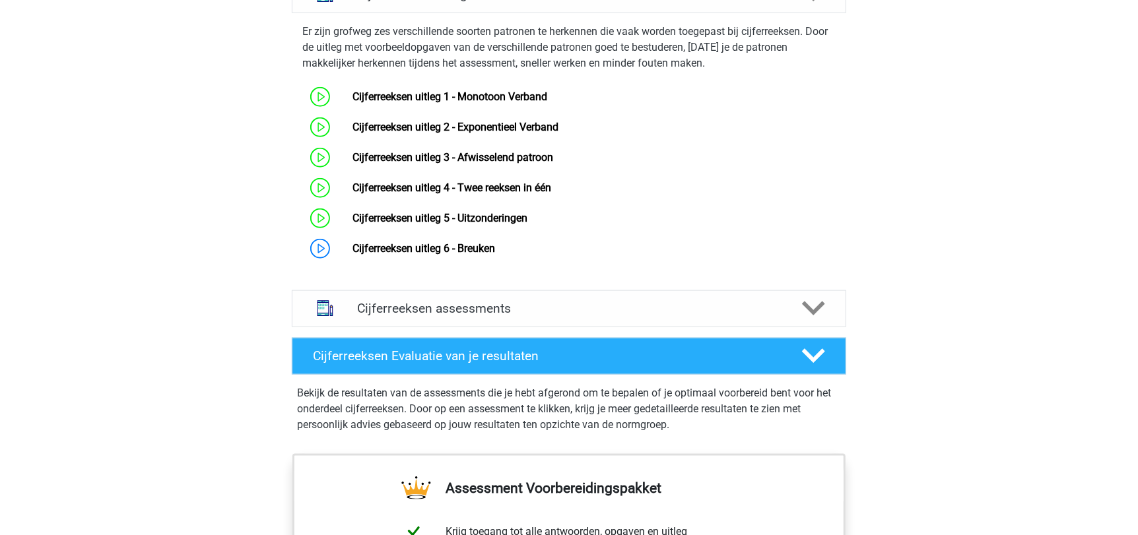
scroll to position [881, 0]
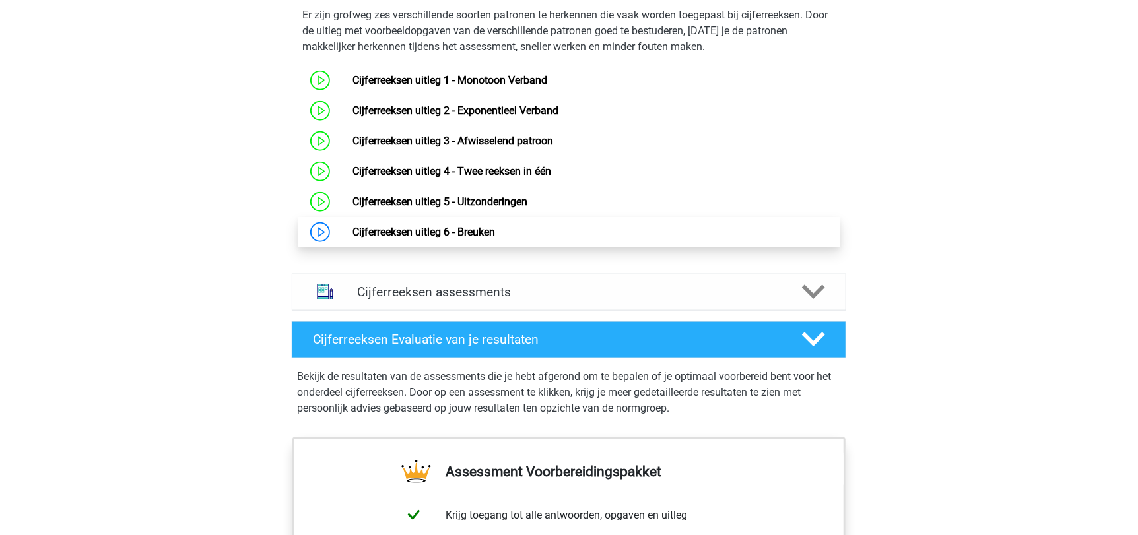
click at [425, 238] on link "Cijferreeksen uitleg 6 - Breuken" at bounding box center [423, 232] width 143 height 13
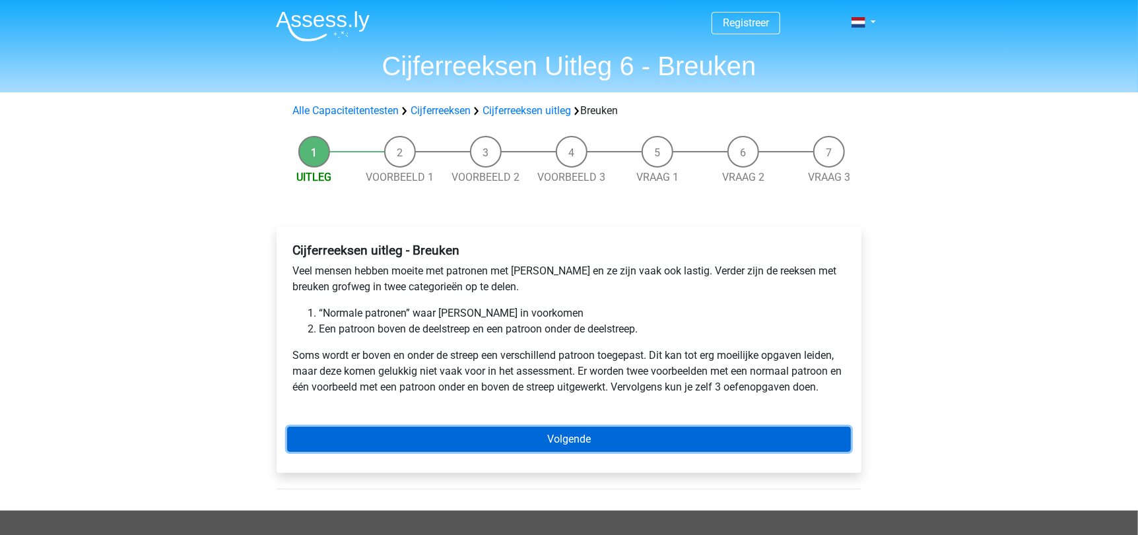
click at [509, 430] on link "Volgende" at bounding box center [569, 439] width 564 height 25
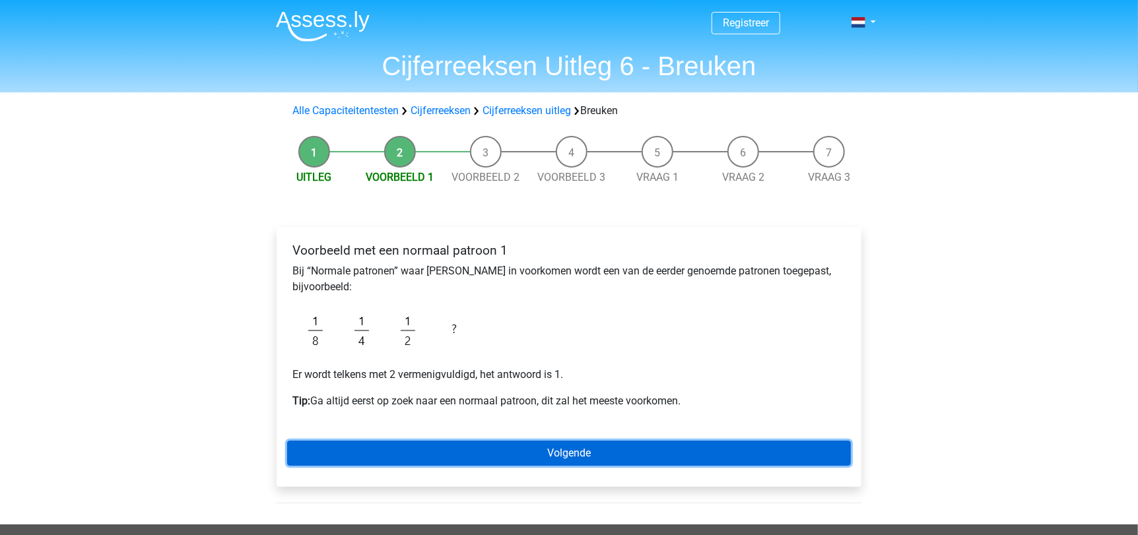
click at [533, 455] on link "Volgende" at bounding box center [569, 453] width 564 height 25
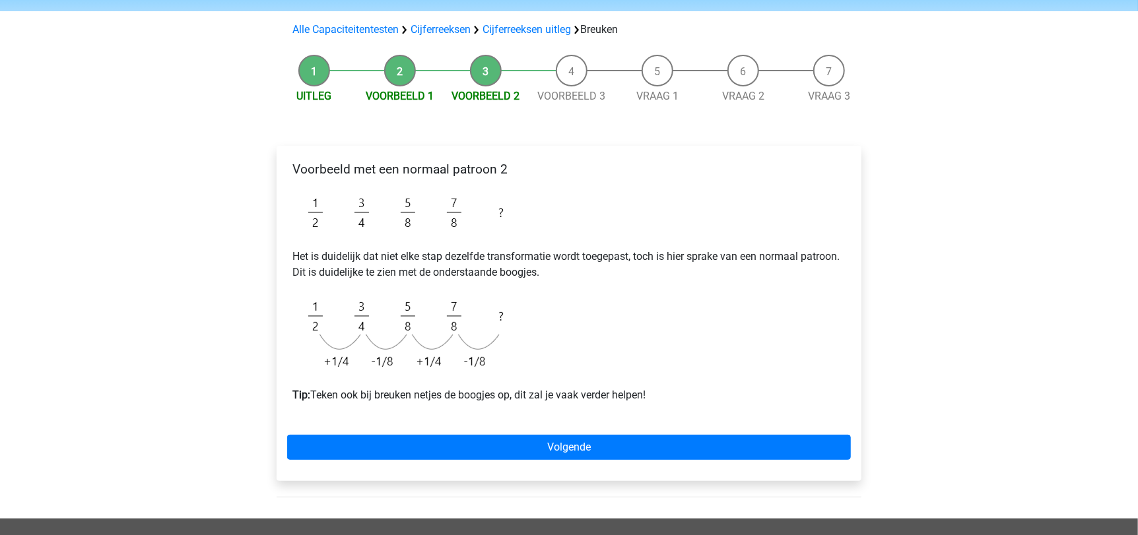
scroll to position [82, 0]
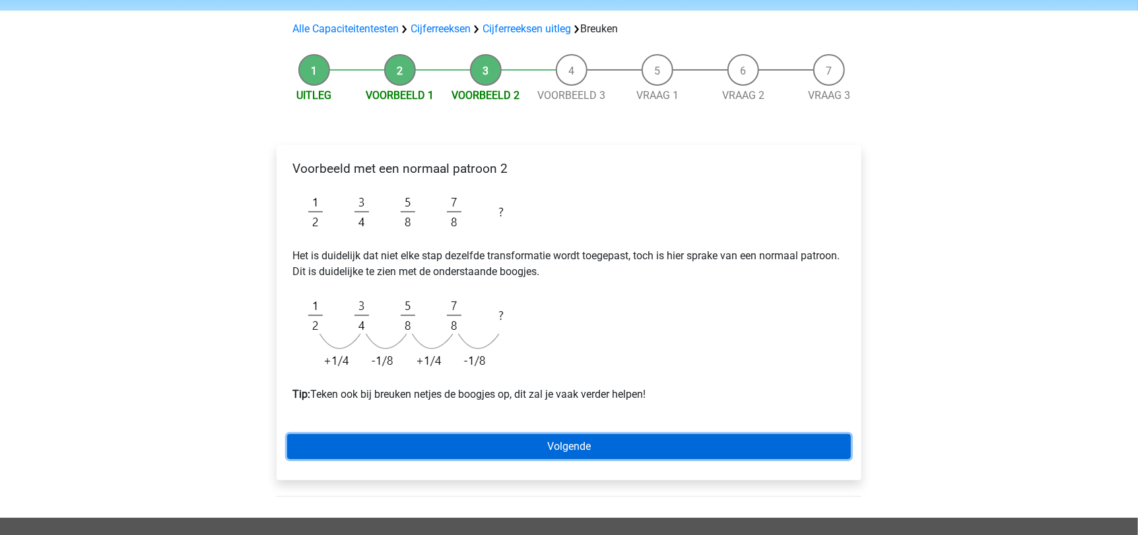
click at [514, 443] on link "Volgende" at bounding box center [569, 446] width 564 height 25
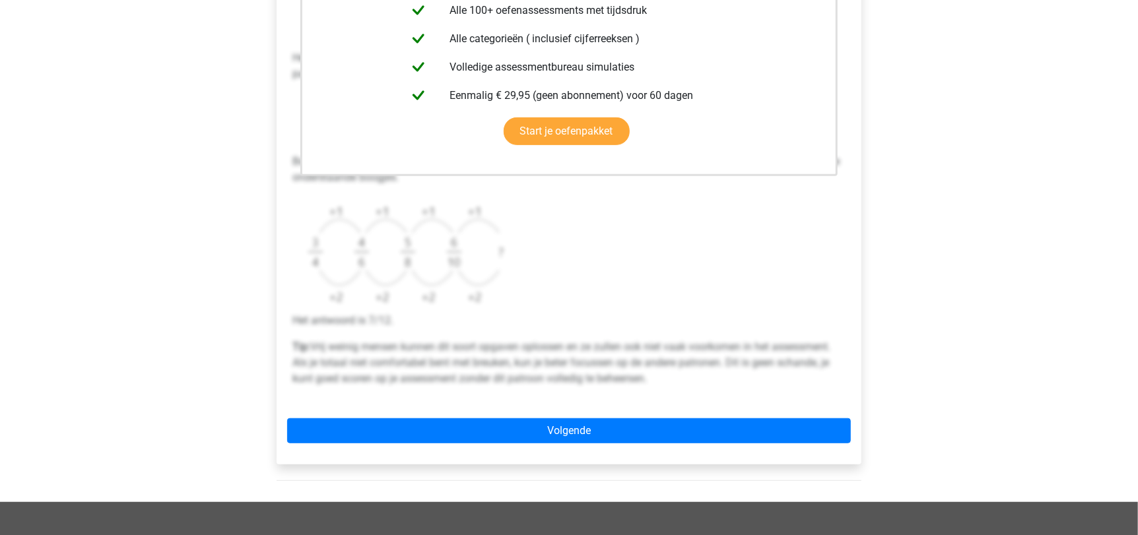
scroll to position [355, 0]
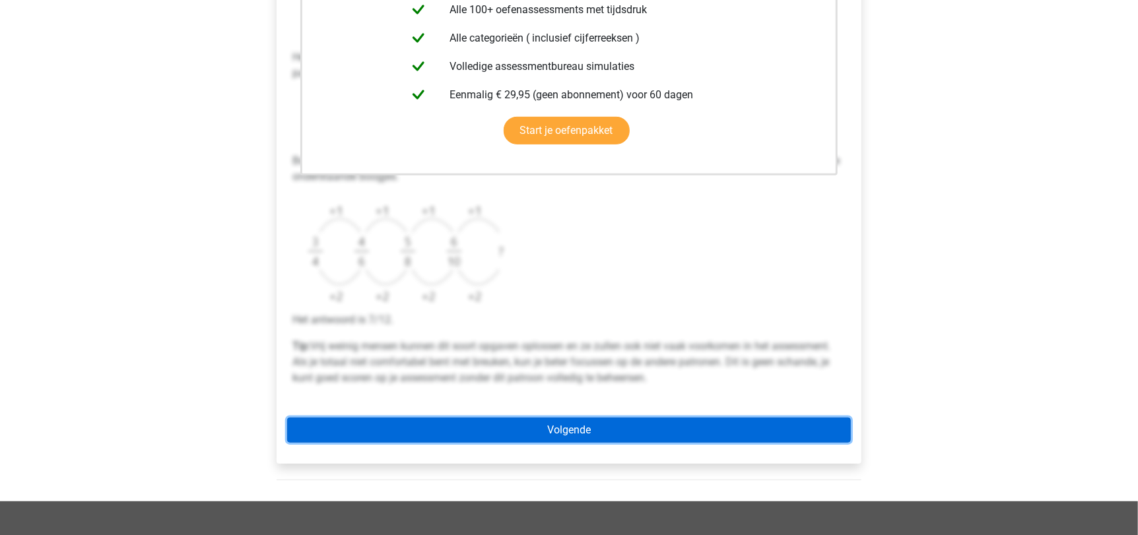
click at [510, 421] on link "Volgende" at bounding box center [569, 430] width 564 height 25
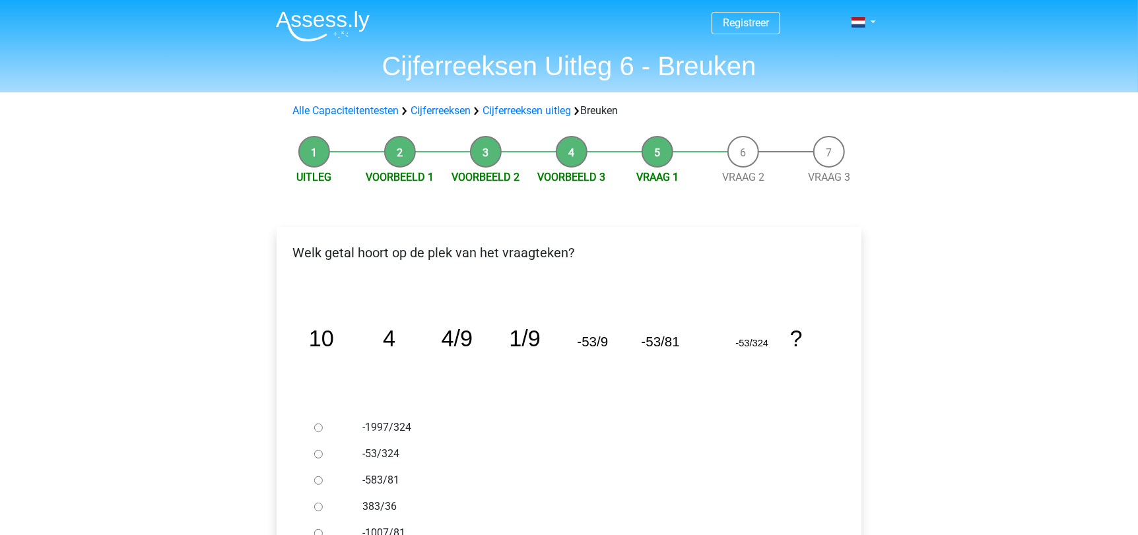
scroll to position [197, 0]
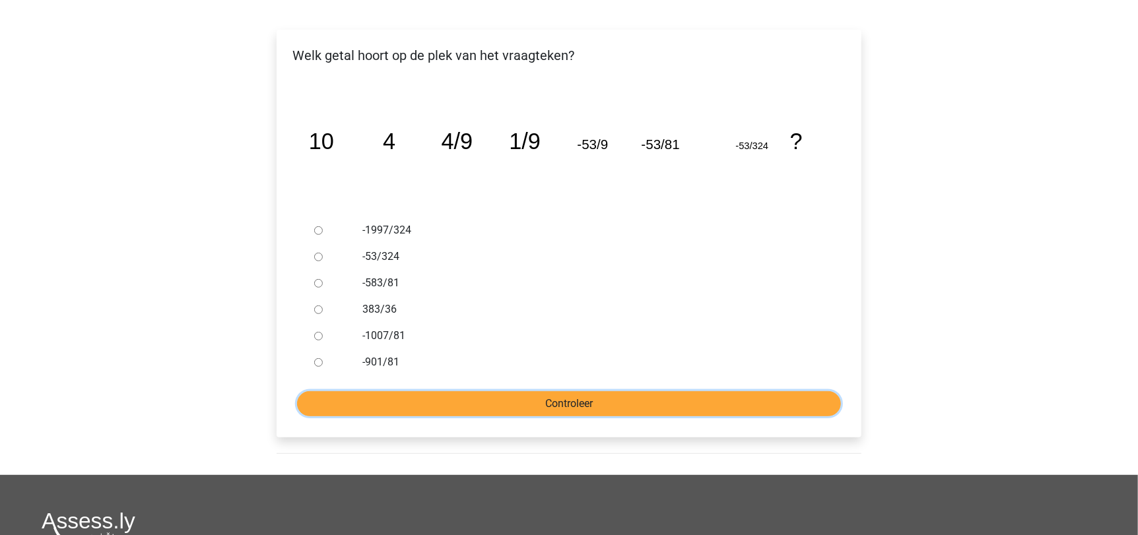
click at [505, 405] on input "Controleer" at bounding box center [569, 403] width 544 height 25
click at [562, 228] on label "-1997/324" at bounding box center [590, 230] width 457 height 16
click at [323, 228] on input "-1997/324" at bounding box center [318, 230] width 9 height 9
radio input "true"
click at [318, 255] on input "-53/324" at bounding box center [318, 257] width 9 height 9
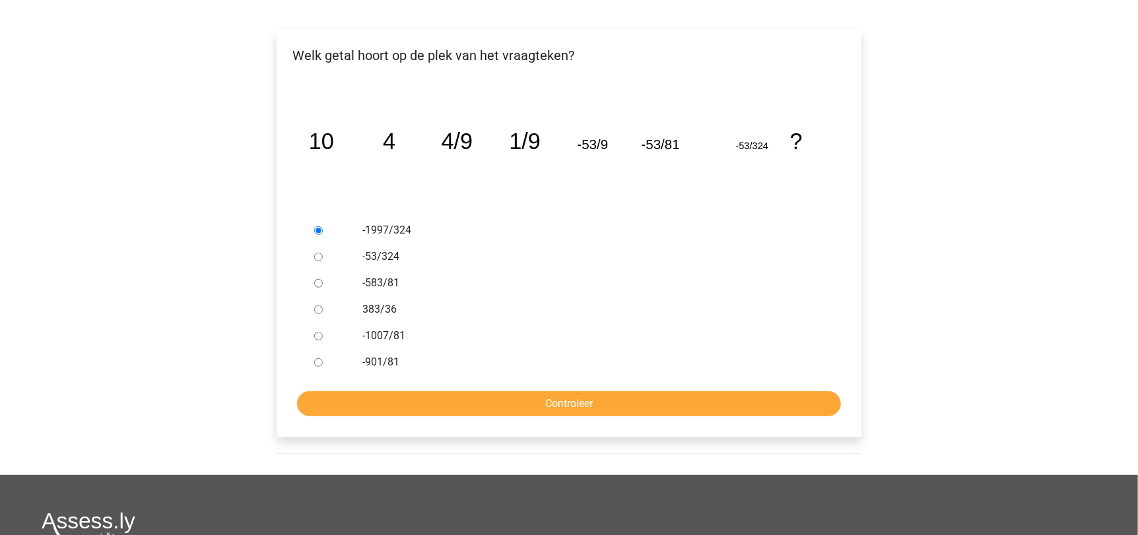
radio input "true"
click at [523, 403] on input "Controleer" at bounding box center [569, 403] width 544 height 25
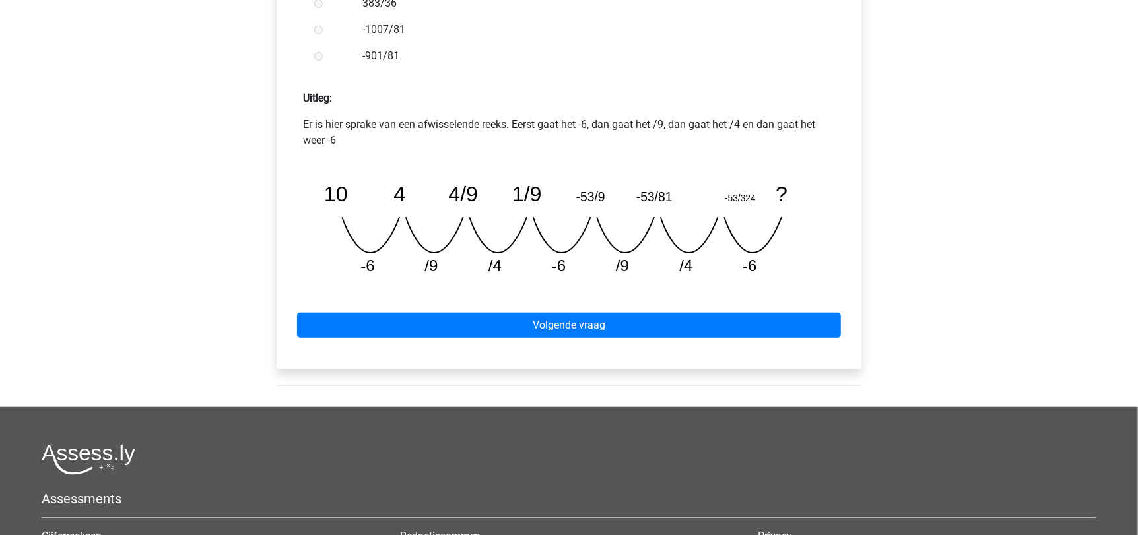
scroll to position [514, 0]
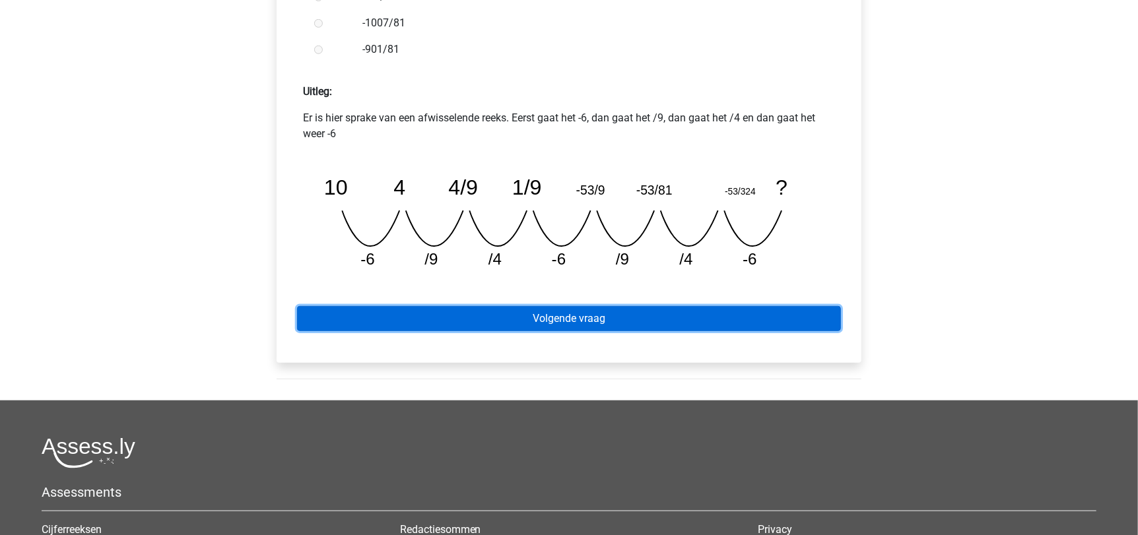
click at [560, 320] on link "Volgende vraag" at bounding box center [569, 318] width 544 height 25
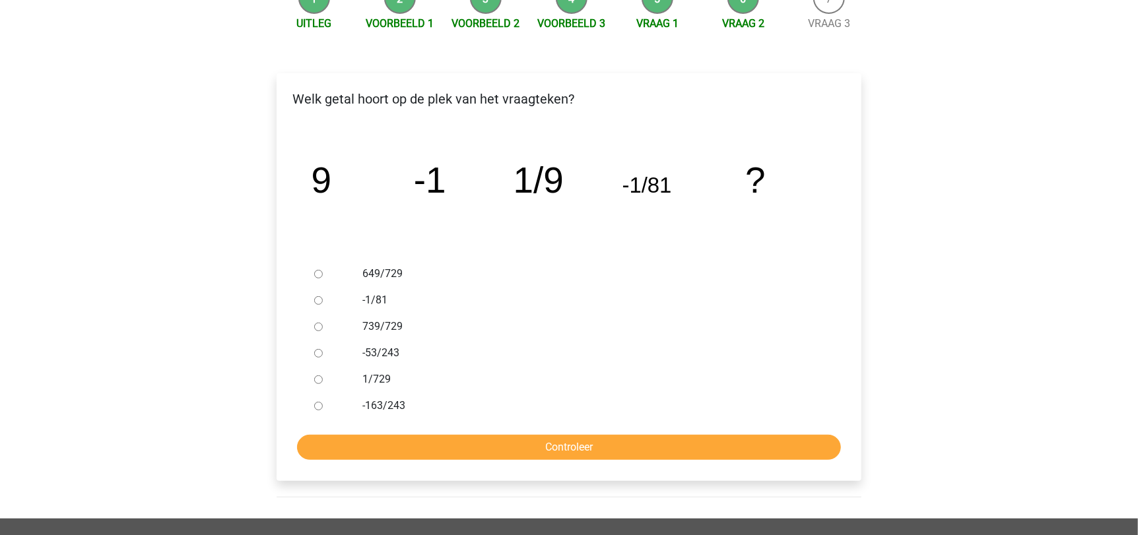
scroll to position [162, 0]
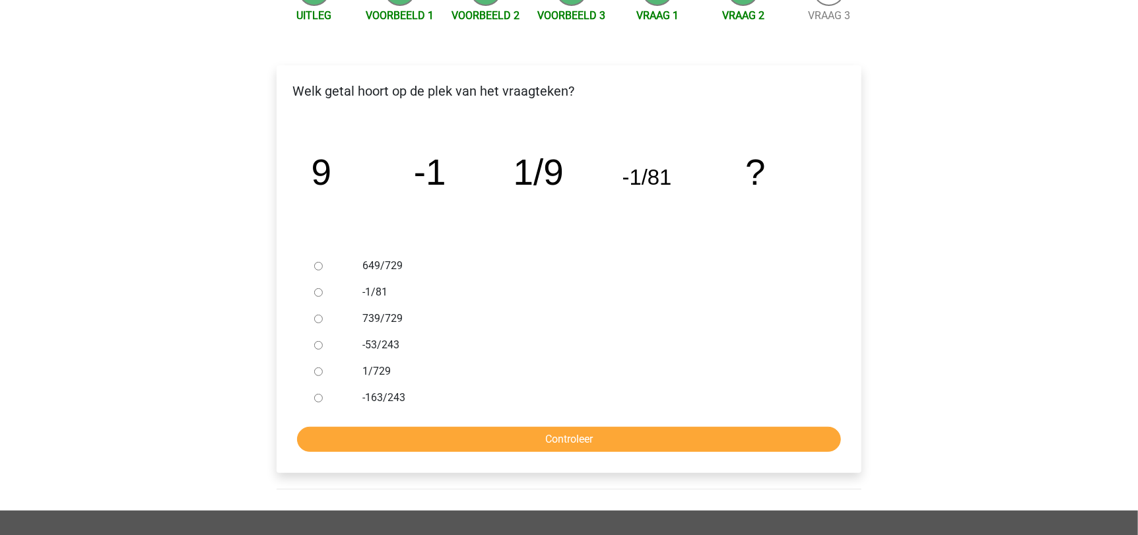
click at [318, 376] on input "1/729" at bounding box center [318, 372] width 9 height 9
radio input "true"
click at [456, 448] on input "Controleer" at bounding box center [569, 439] width 544 height 25
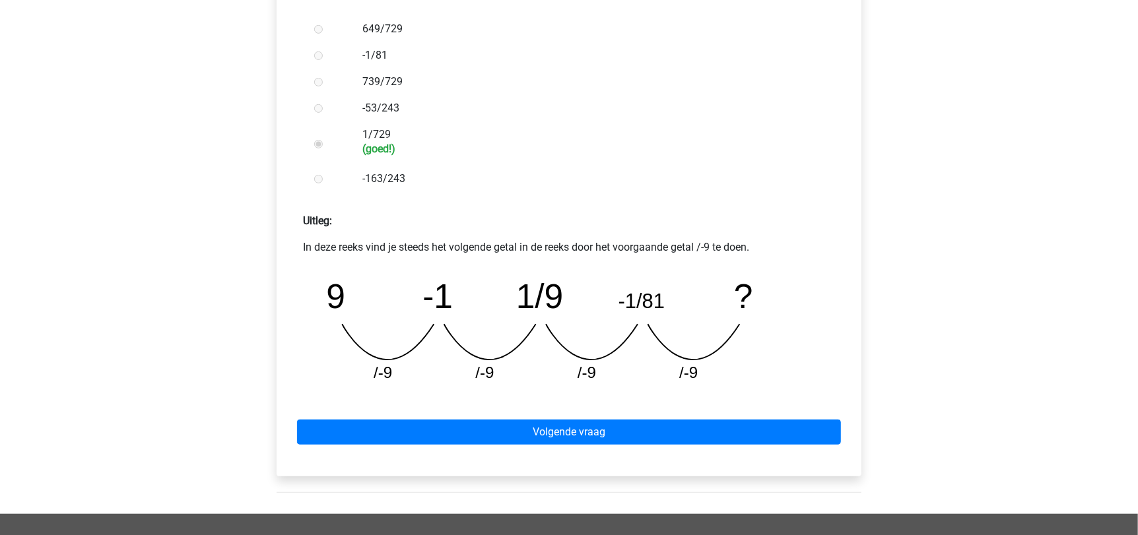
scroll to position [399, 0]
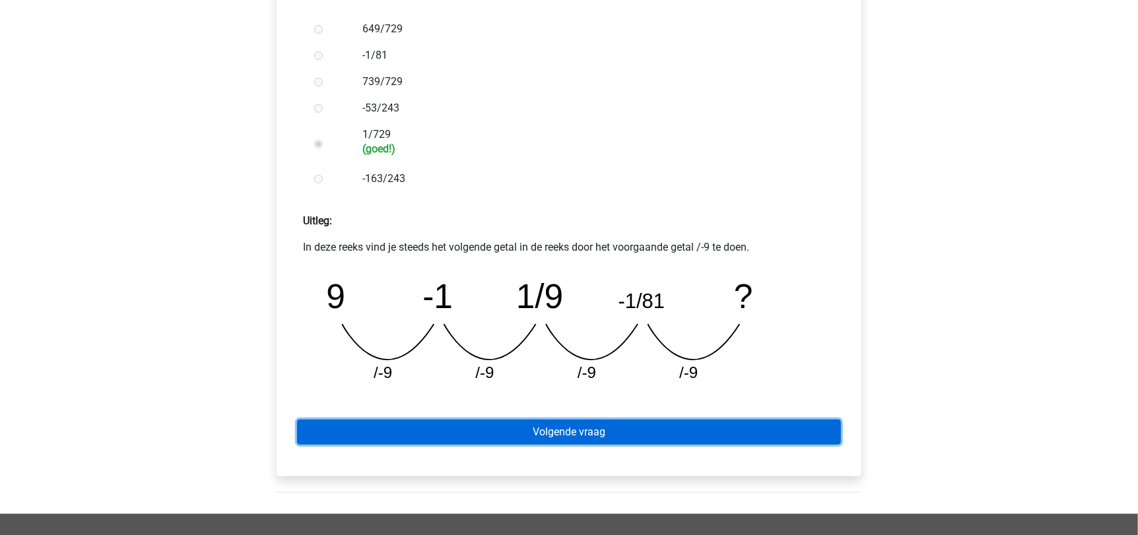
click at [553, 433] on link "Volgende vraag" at bounding box center [569, 432] width 544 height 25
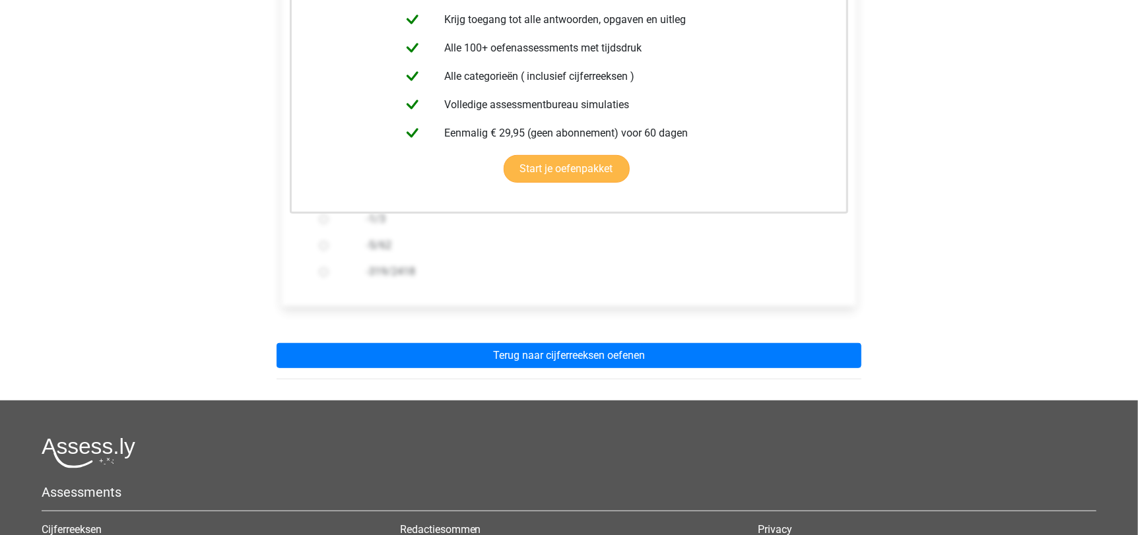
scroll to position [304, 0]
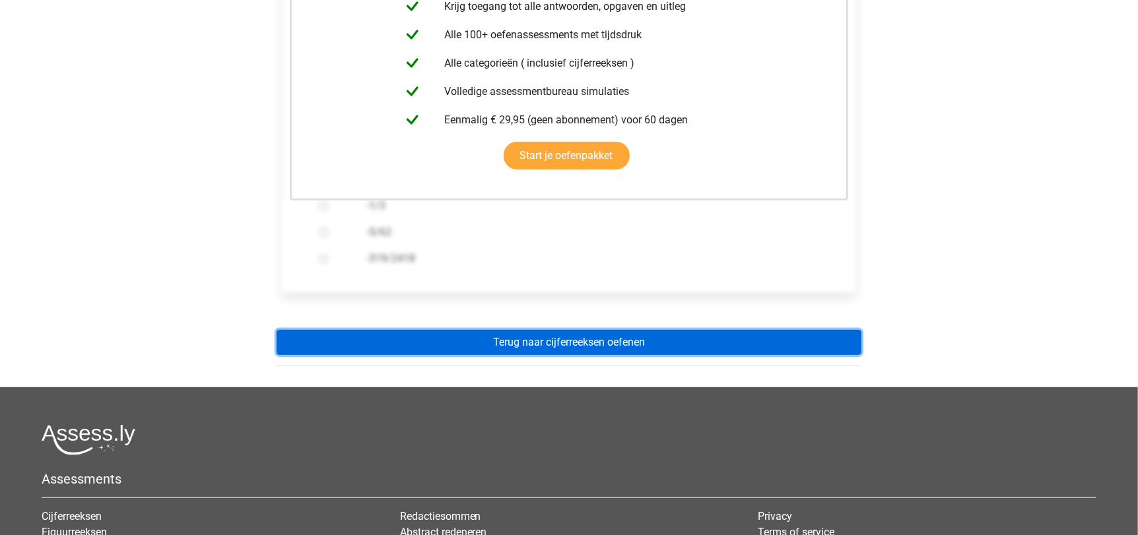
click at [424, 342] on link "Terug naar cijferreeksen oefenen" at bounding box center [569, 342] width 585 height 25
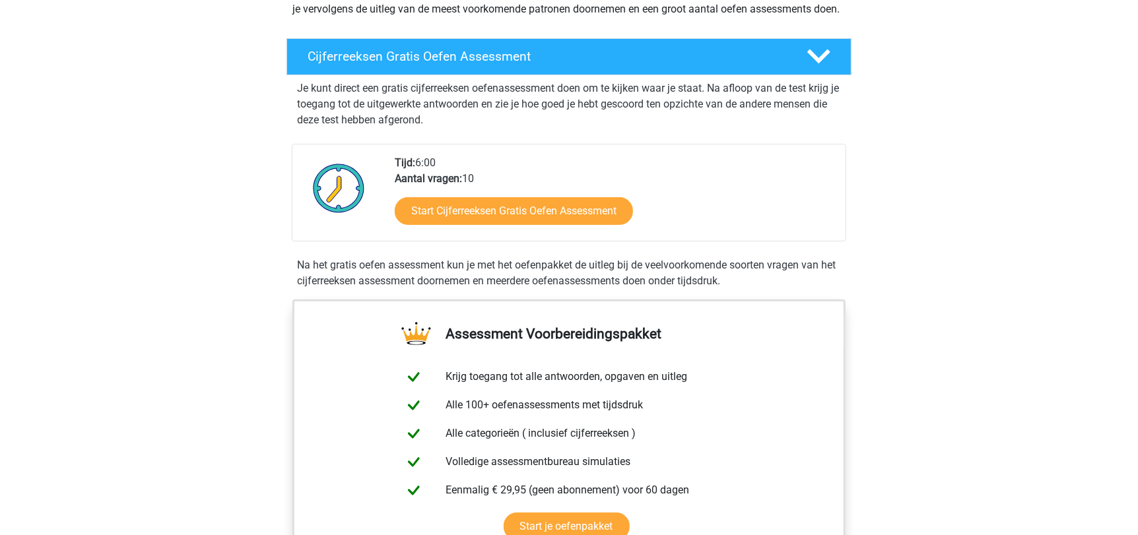
scroll to position [514, 0]
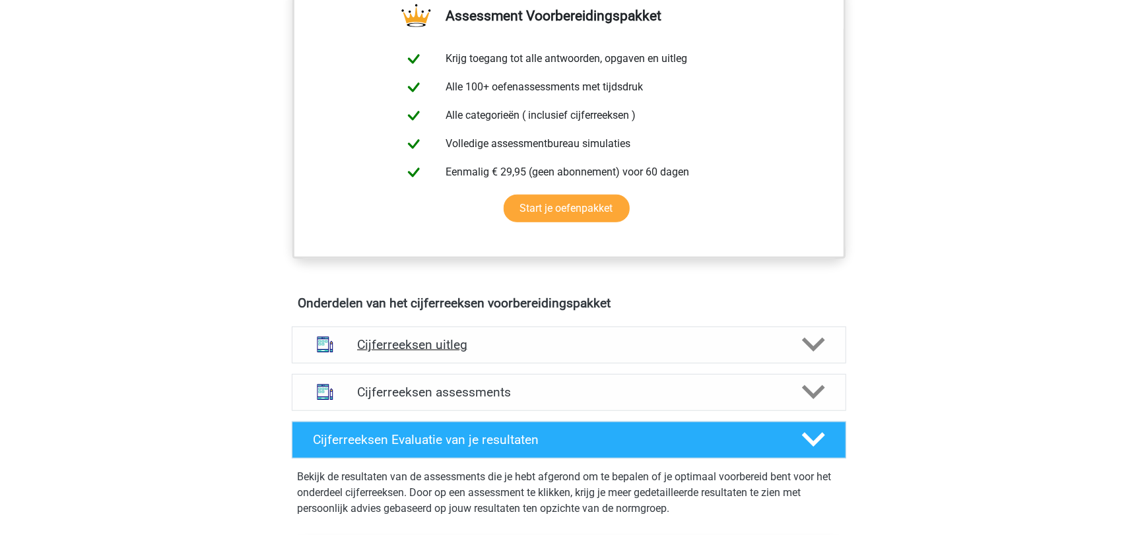
click at [426, 352] on h4 "Cijferreeksen uitleg" at bounding box center [569, 344] width 424 height 15
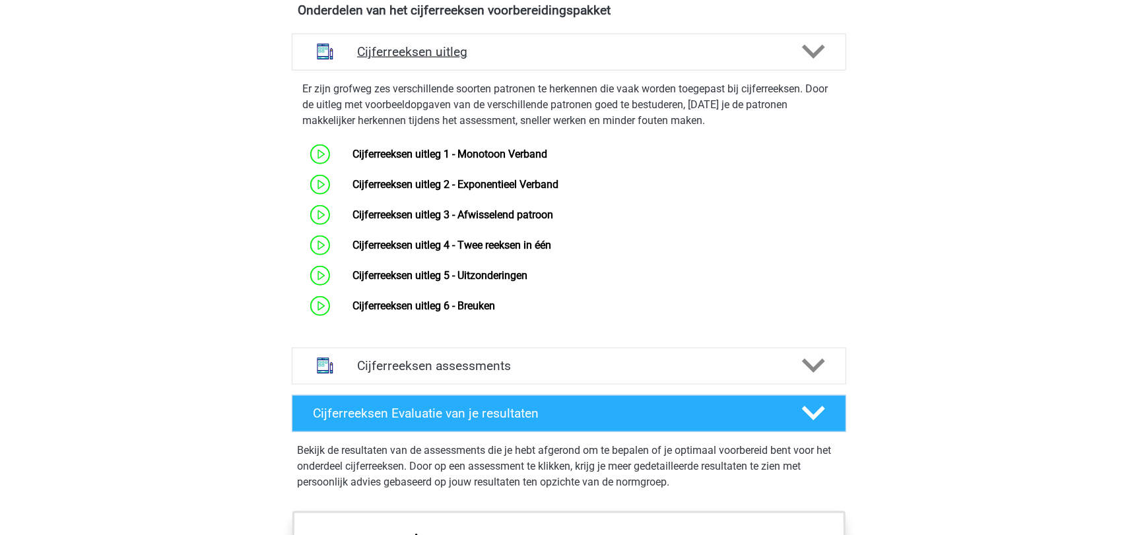
scroll to position [815, 0]
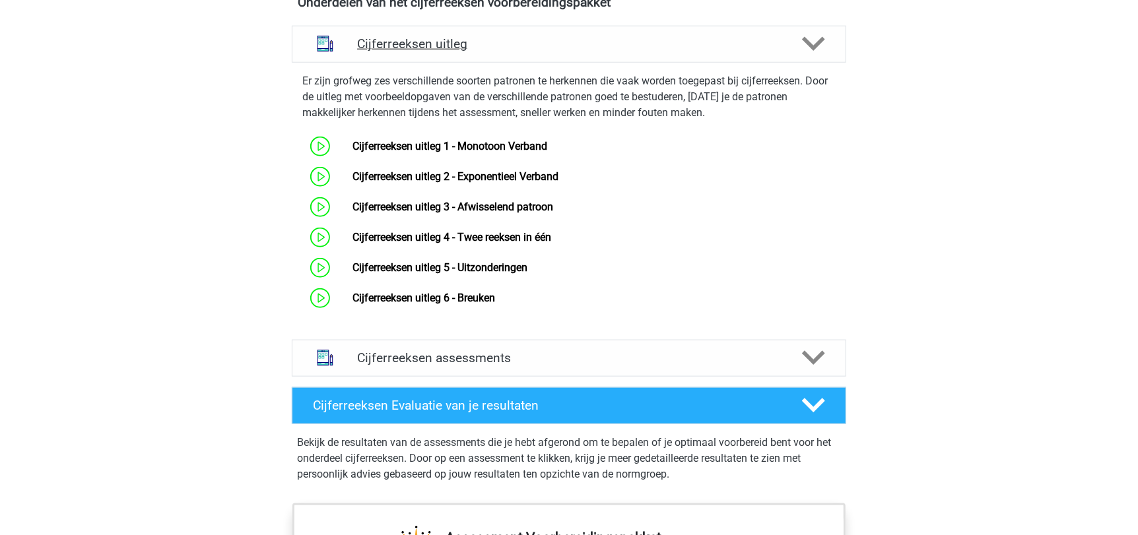
click at [426, 354] on div "Cijferreeksen assessments" at bounding box center [569, 358] width 554 height 37
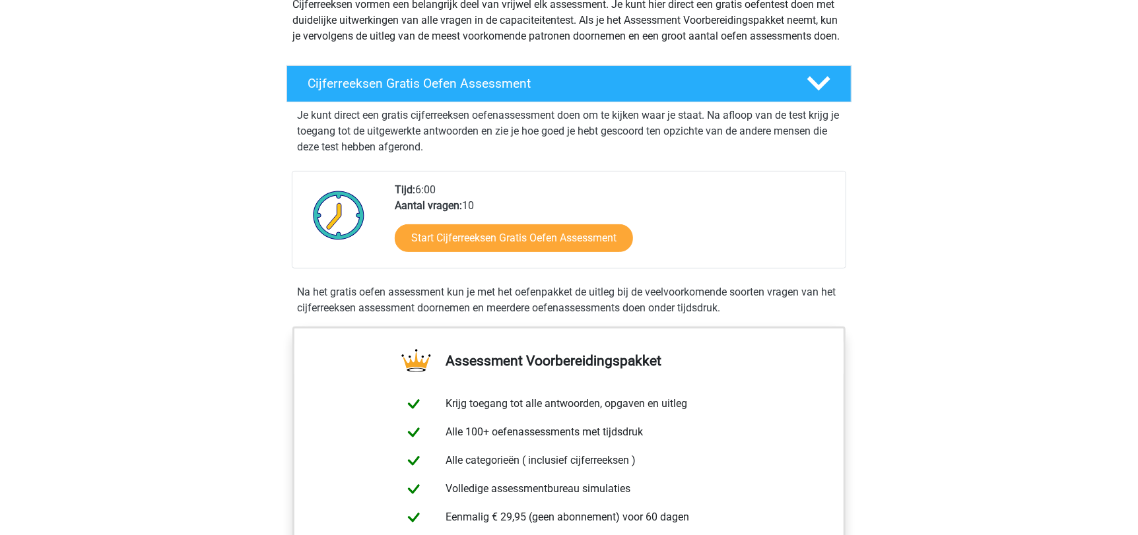
scroll to position [166, 0]
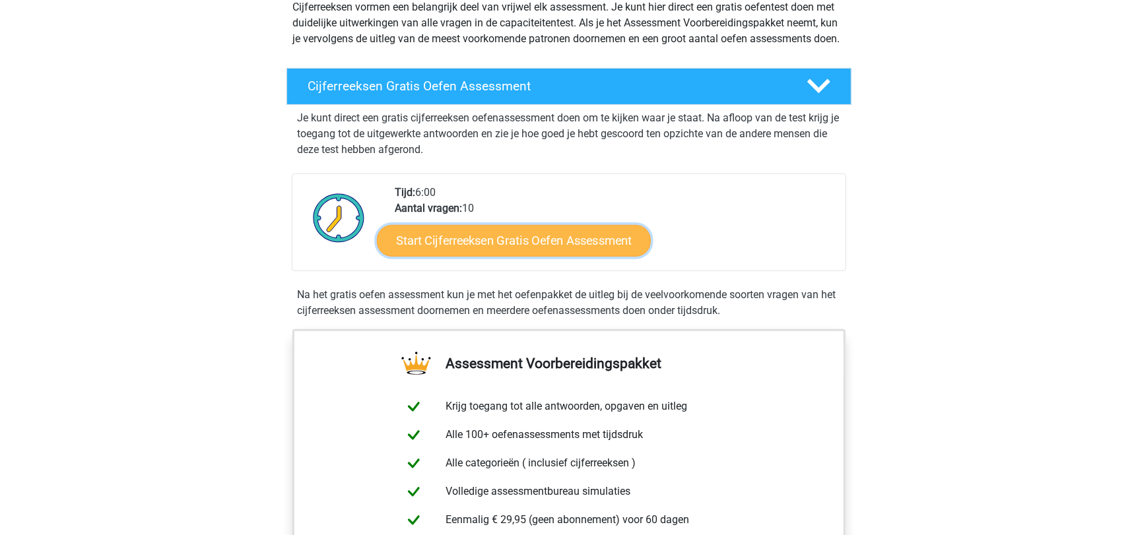
click at [452, 256] on link "Start Cijferreeksen Gratis Oefen Assessment" at bounding box center [514, 240] width 274 height 32
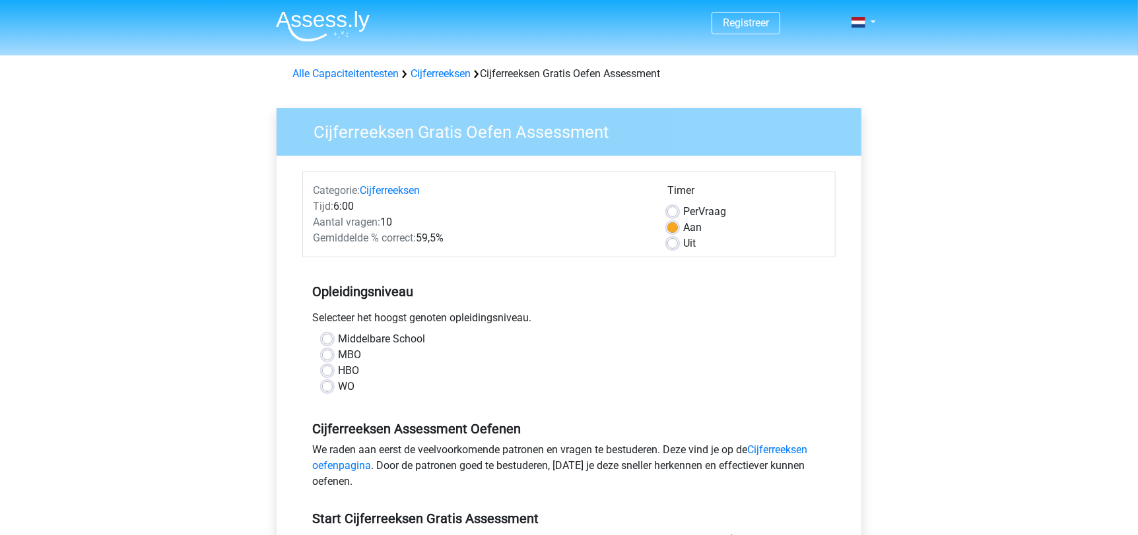
click at [338, 382] on label "WO" at bounding box center [346, 387] width 17 height 16
click at [327, 382] on input "WO" at bounding box center [327, 385] width 11 height 13
radio input "true"
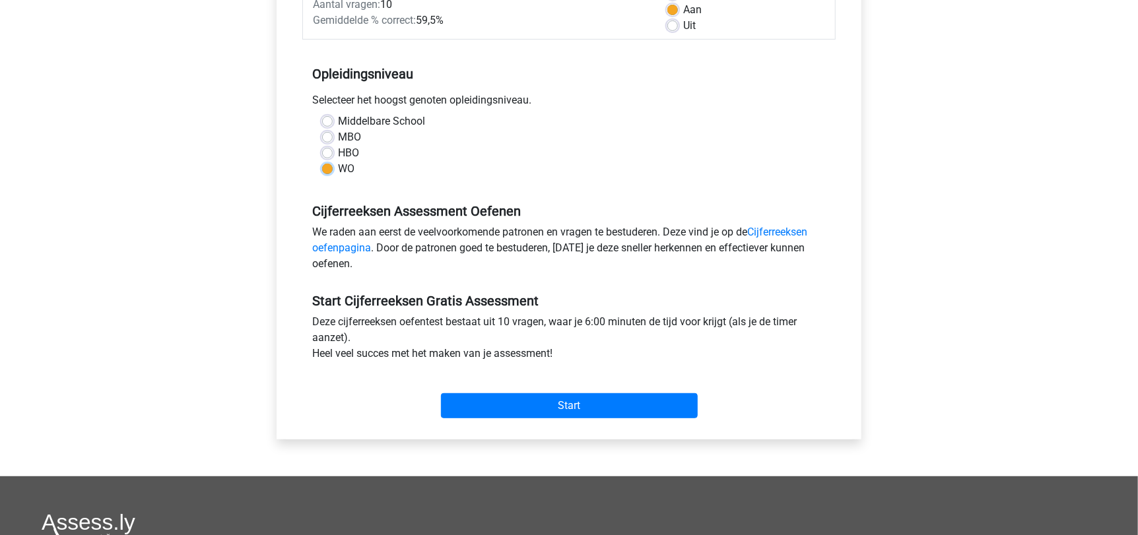
scroll to position [220, 0]
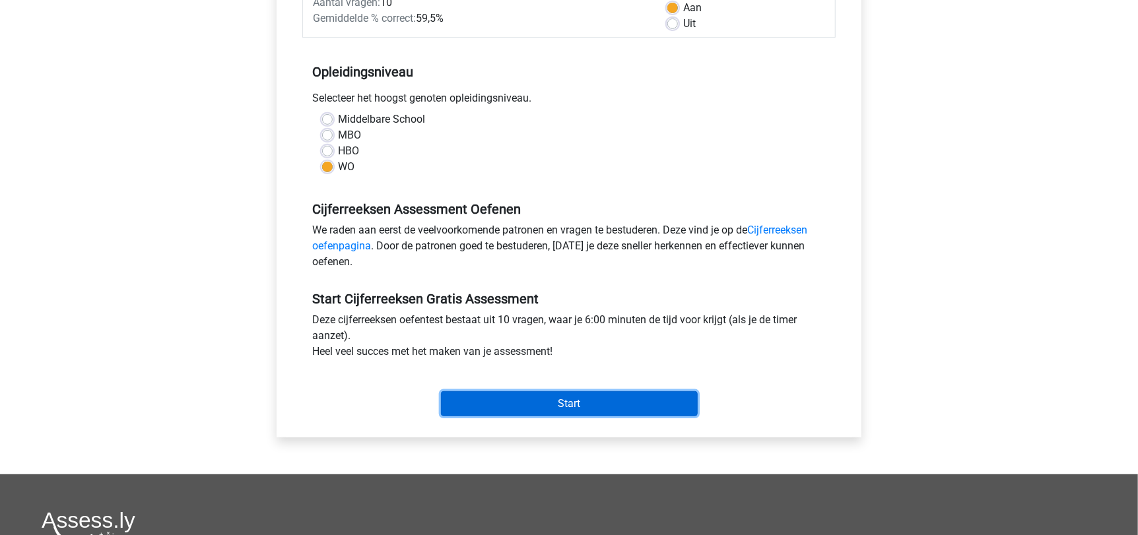
click at [564, 413] on input "Start" at bounding box center [569, 403] width 257 height 25
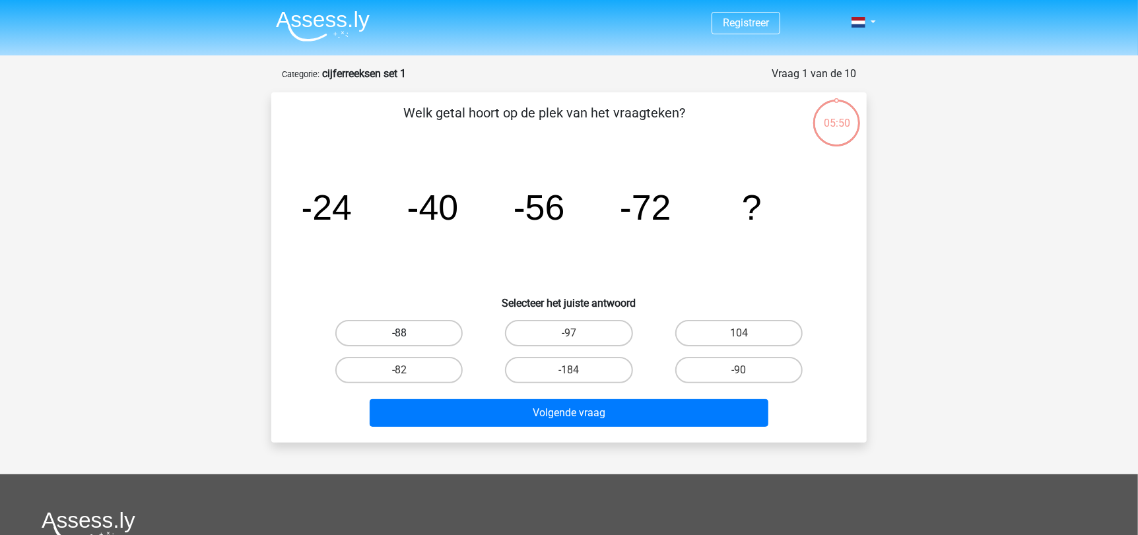
click at [364, 328] on label "-88" at bounding box center [398, 333] width 127 height 26
click at [399, 333] on input "-88" at bounding box center [403, 337] width 9 height 9
radio input "true"
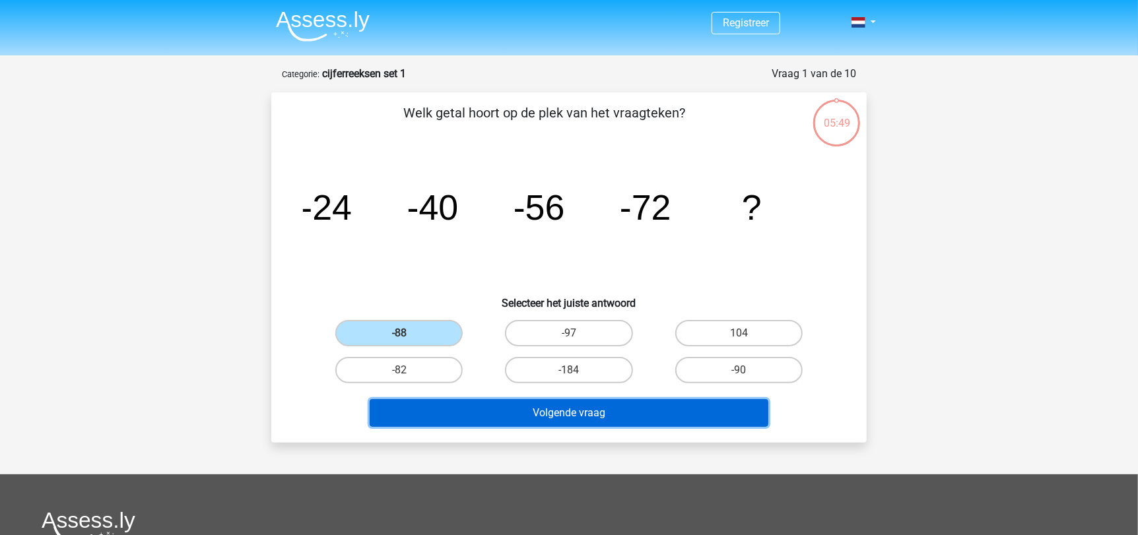
click at [493, 400] on button "Volgende vraag" at bounding box center [569, 413] width 399 height 28
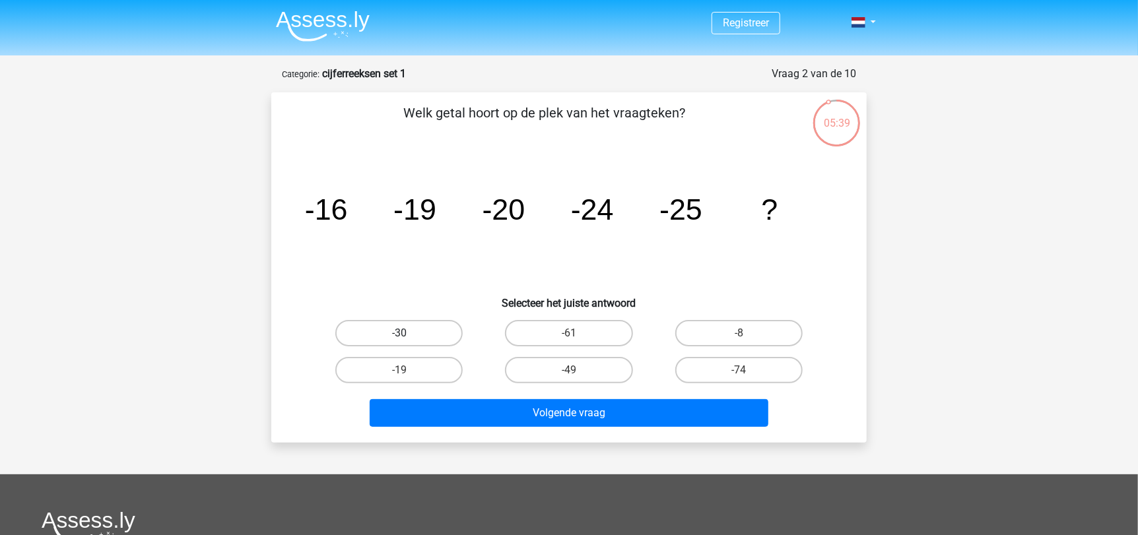
click at [372, 336] on label "-30" at bounding box center [398, 333] width 127 height 26
click at [399, 336] on input "-30" at bounding box center [403, 337] width 9 height 9
radio input "true"
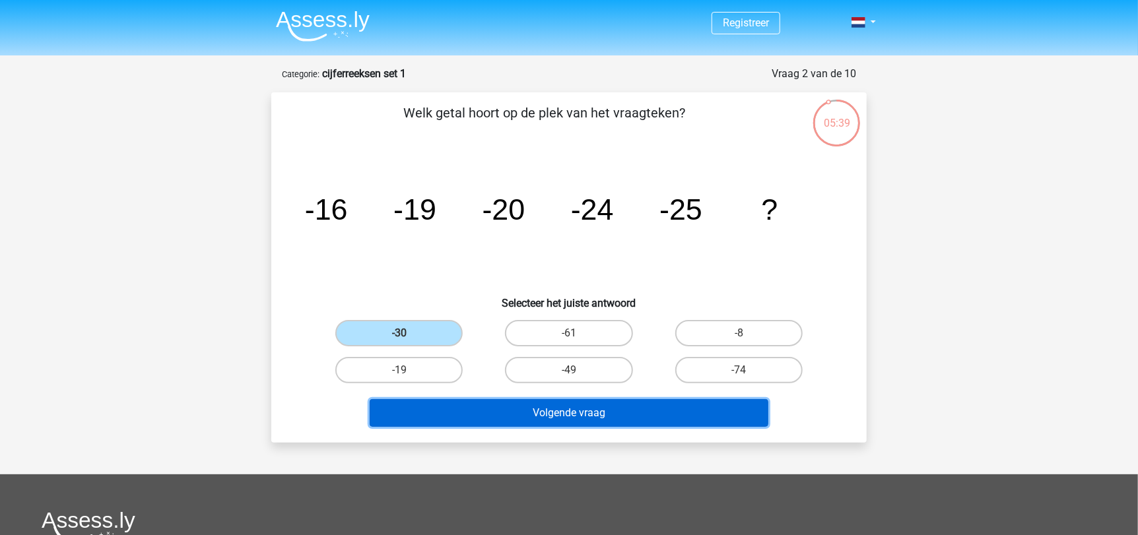
click at [465, 409] on button "Volgende vraag" at bounding box center [569, 413] width 399 height 28
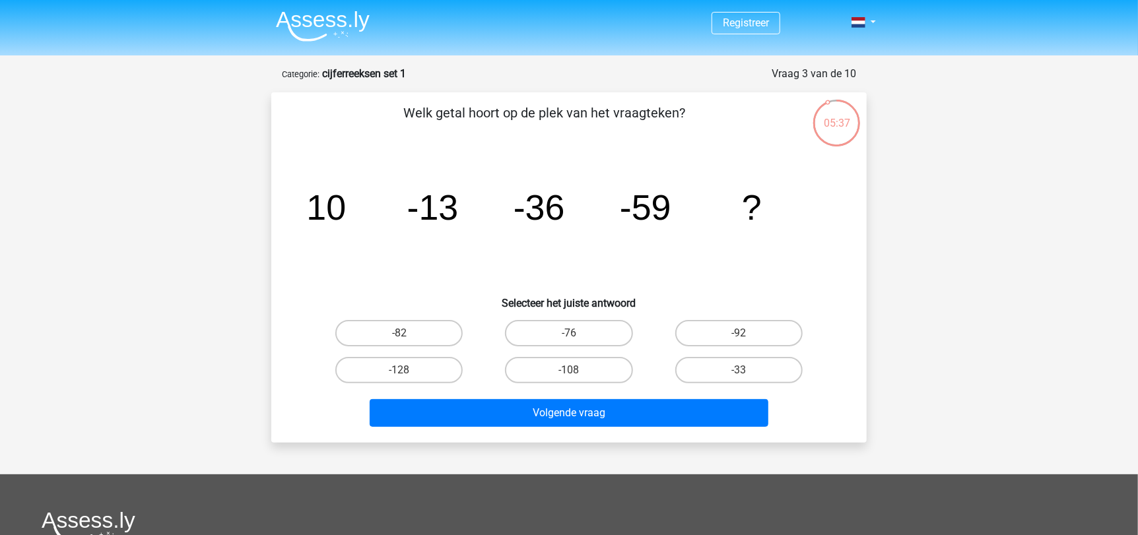
scroll to position [1, 0]
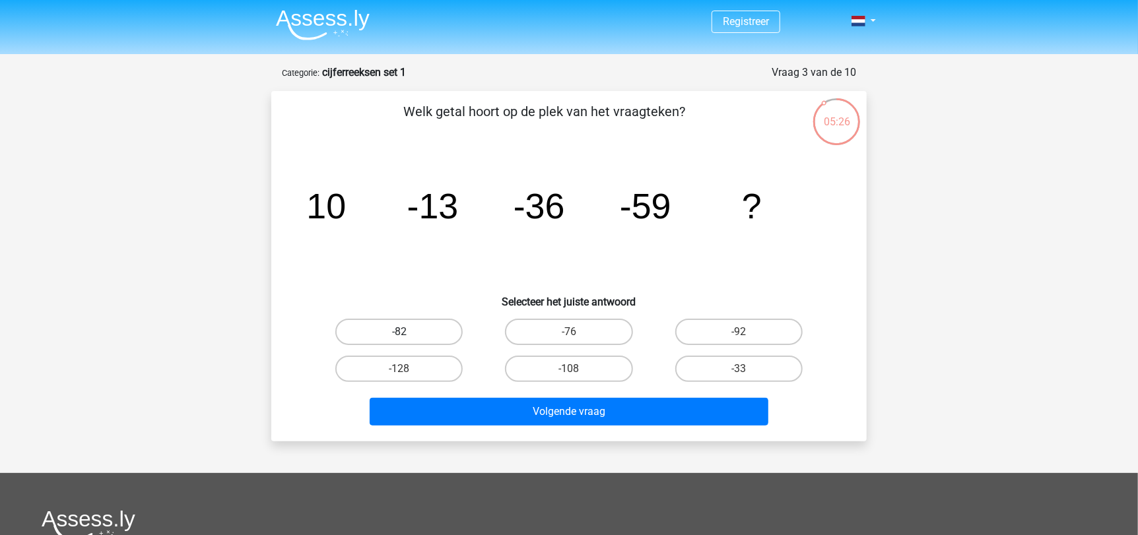
click at [380, 338] on label "-82" at bounding box center [398, 332] width 127 height 26
click at [399, 338] on input "-82" at bounding box center [403, 336] width 9 height 9
radio input "true"
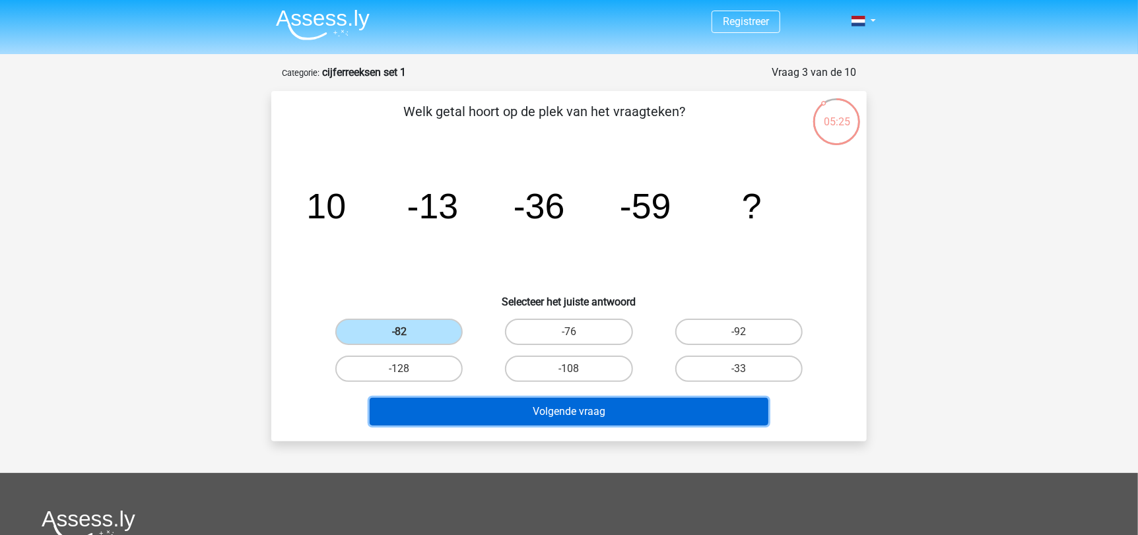
click at [468, 409] on button "Volgende vraag" at bounding box center [569, 412] width 399 height 28
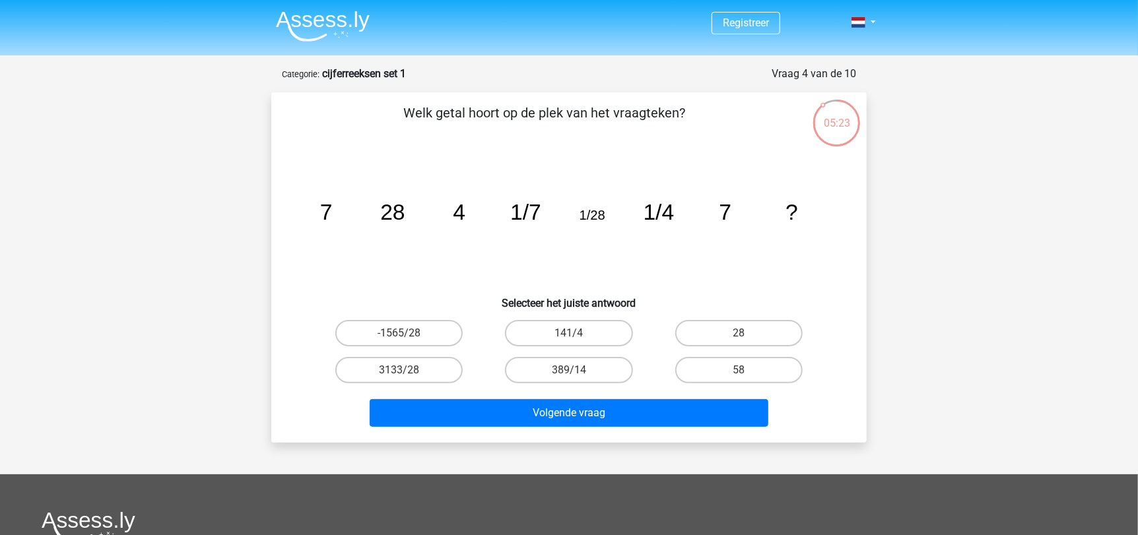
scroll to position [0, 0]
click at [711, 333] on label "28" at bounding box center [738, 333] width 127 height 26
click at [739, 333] on input "28" at bounding box center [743, 337] width 9 height 9
radio input "true"
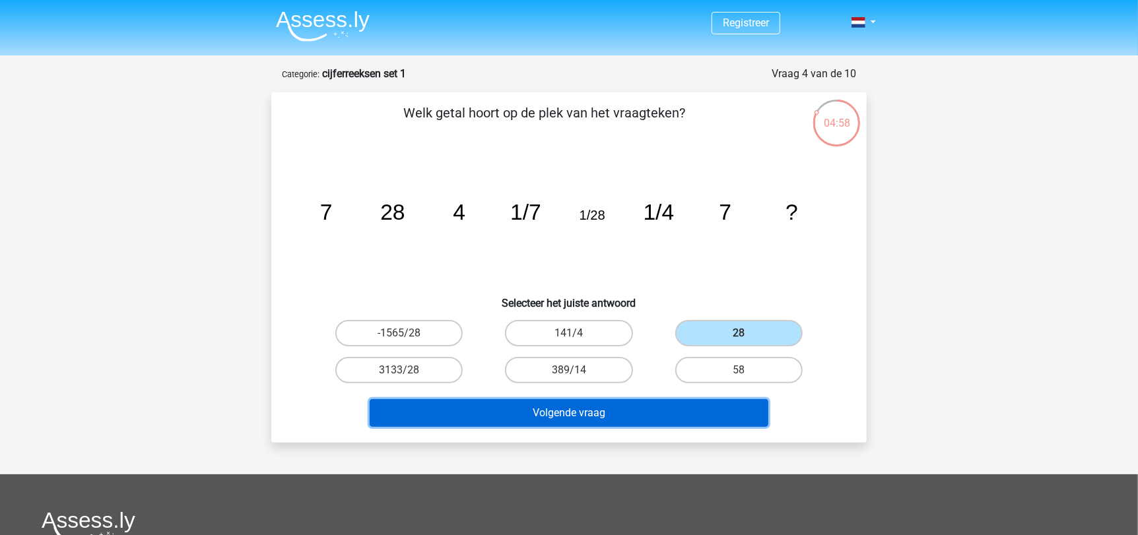
click at [633, 407] on button "Volgende vraag" at bounding box center [569, 413] width 399 height 28
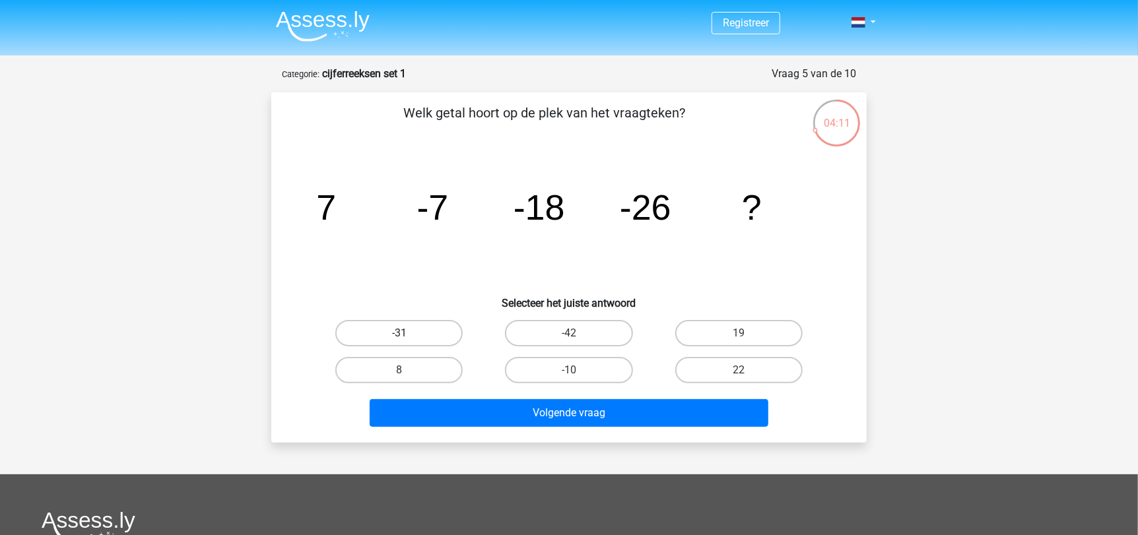
click at [409, 333] on label "-31" at bounding box center [398, 333] width 127 height 26
click at [408, 333] on input "-31" at bounding box center [403, 337] width 9 height 9
radio input "true"
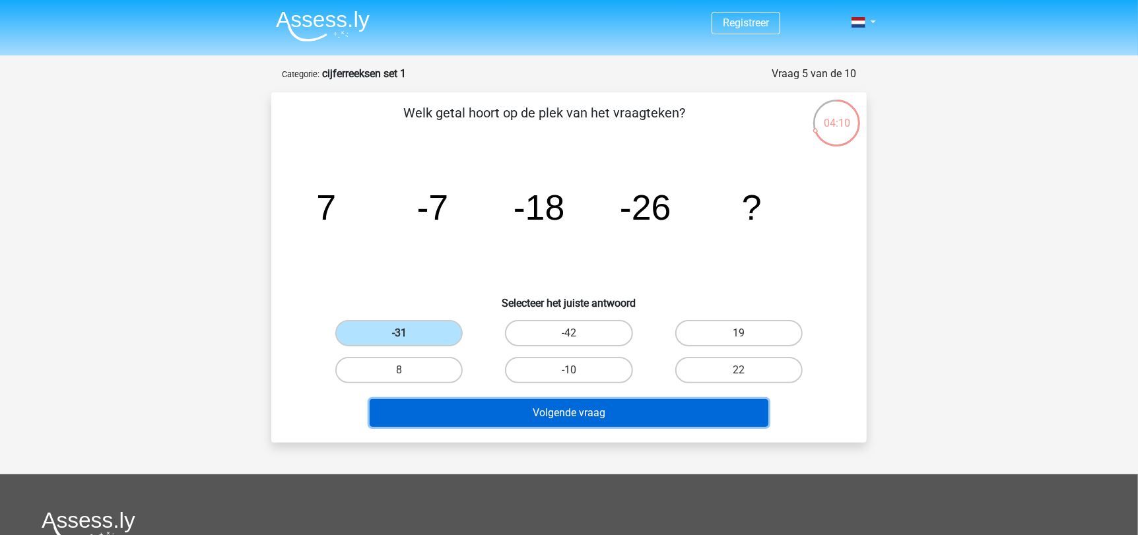
click at [515, 407] on button "Volgende vraag" at bounding box center [569, 413] width 399 height 28
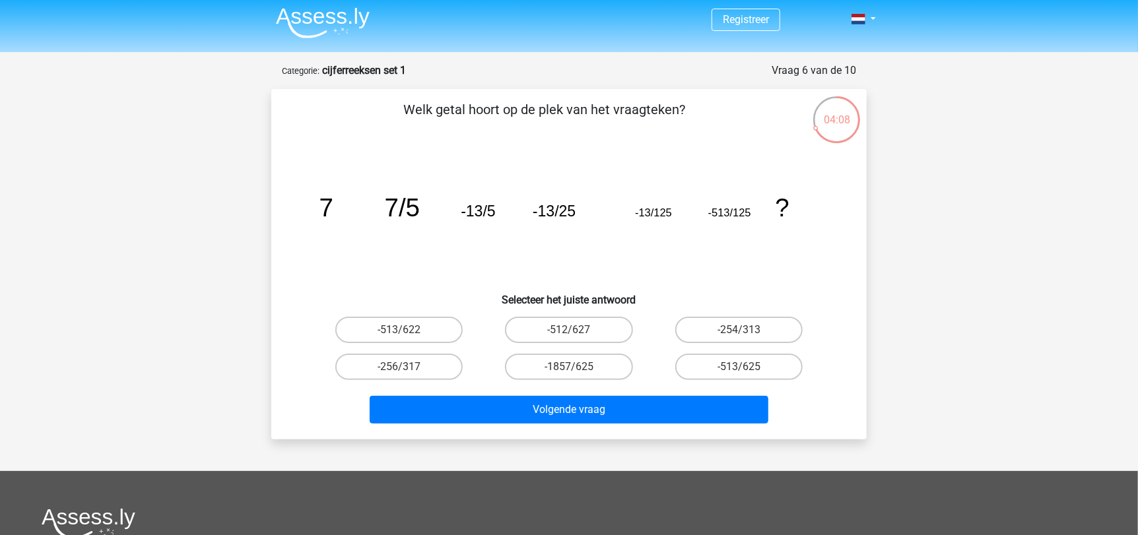
scroll to position [3, 0]
click at [716, 376] on label "-513/625" at bounding box center [738, 367] width 127 height 26
click at [739, 376] on input "-513/625" at bounding box center [743, 372] width 9 height 9
radio input "true"
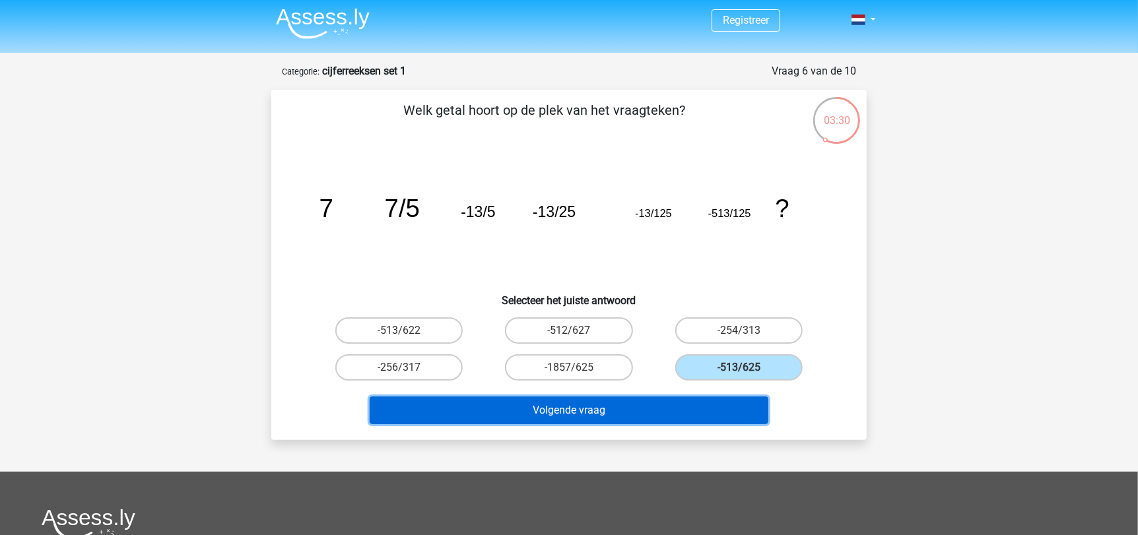
click at [640, 414] on button "Volgende vraag" at bounding box center [569, 411] width 399 height 28
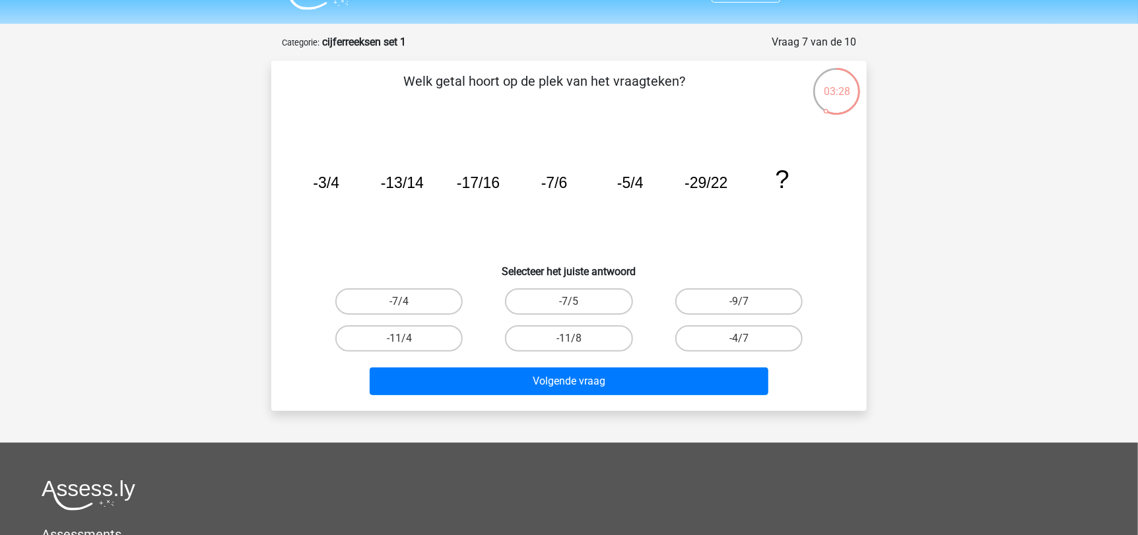
scroll to position [0, 0]
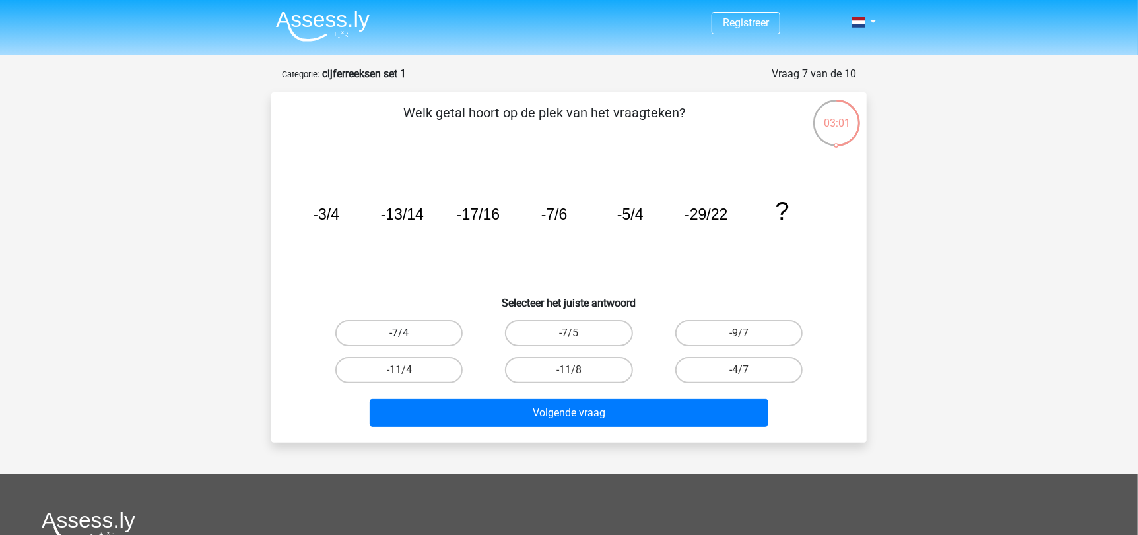
click at [359, 327] on label "-7/4" at bounding box center [398, 333] width 127 height 26
click at [399, 333] on input "-7/4" at bounding box center [403, 337] width 9 height 9
radio input "true"
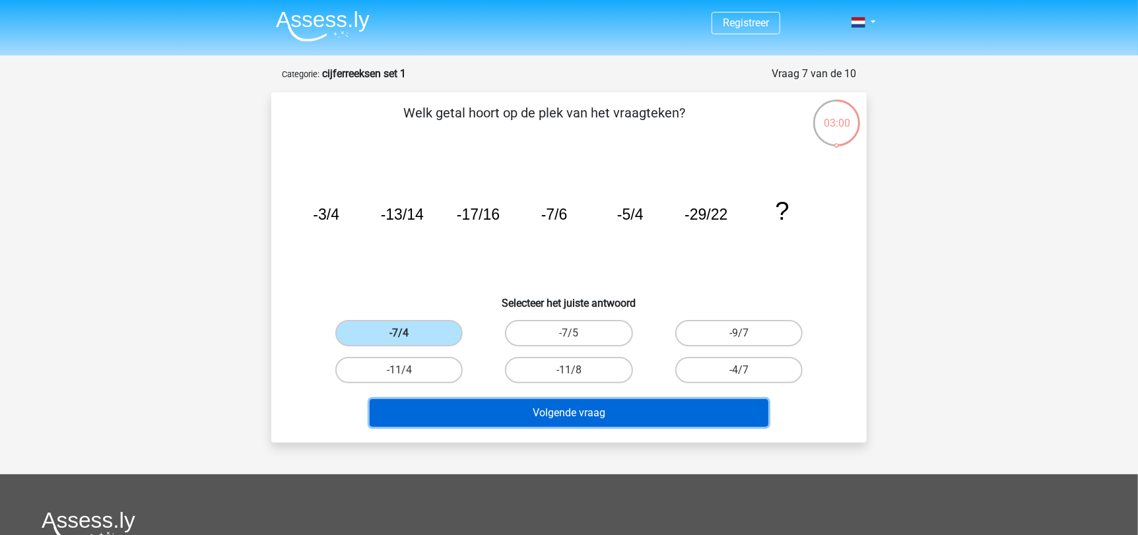
click at [435, 419] on button "Volgende vraag" at bounding box center [569, 413] width 399 height 28
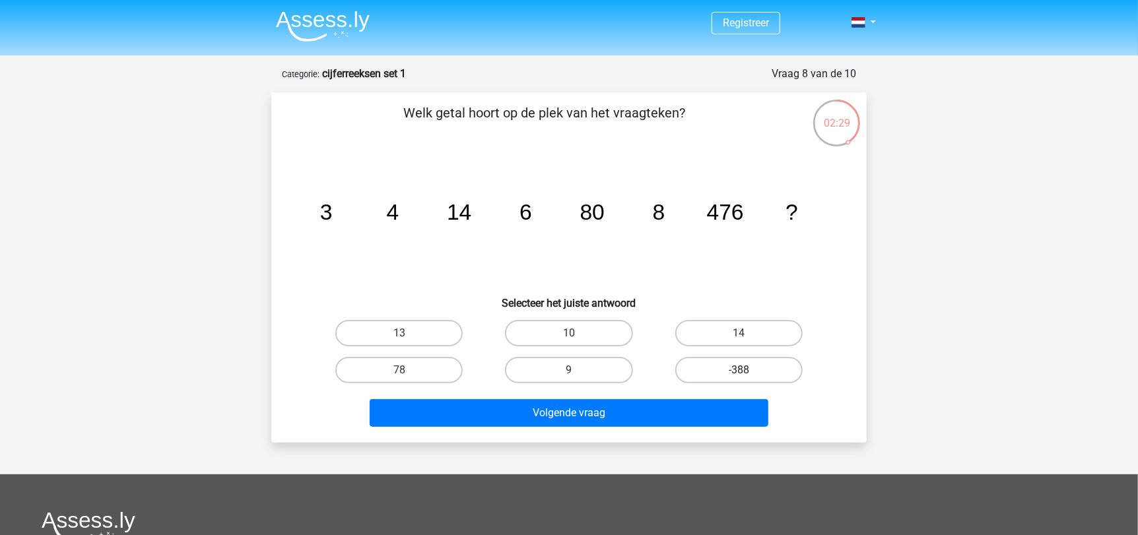
click at [679, 372] on label "-388" at bounding box center [738, 370] width 127 height 26
click at [739, 372] on input "-388" at bounding box center [743, 374] width 9 height 9
radio input "true"
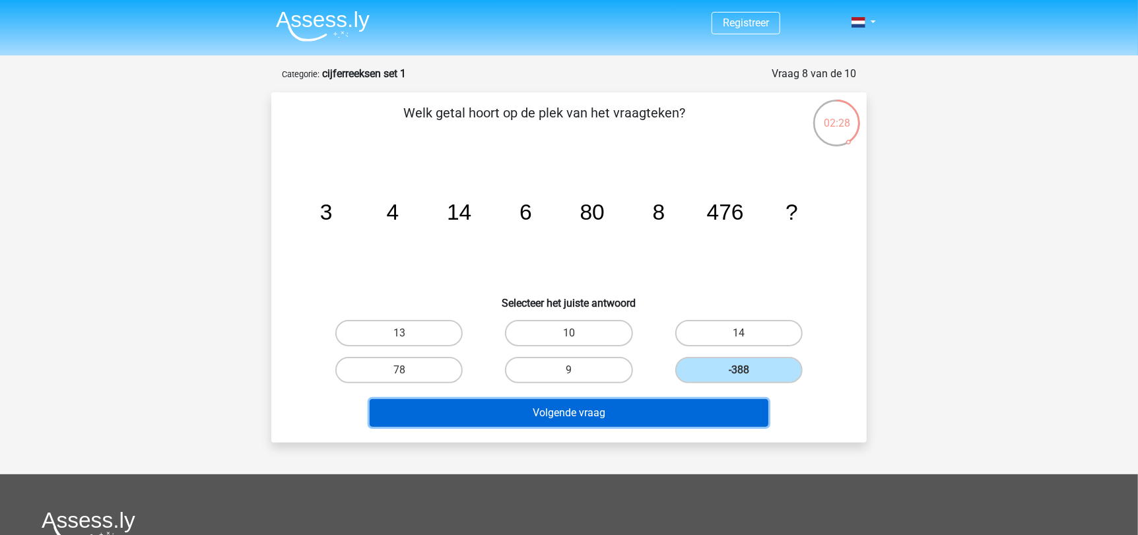
click at [665, 414] on button "Volgende vraag" at bounding box center [569, 413] width 399 height 28
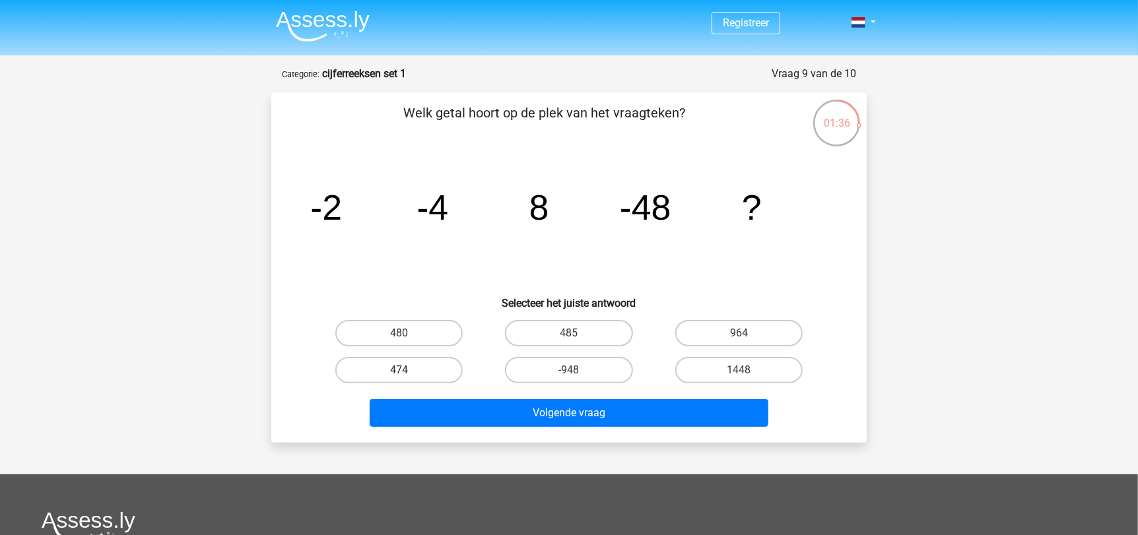
click at [444, 368] on label "474" at bounding box center [398, 370] width 127 height 26
click at [408, 370] on input "474" at bounding box center [403, 374] width 9 height 9
radio input "true"
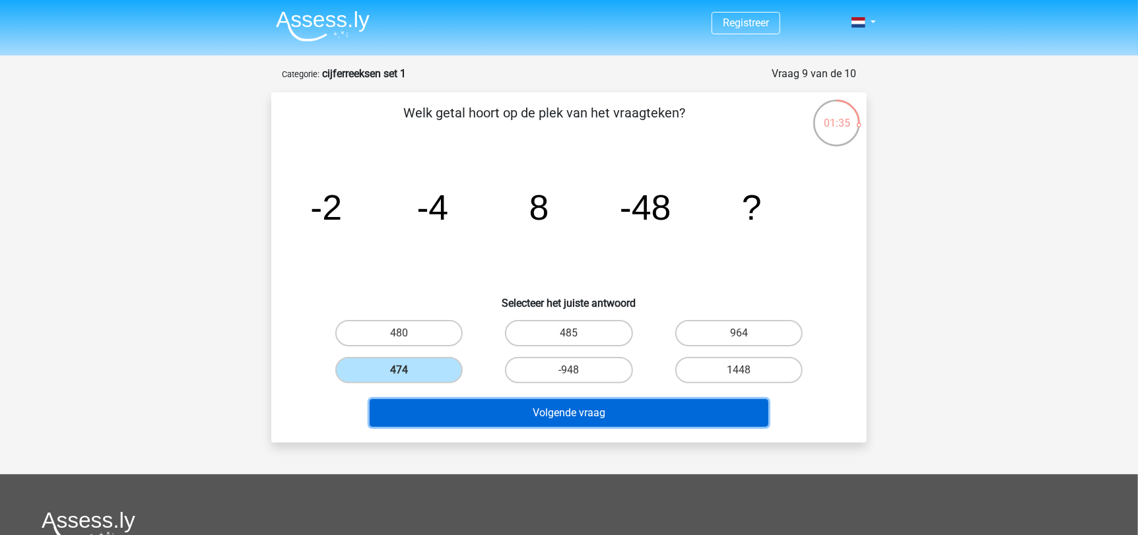
click at [461, 403] on button "Volgende vraag" at bounding box center [569, 413] width 399 height 28
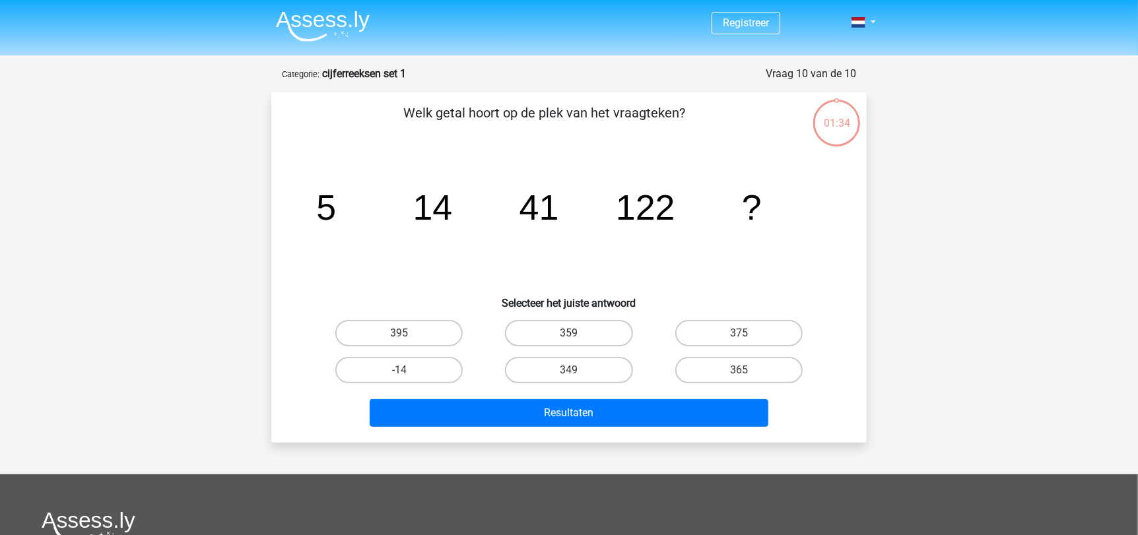
scroll to position [66, 0]
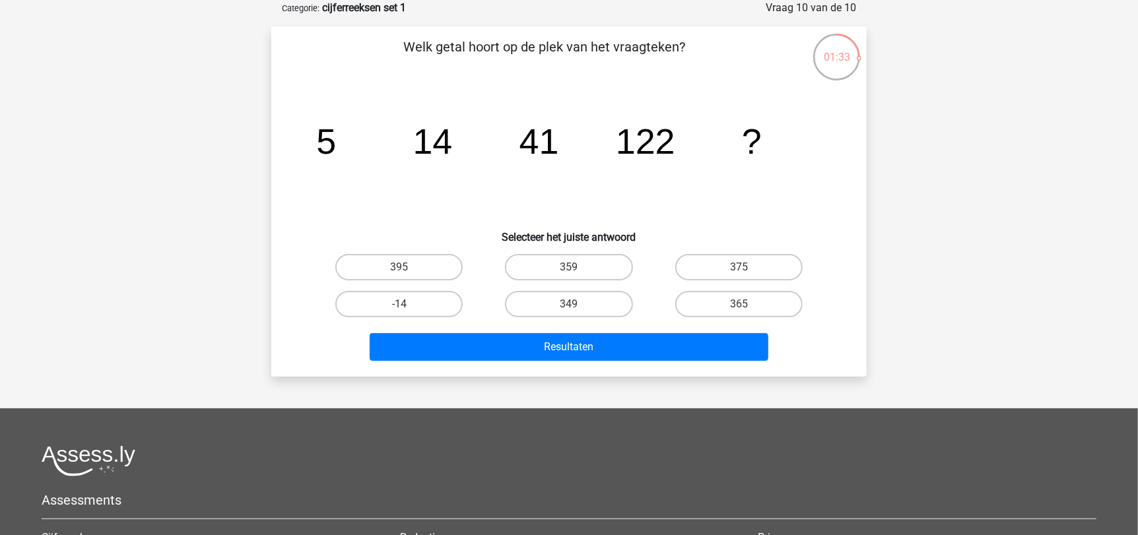
click at [527, 360] on div "Resultaten" at bounding box center [569, 349] width 510 height 33
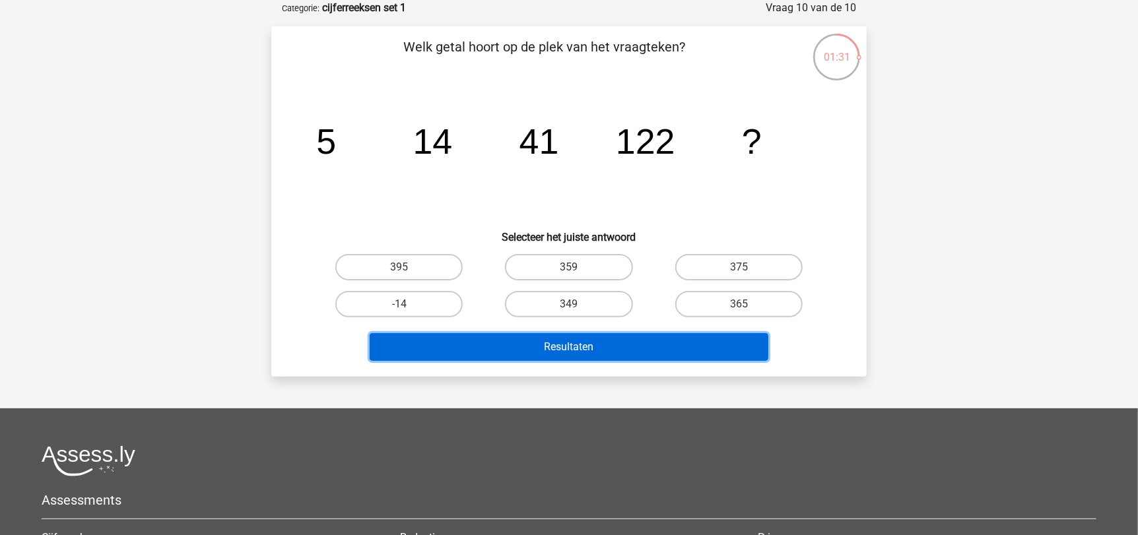
click at [540, 349] on button "Resultaten" at bounding box center [569, 347] width 399 height 28
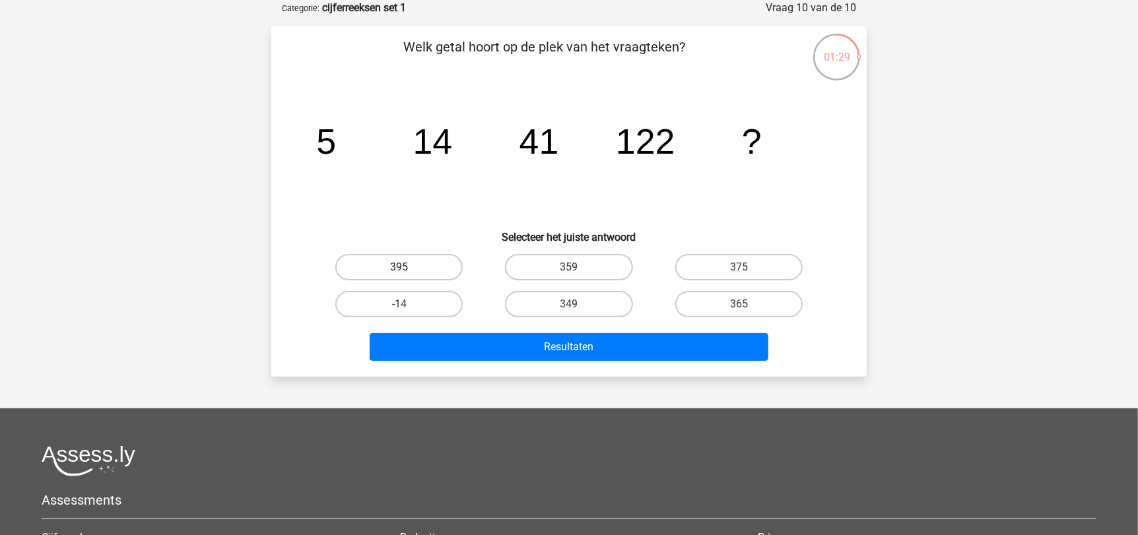
click at [399, 262] on label "395" at bounding box center [398, 267] width 127 height 26
click at [399, 267] on input "395" at bounding box center [403, 271] width 9 height 9
radio input "true"
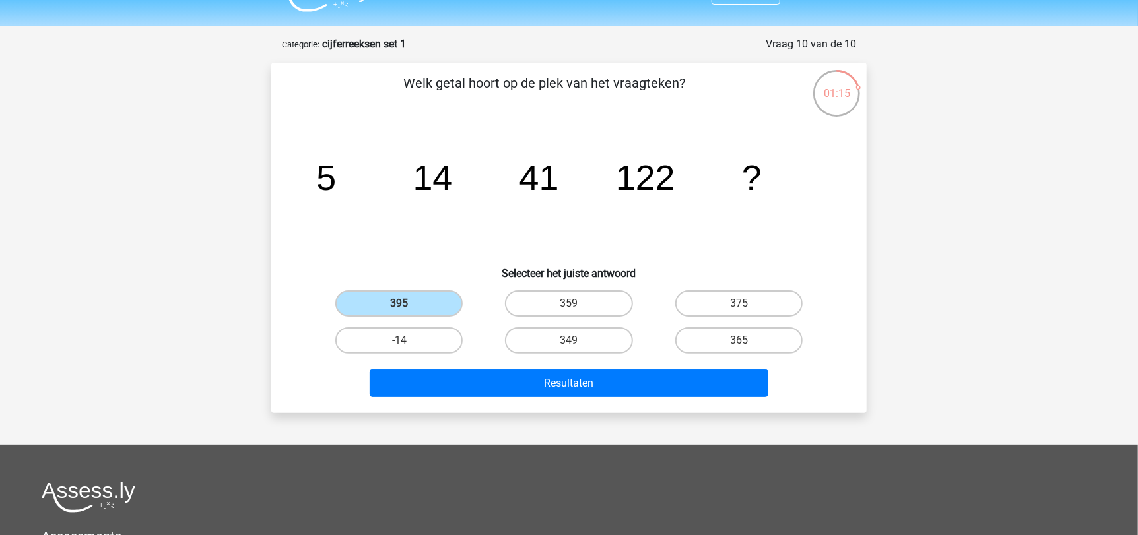
scroll to position [22, 0]
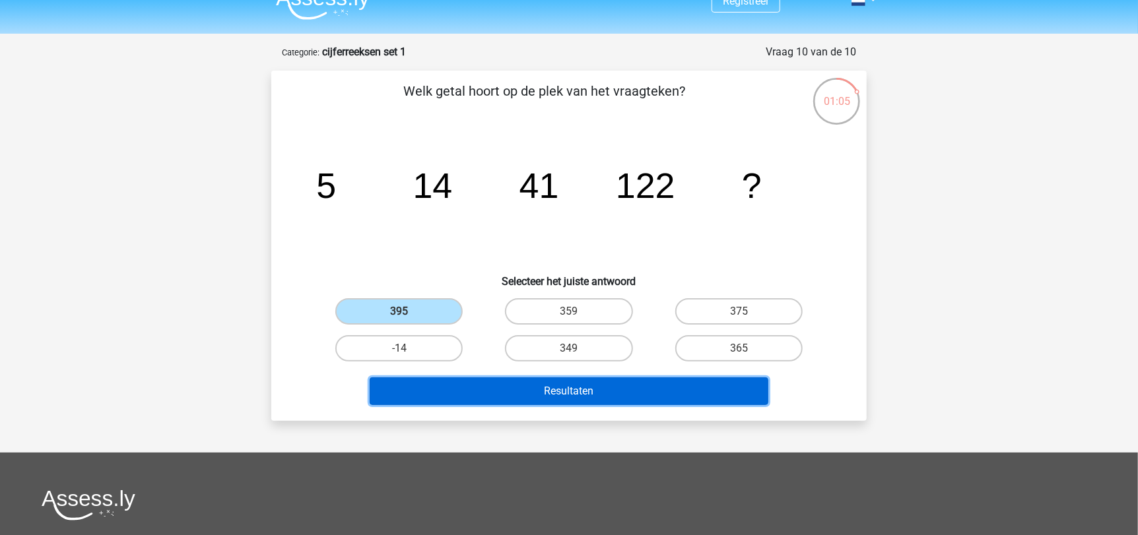
click at [481, 389] on button "Resultaten" at bounding box center [569, 392] width 399 height 28
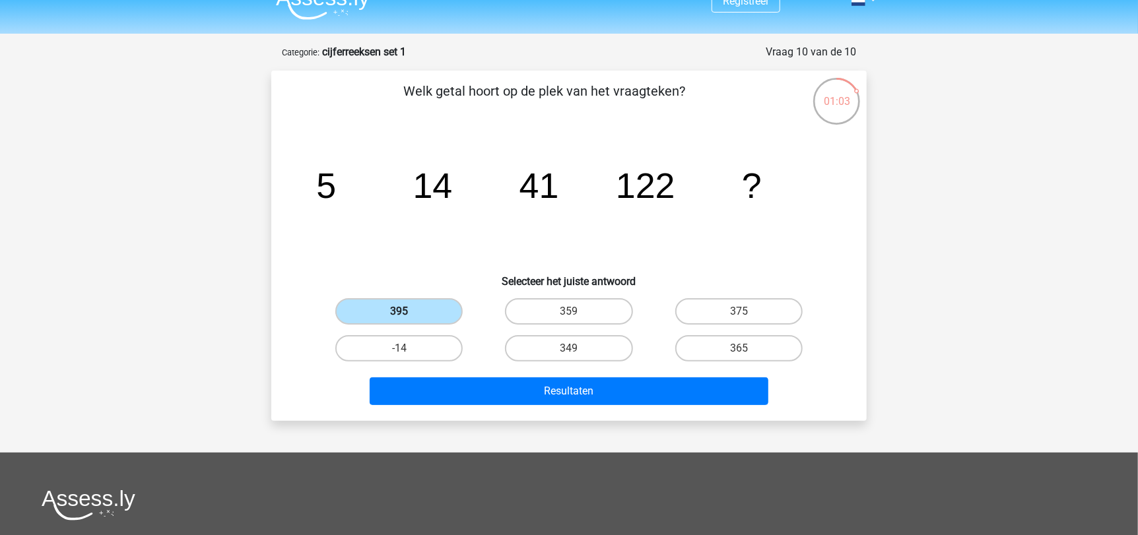
click at [400, 298] on label "395" at bounding box center [398, 311] width 127 height 26
click at [400, 312] on input "395" at bounding box center [403, 316] width 9 height 9
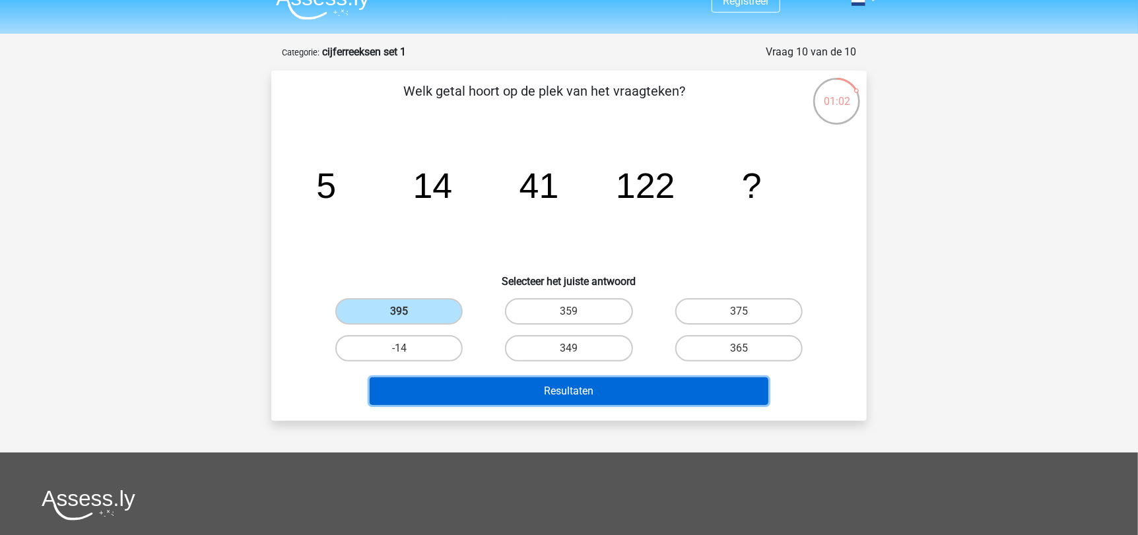
click at [544, 393] on button "Resultaten" at bounding box center [569, 392] width 399 height 28
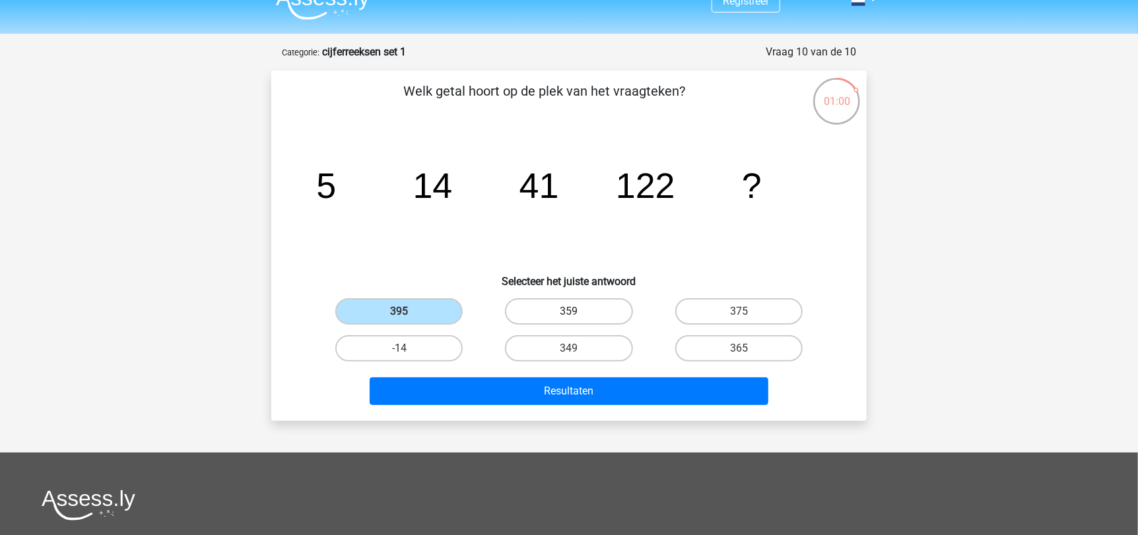
click at [564, 309] on label "359" at bounding box center [568, 311] width 127 height 26
click at [569, 312] on input "359" at bounding box center [573, 316] width 9 height 9
radio input "true"
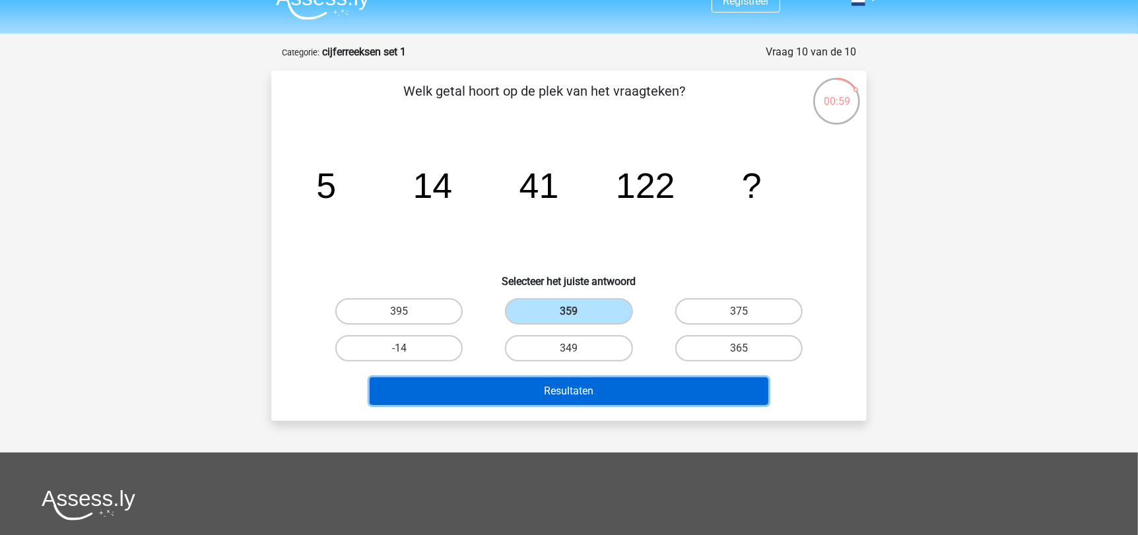
click at [594, 390] on button "Resultaten" at bounding box center [569, 392] width 399 height 28
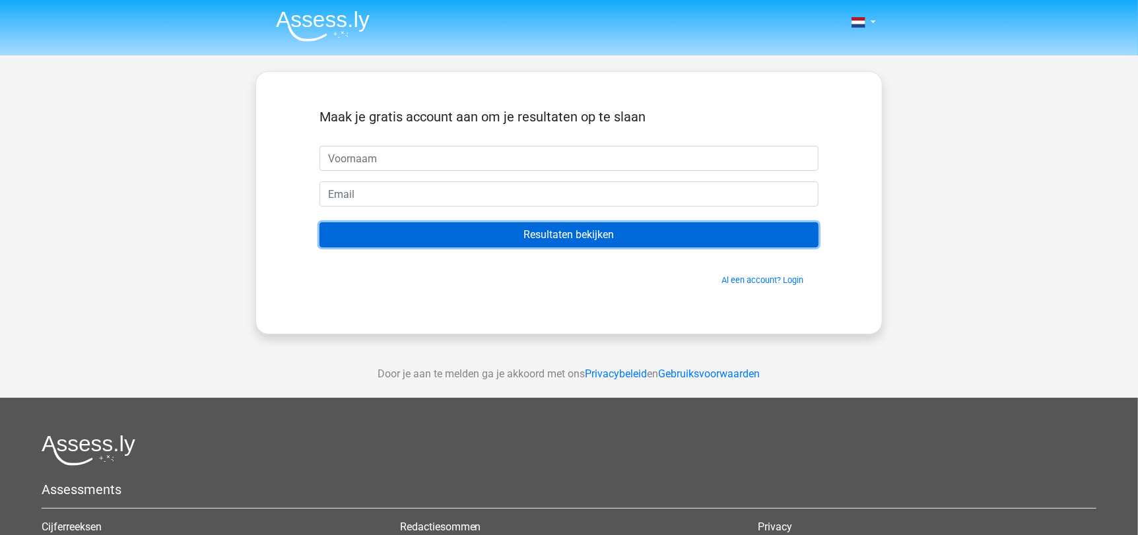
click at [685, 245] on input "Resultaten bekijken" at bounding box center [568, 234] width 499 height 25
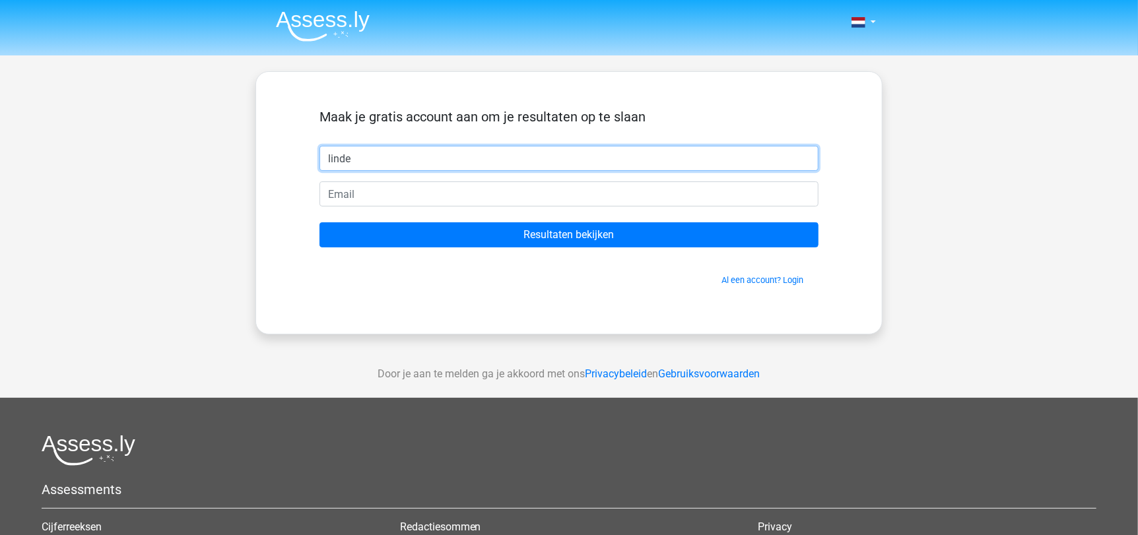
type input "linde"
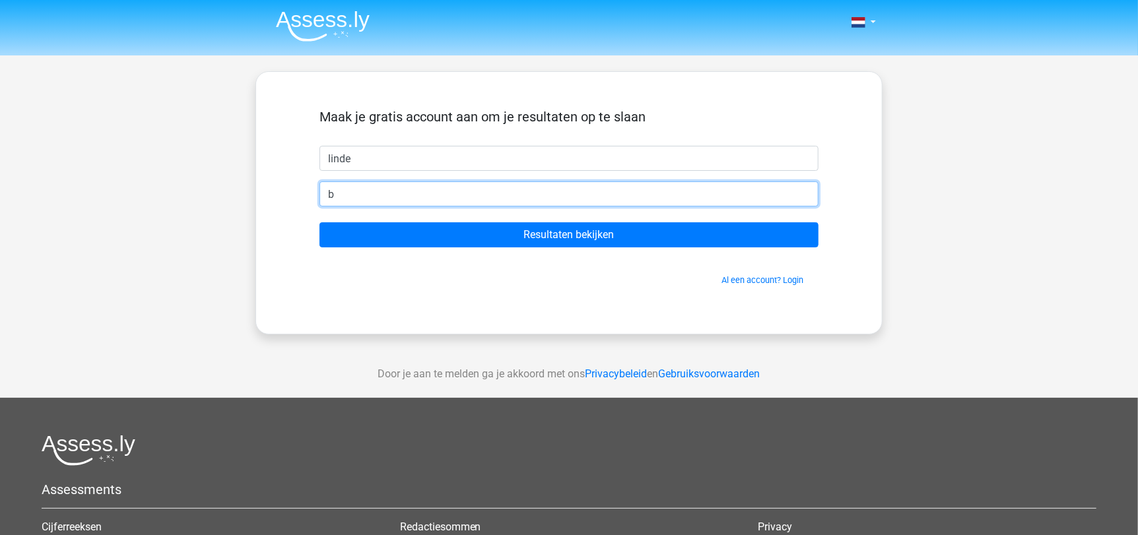
type input "[EMAIL_ADDRESS][DOMAIN_NAME]"
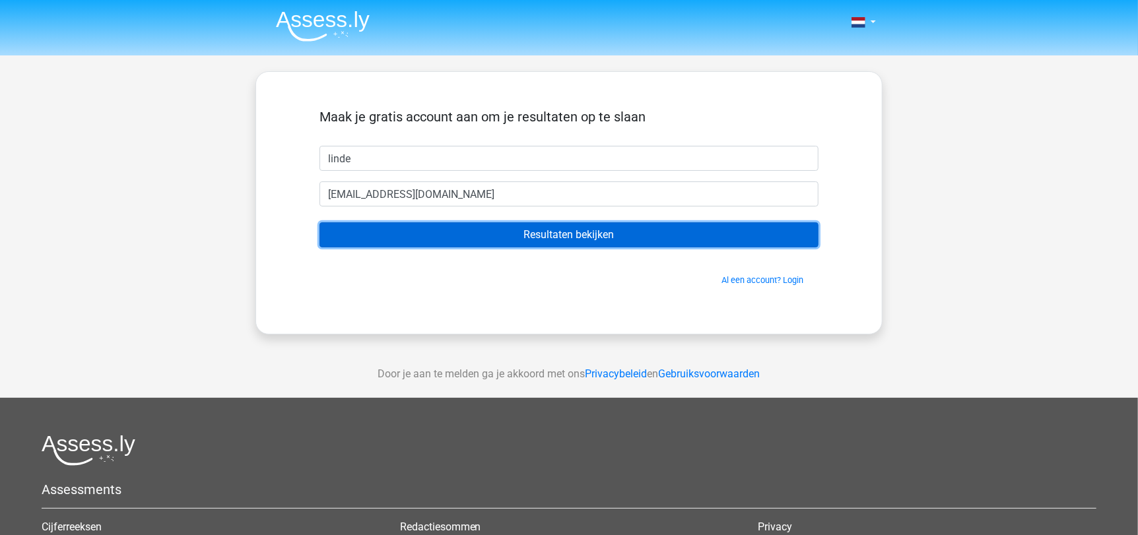
click at [511, 241] on input "Resultaten bekijken" at bounding box center [568, 234] width 499 height 25
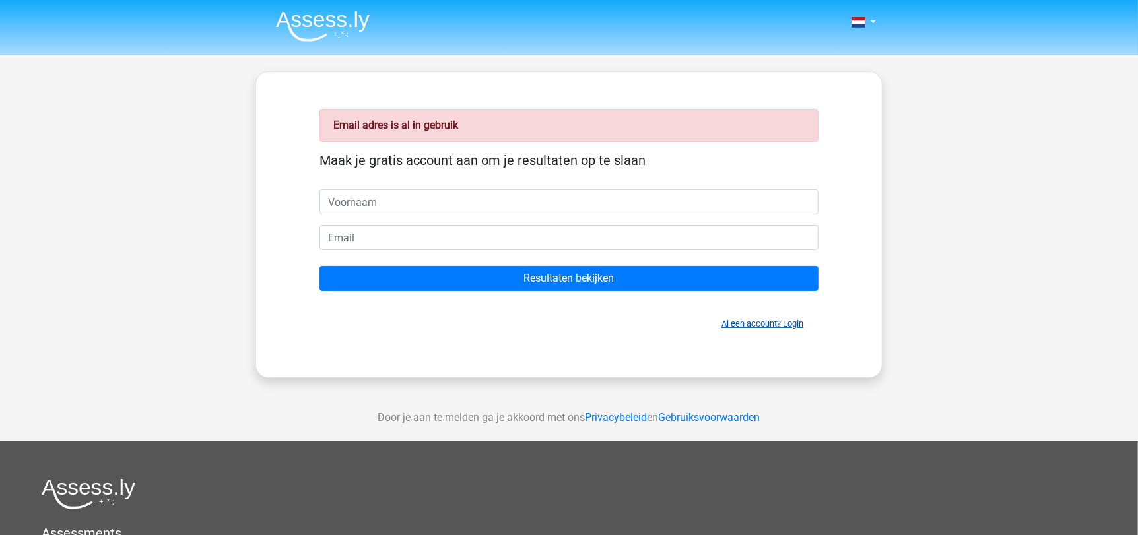
click at [765, 325] on link "Al een account? Login" at bounding box center [762, 324] width 82 height 10
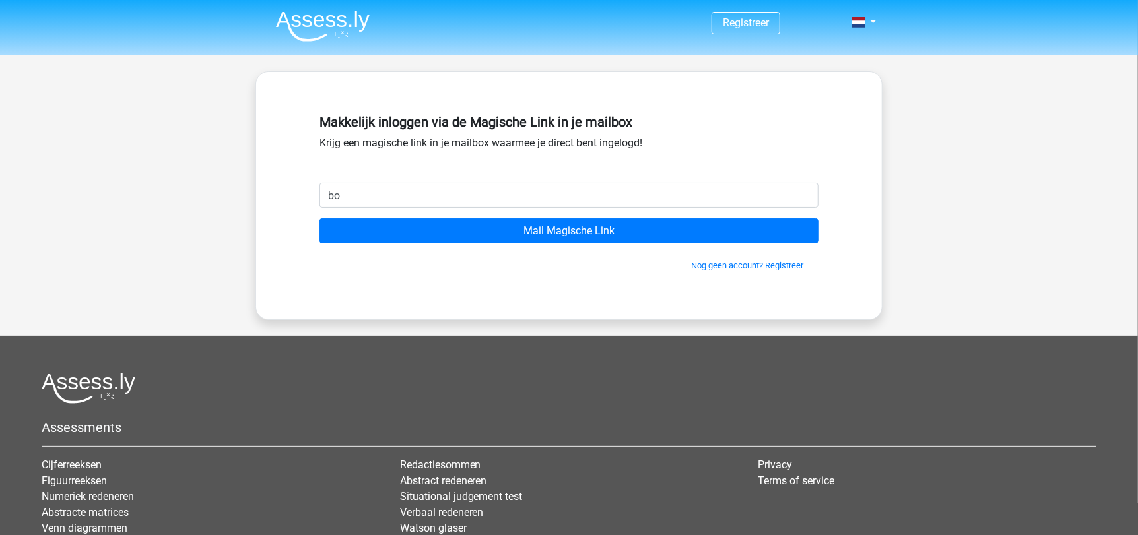
type input "[EMAIL_ADDRESS][DOMAIN_NAME]"
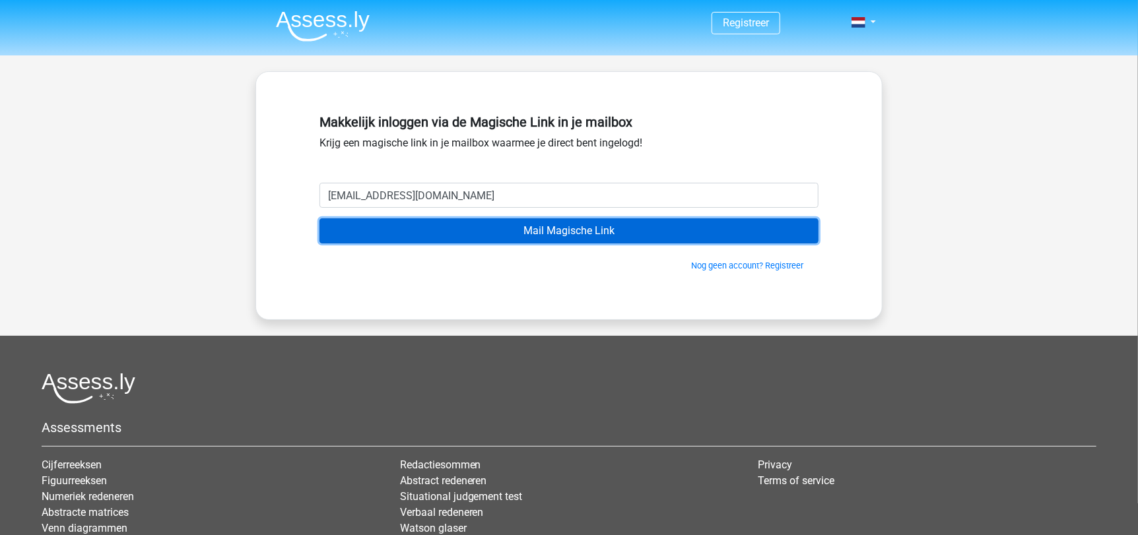
click at [593, 242] on input "Mail Magische Link" at bounding box center [568, 230] width 499 height 25
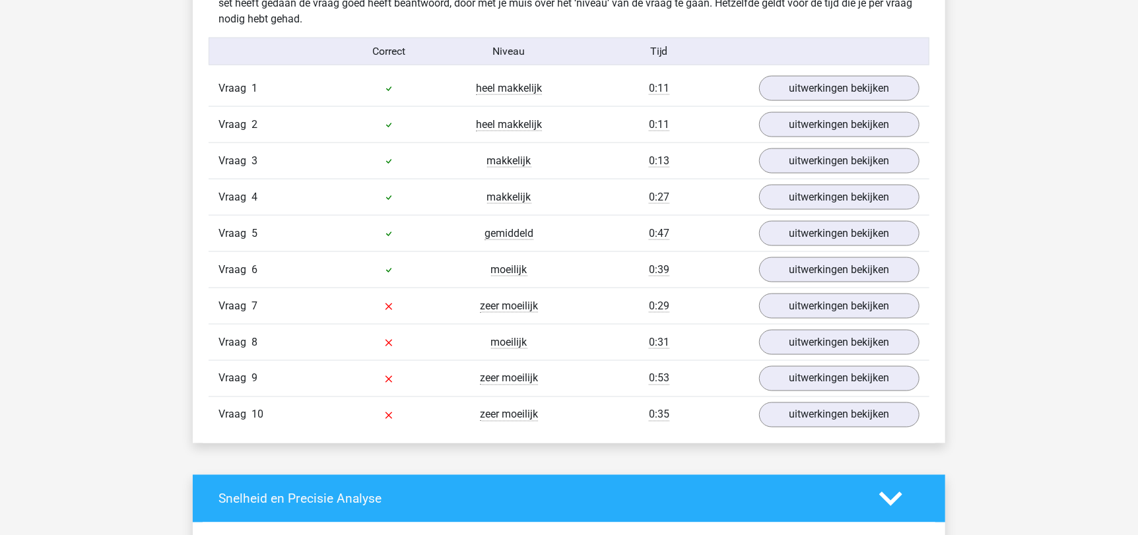
scroll to position [1145, 0]
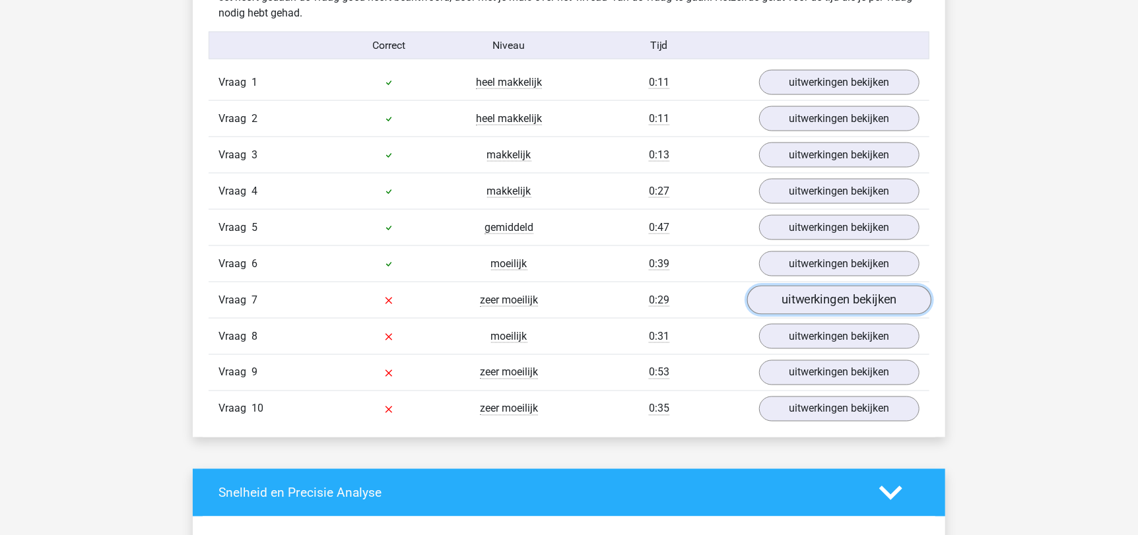
click at [803, 298] on link "uitwerkingen bekijken" at bounding box center [839, 300] width 184 height 29
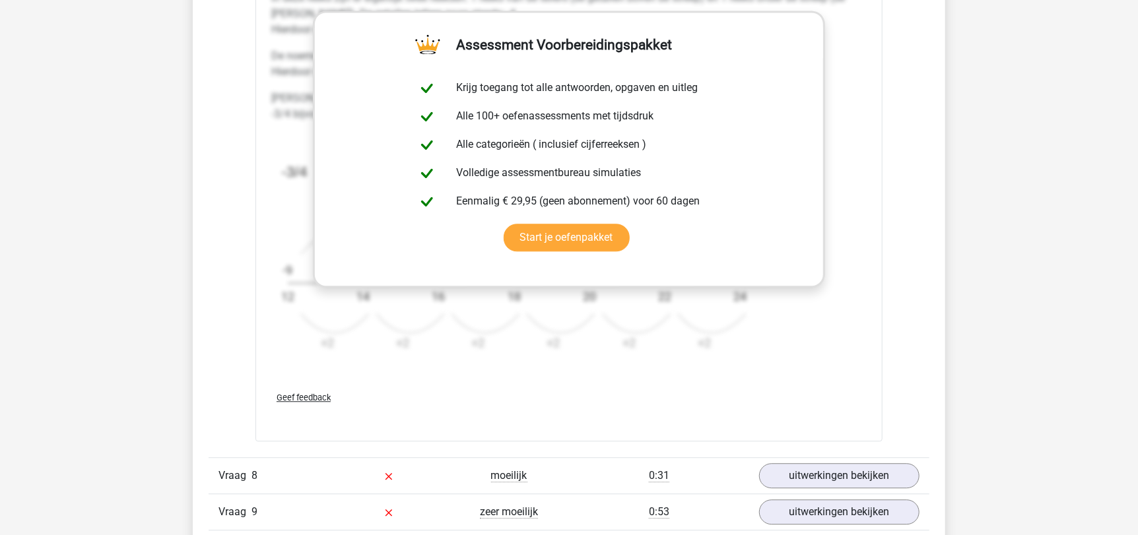
scroll to position [2065, 0]
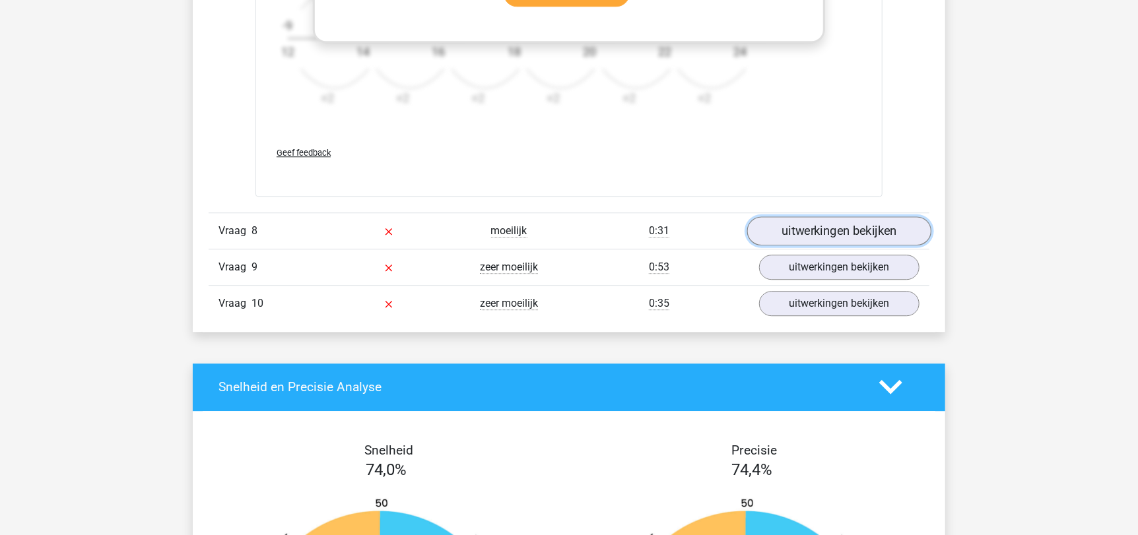
click at [865, 234] on link "uitwerkingen bekijken" at bounding box center [839, 231] width 184 height 29
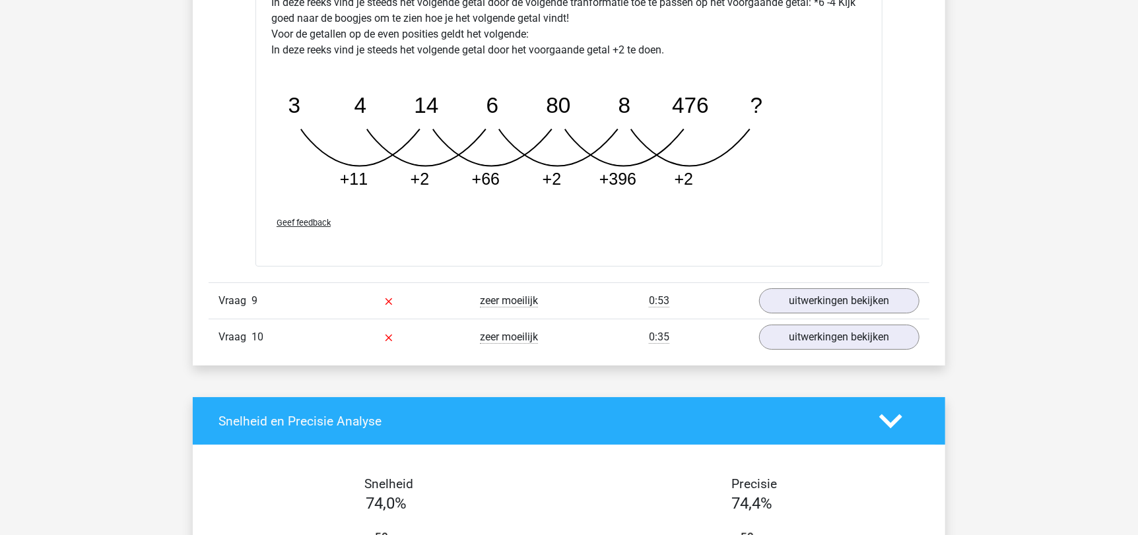
scroll to position [2712, 0]
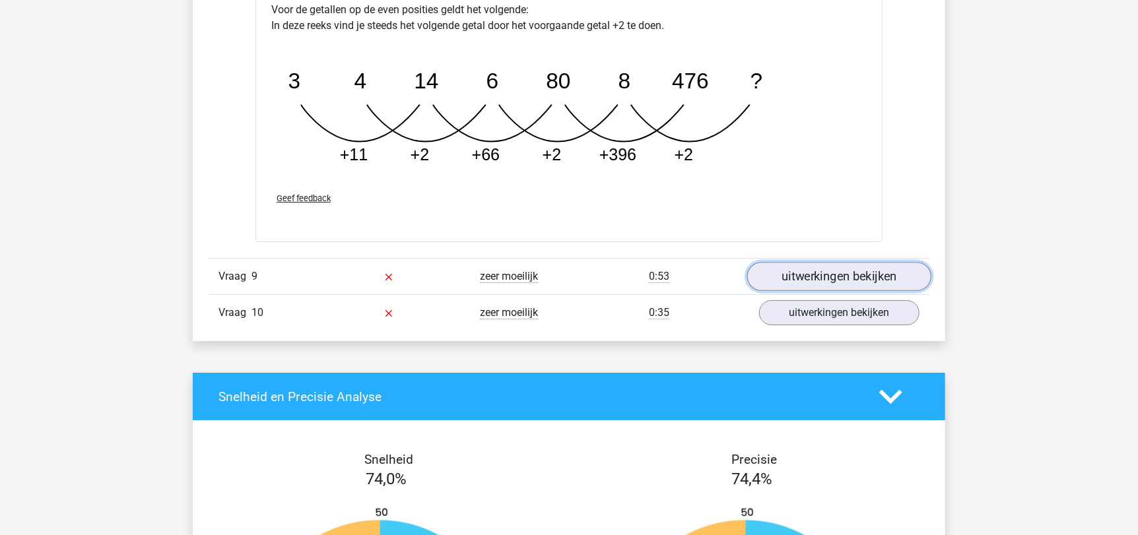
click at [861, 275] on link "uitwerkingen bekijken" at bounding box center [839, 277] width 184 height 29
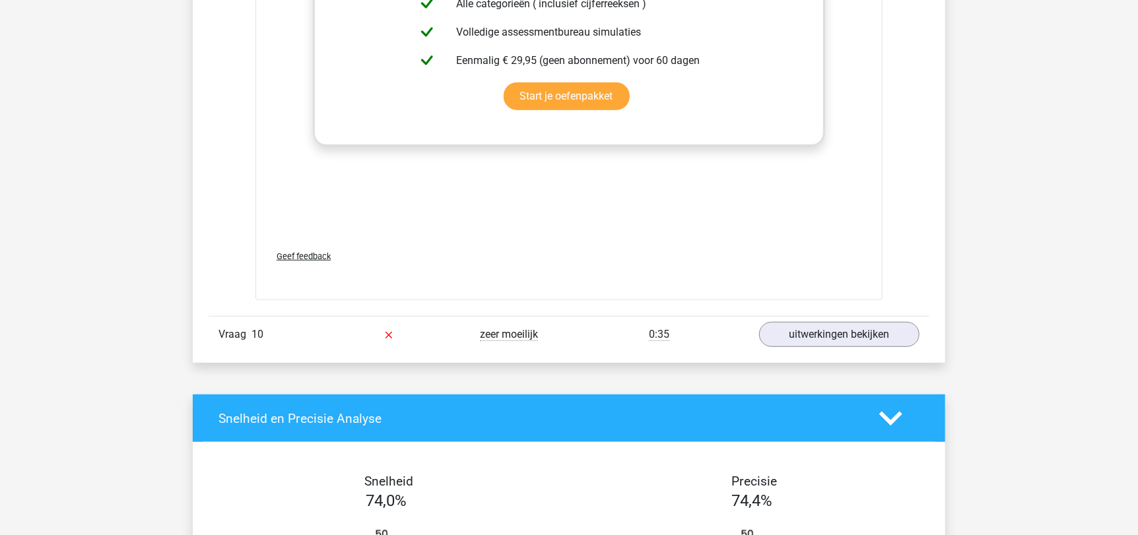
scroll to position [3509, 0]
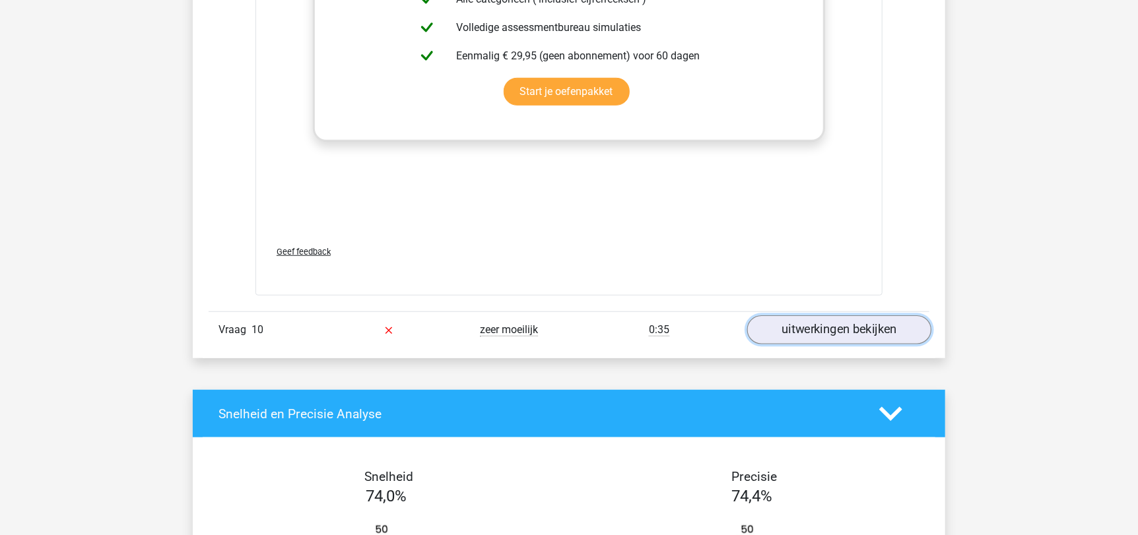
click at [852, 332] on link "uitwerkingen bekijken" at bounding box center [839, 330] width 184 height 29
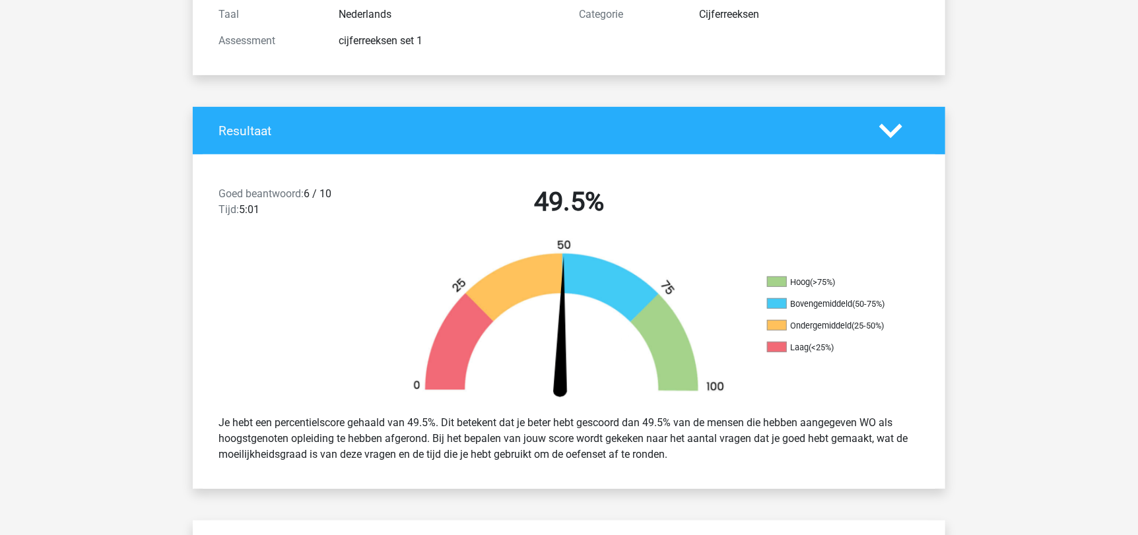
scroll to position [0, 0]
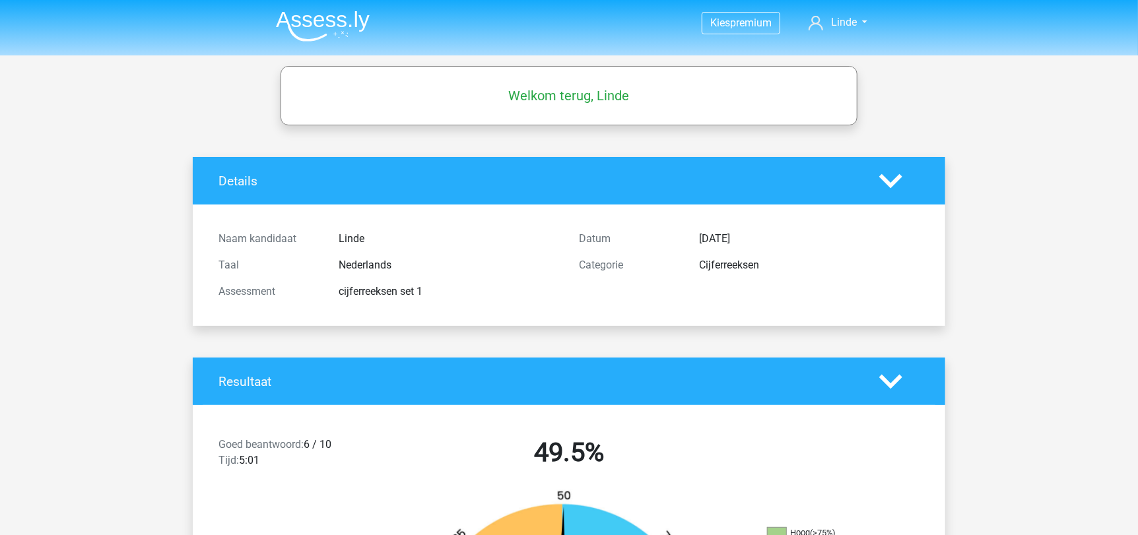
click at [324, 19] on img at bounding box center [323, 26] width 94 height 31
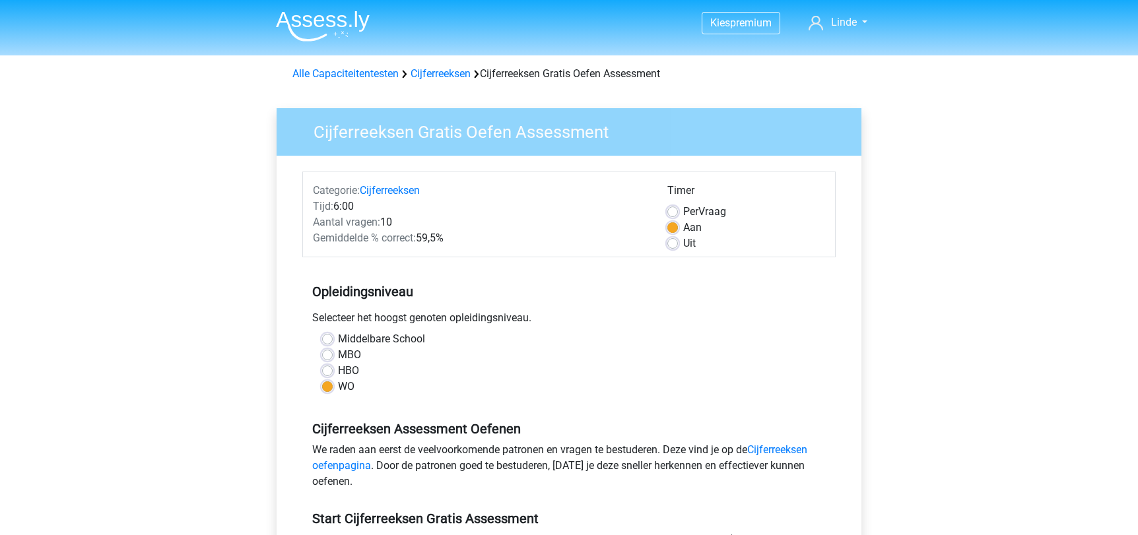
scroll to position [220, 0]
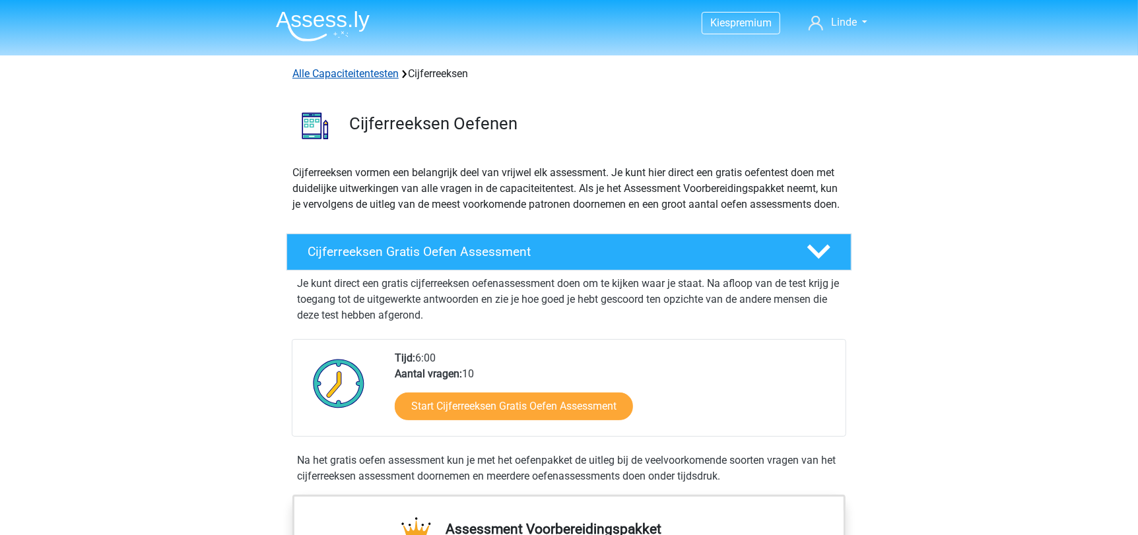
click at [347, 74] on link "Alle Capaciteitentesten" at bounding box center [345, 73] width 106 height 13
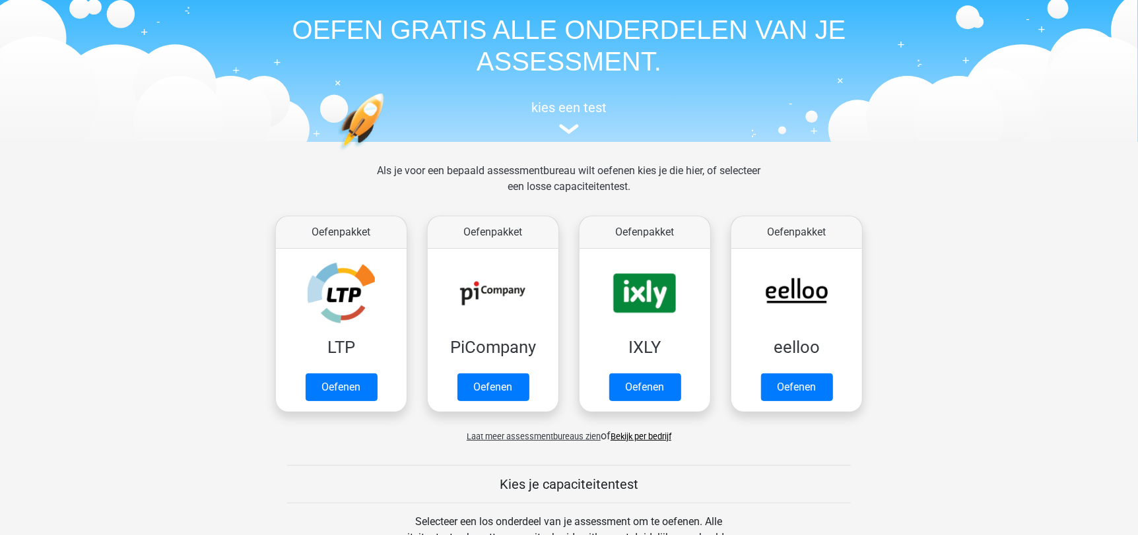
scroll to position [37, 0]
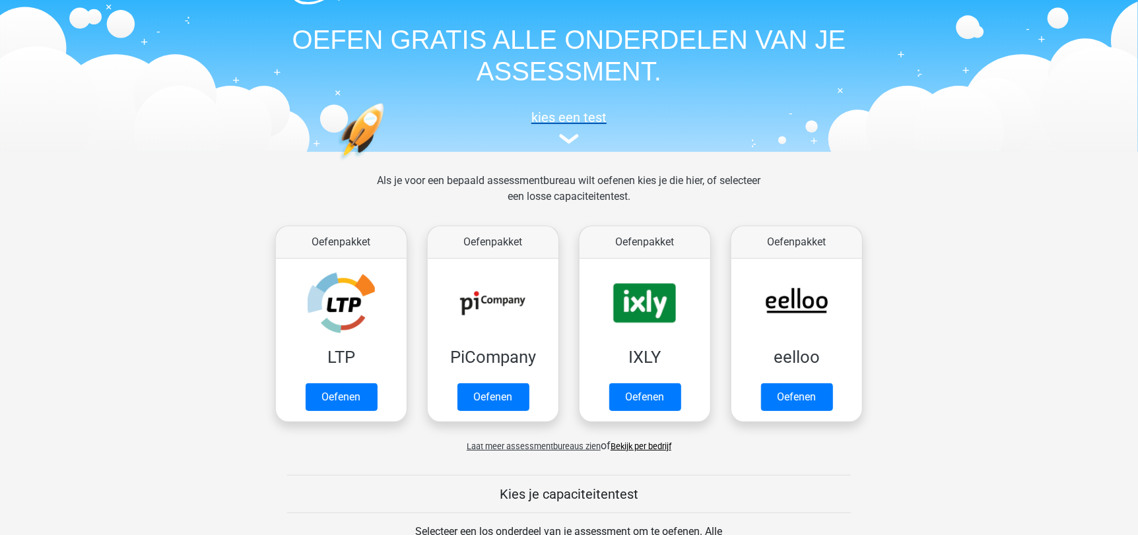
click at [553, 116] on h5 "kies een test" at bounding box center [568, 118] width 607 height 16
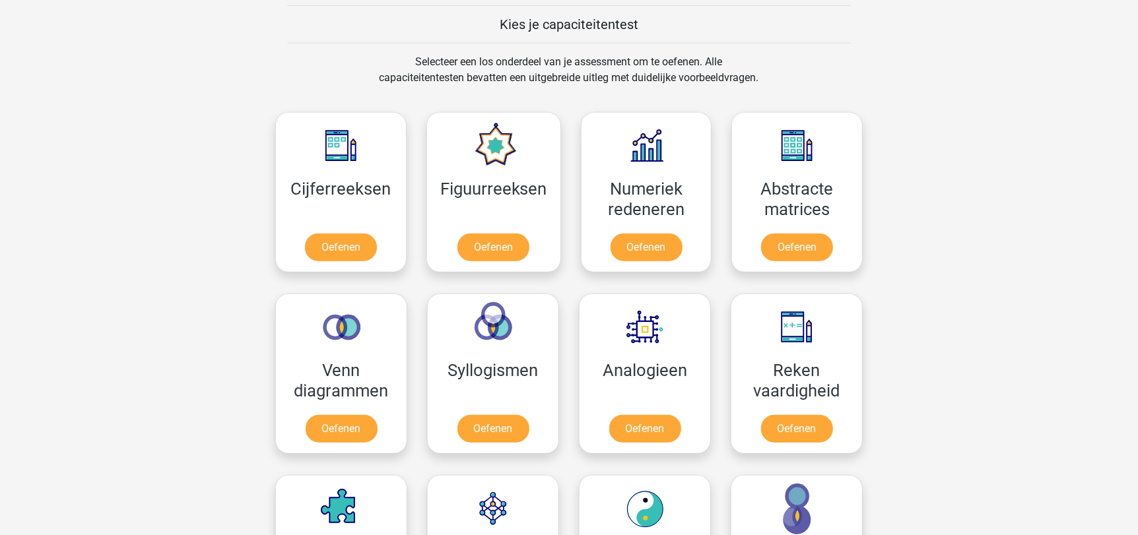
scroll to position [506, 0]
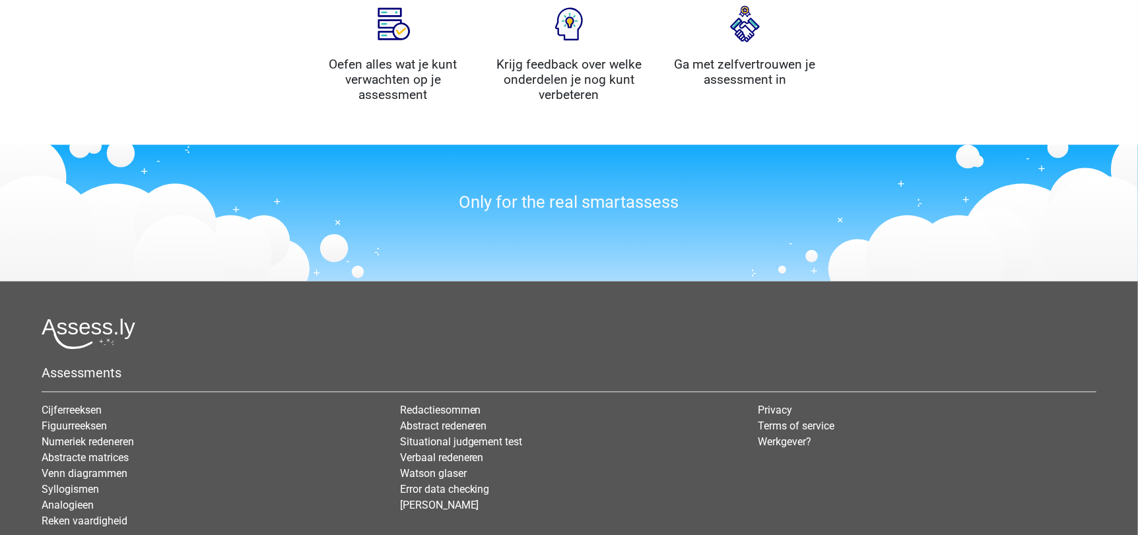
scroll to position [1557, 0]
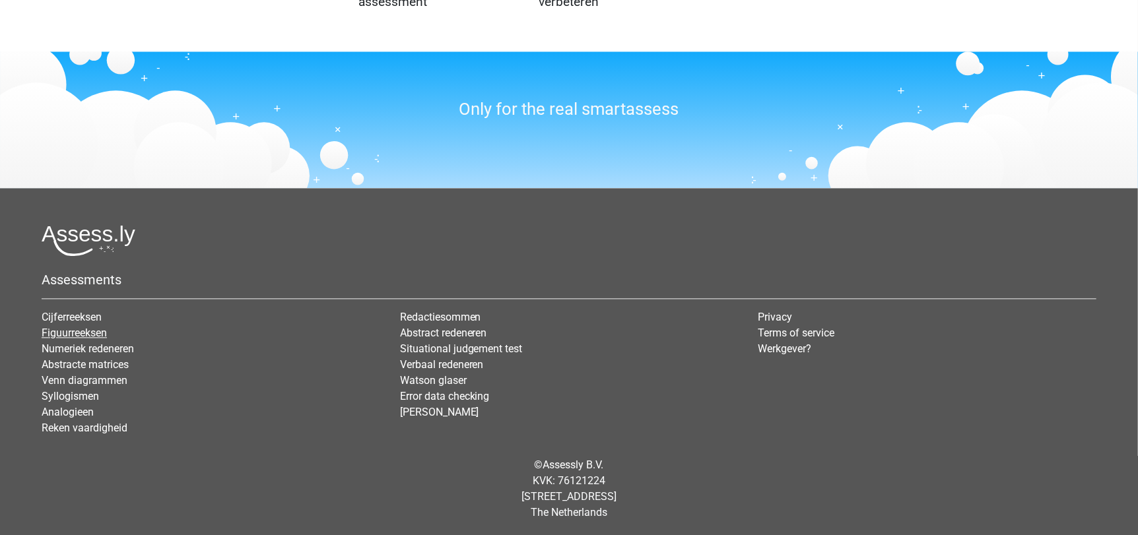
click at [69, 329] on link "Figuurreeksen" at bounding box center [74, 333] width 65 height 13
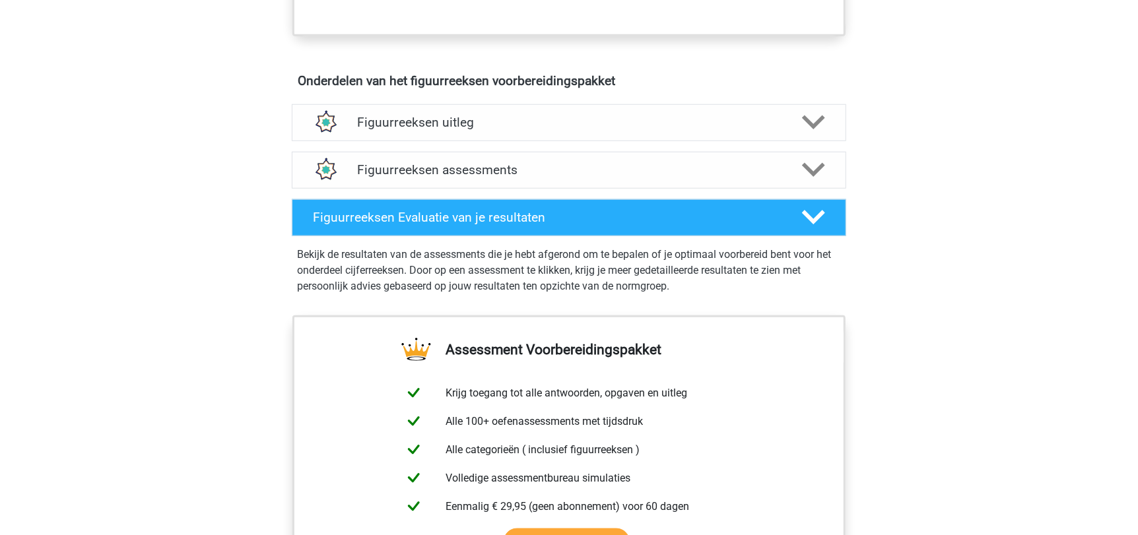
scroll to position [734, 0]
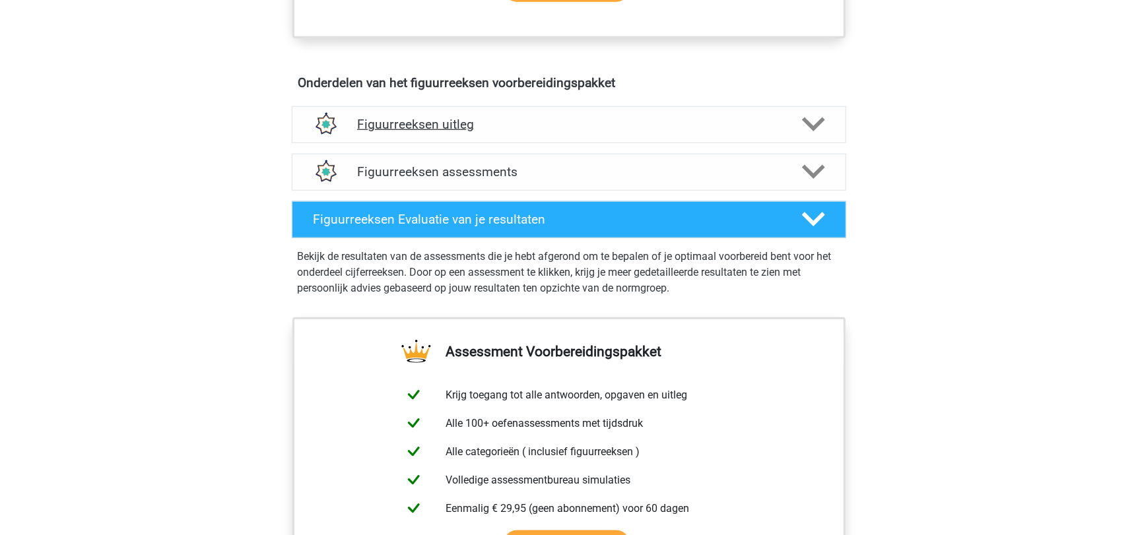
click at [334, 129] on img at bounding box center [325, 125] width 34 height 34
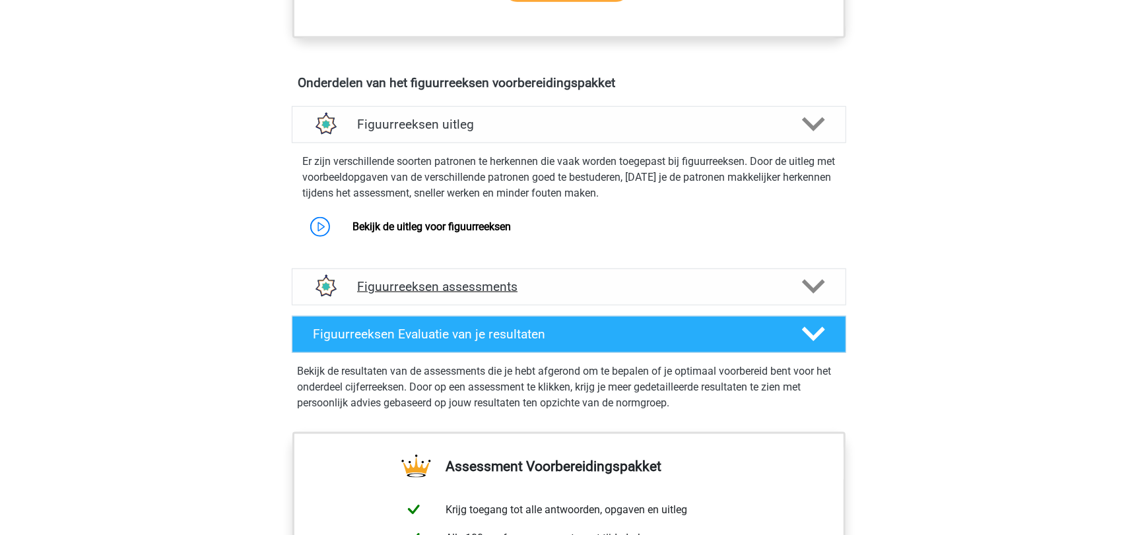
click at [398, 284] on h4 "Figuurreeksen assessments" at bounding box center [569, 286] width 424 height 15
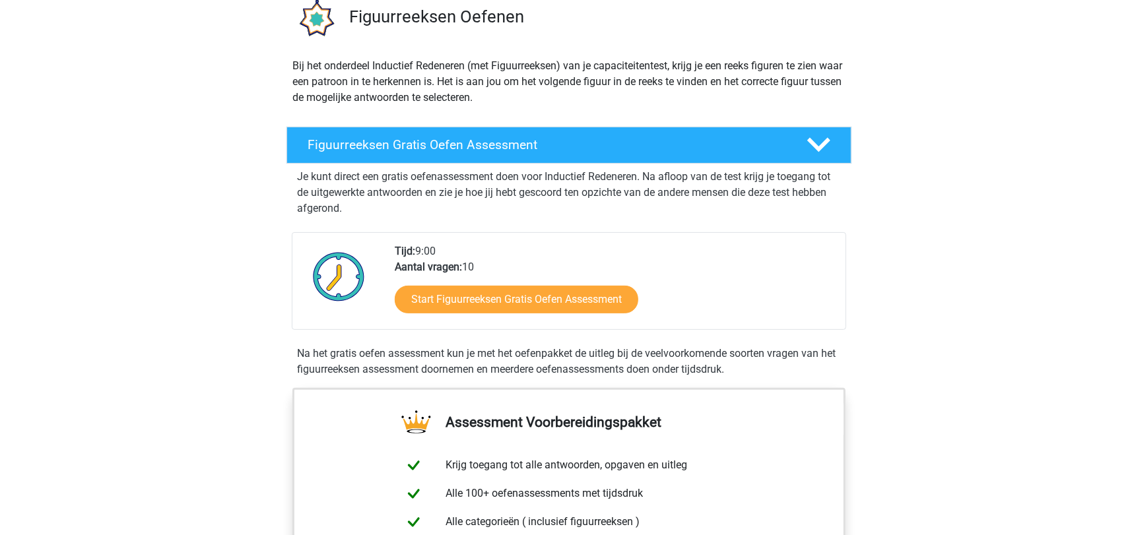
scroll to position [28, 0]
